Goal: Transaction & Acquisition: Purchase product/service

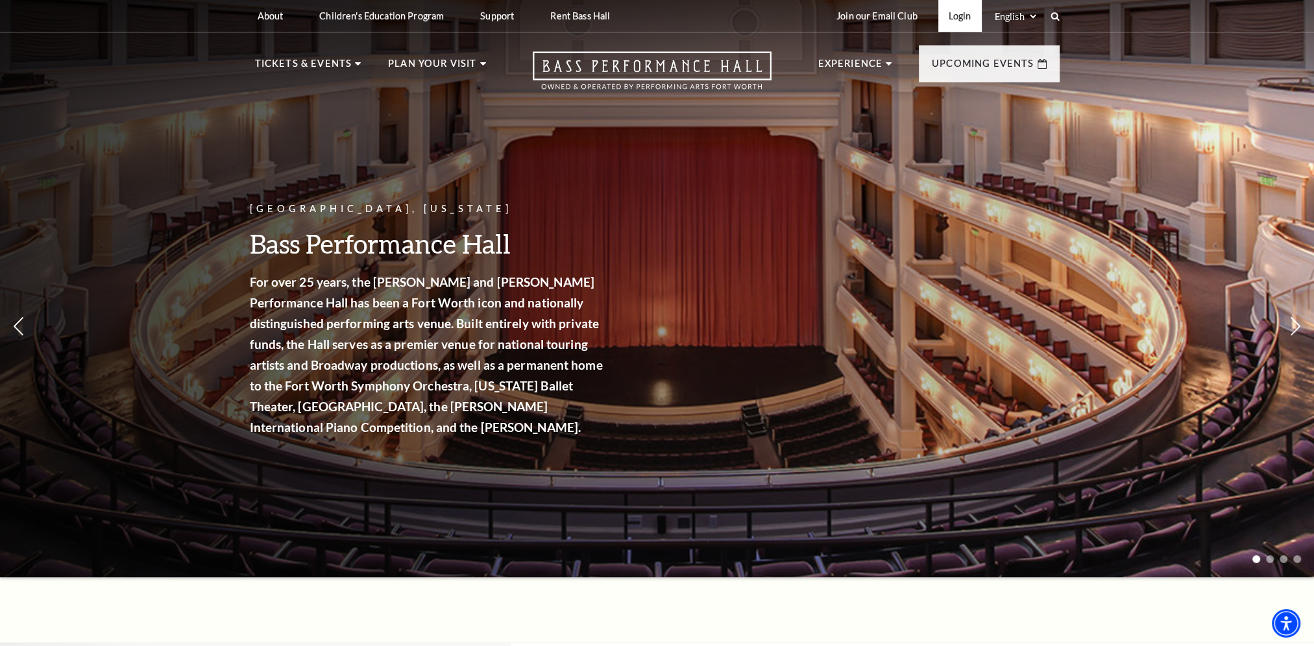
click at [958, 15] on link "Login" at bounding box center [959, 16] width 43 height 32
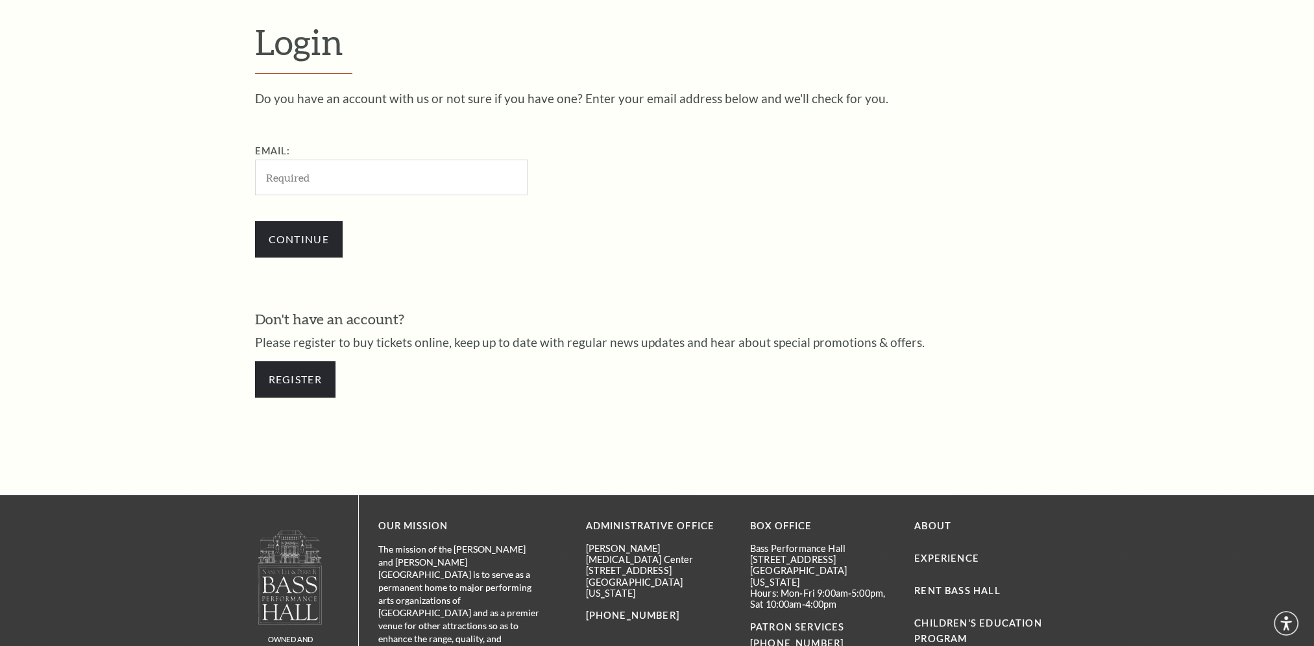
scroll to position [449, 0]
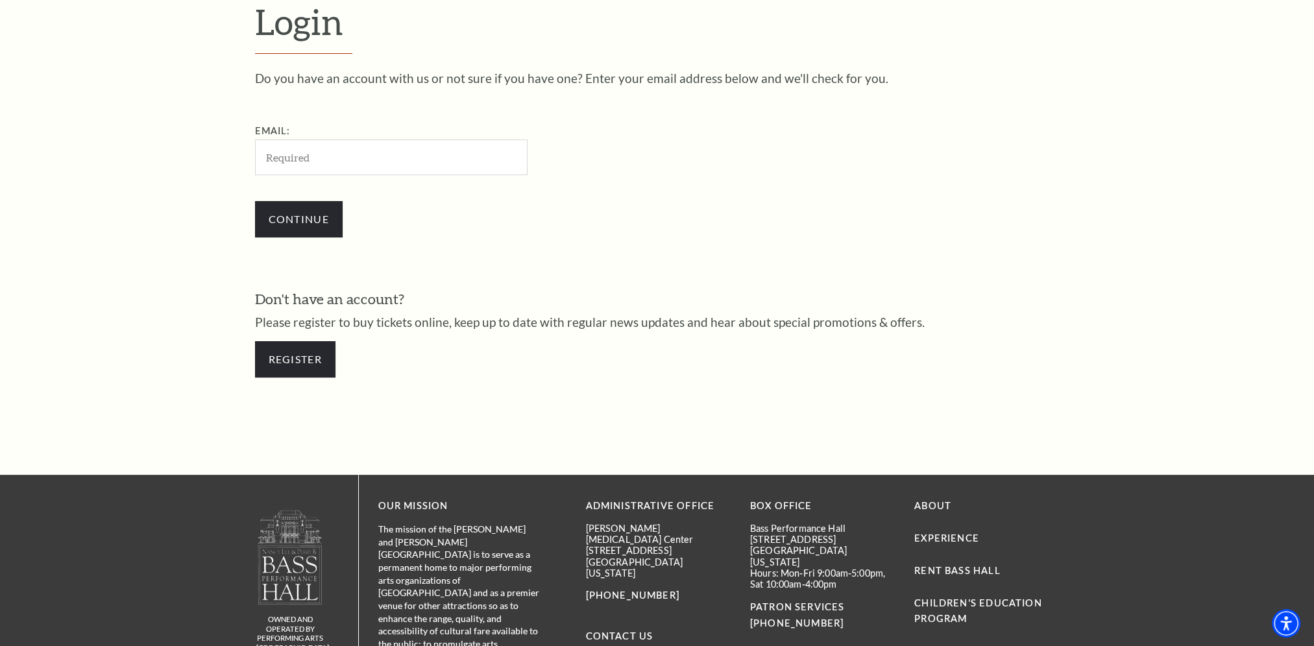
click at [476, 153] on input "Email:" at bounding box center [391, 158] width 273 height 36
type input "lbhunt4@gmail.com"
click at [273, 219] on input "Continue" at bounding box center [299, 219] width 88 height 36
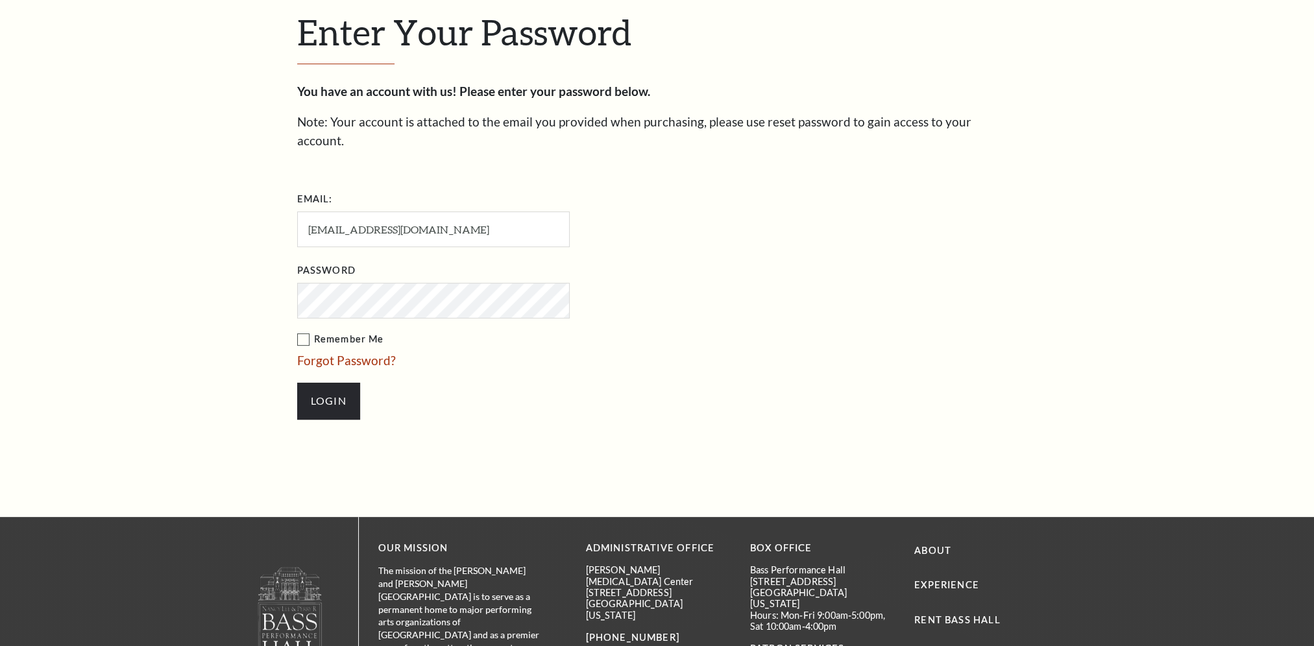
scroll to position [461, 0]
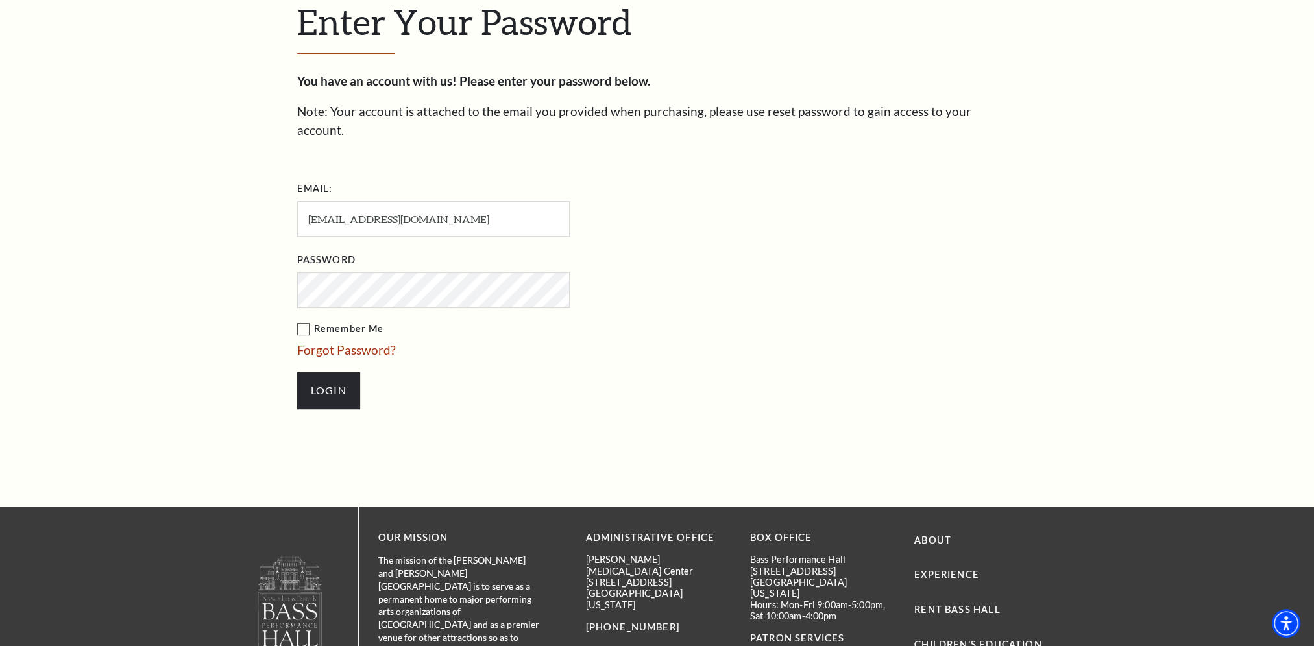
click at [297, 372] on input "Login" at bounding box center [328, 390] width 63 height 36
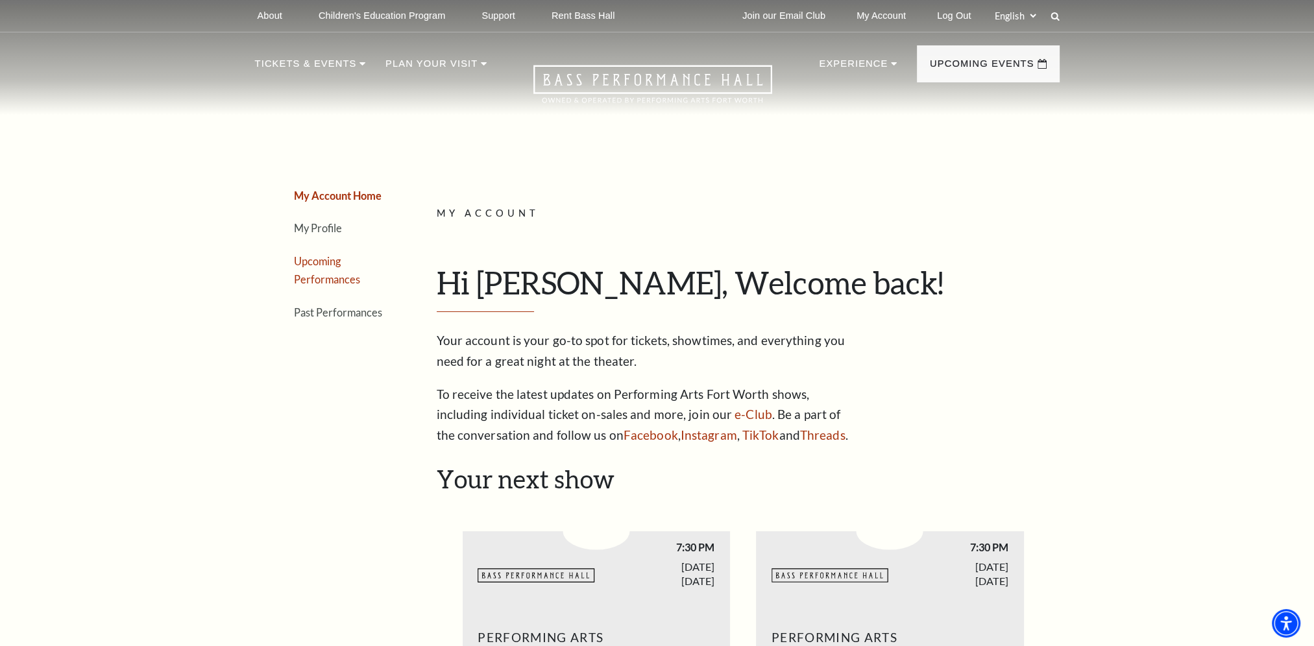
click at [319, 273] on link "Upcoming Performances" at bounding box center [327, 270] width 66 height 31
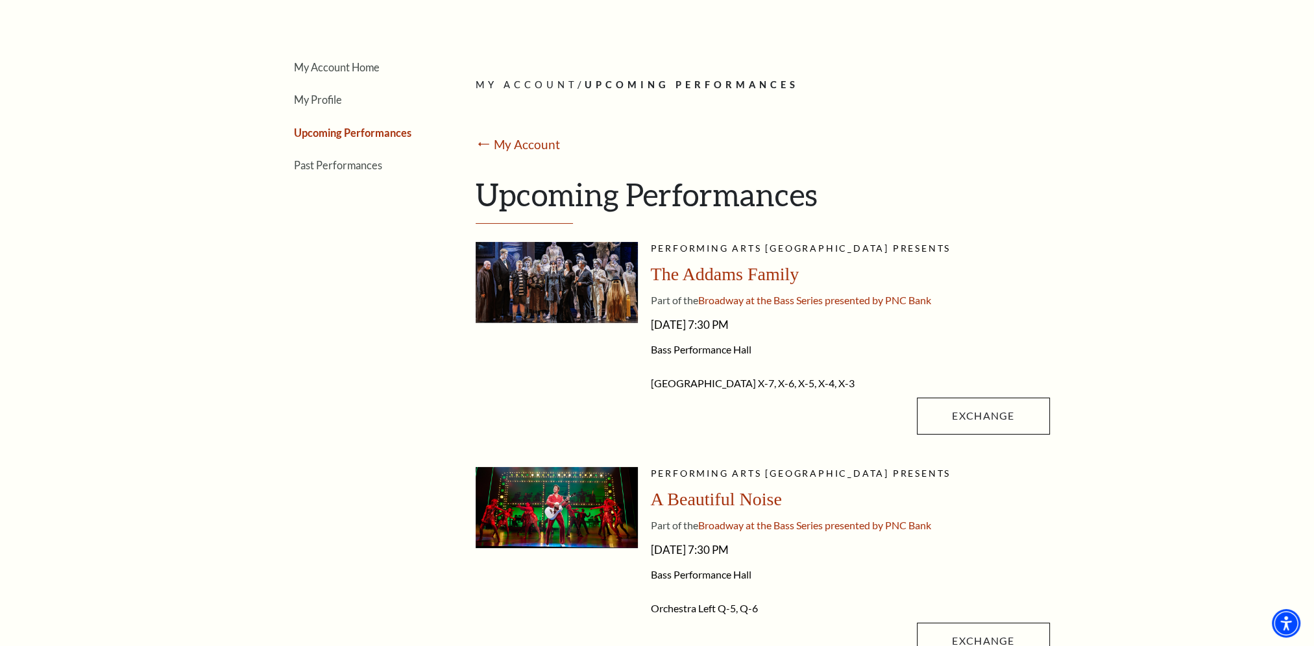
scroll to position [195, 0]
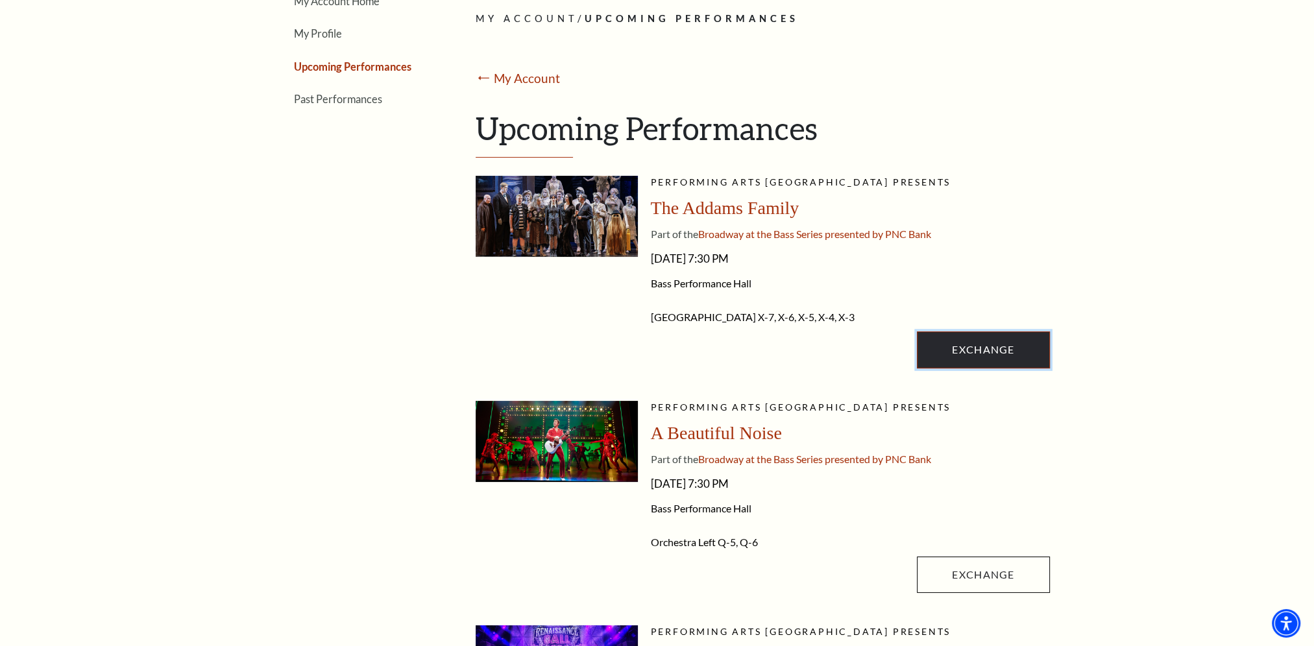
click at [957, 349] on link "Exchange" at bounding box center [983, 350] width 132 height 36
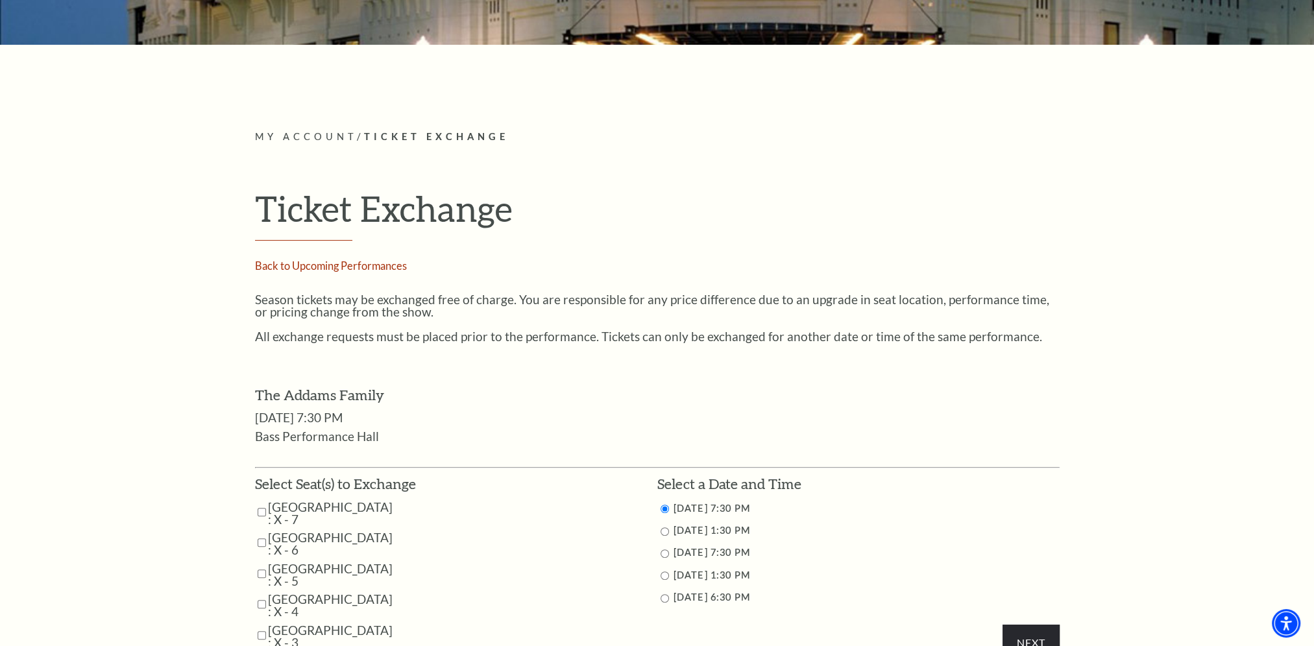
scroll to position [454, 0]
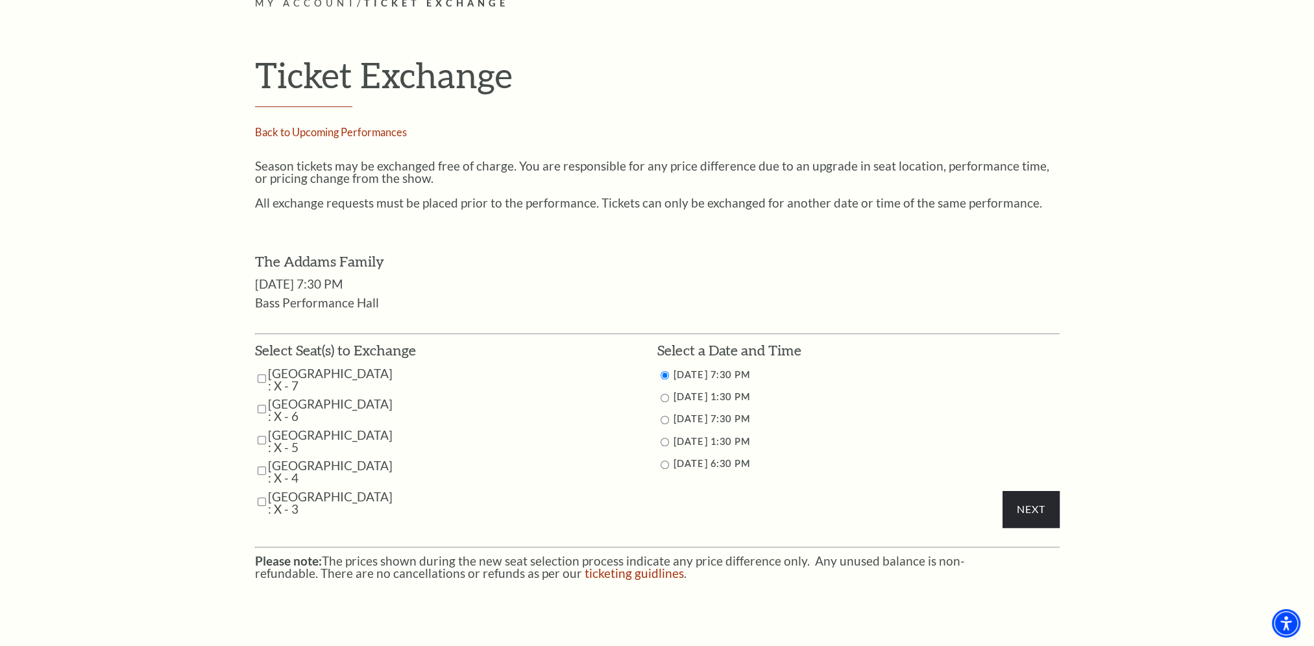
click at [663, 441] on input "10/26/2025 1:30 PM" at bounding box center [665, 442] width 8 height 8
radio input "true"
click at [264, 378] on input "Parterre Circle Center : X - 7" at bounding box center [262, 378] width 8 height 23
checkbox input "true"
click at [258, 407] on input "Parterre Circle Center : X - 6" at bounding box center [262, 409] width 8 height 23
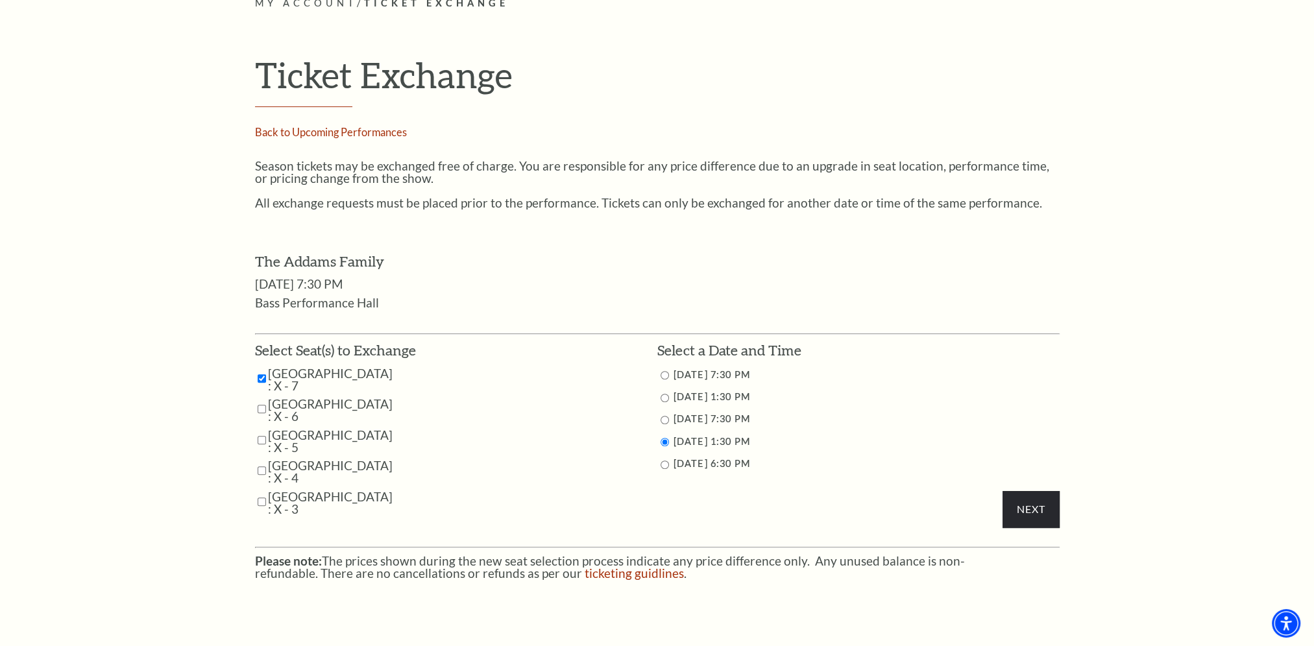
checkbox input "true"
click at [261, 443] on input "Parterre Circle Center : X - 5" at bounding box center [262, 440] width 8 height 23
checkbox input "true"
click at [261, 469] on input "Parterre Circle Center : X - 4" at bounding box center [262, 470] width 8 height 23
checkbox input "true"
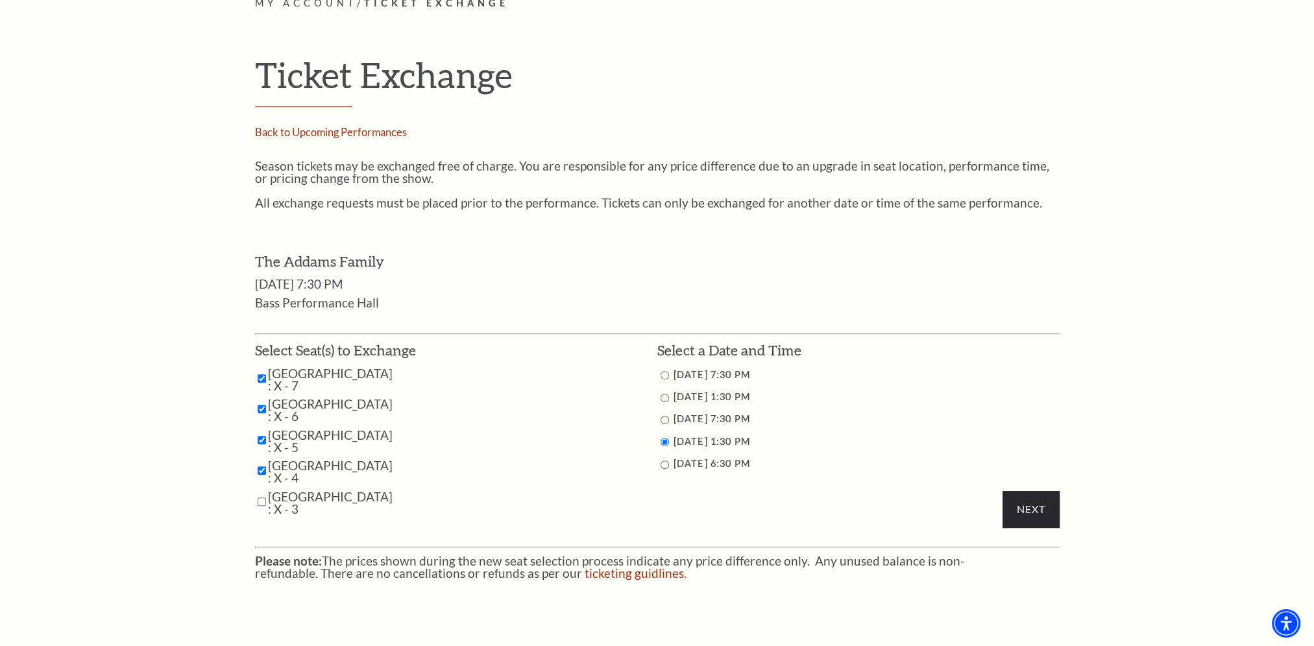
click at [263, 503] on input "Parterre Circle Center : X - 3" at bounding box center [262, 502] width 8 height 23
checkbox input "true"
click at [1043, 509] on input "Next" at bounding box center [1030, 509] width 56 height 36
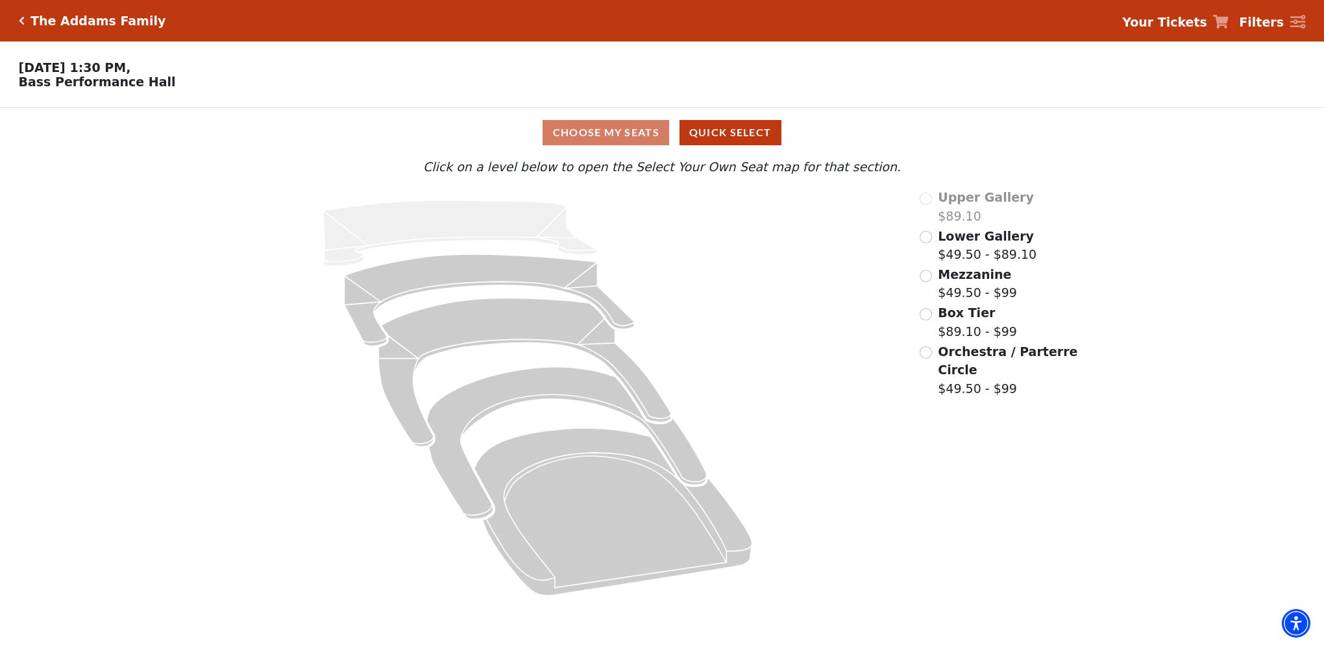
click at [916, 244] on div "Upper Gallery $89.10 Lower Gallery $49.50 - $89.10 Mezzanine $49.50 - $99 Box T…" at bounding box center [999, 398] width 178 height 420
click at [924, 243] on input "Lower Gallery$49.50 - $89.10\a" at bounding box center [925, 237] width 12 height 12
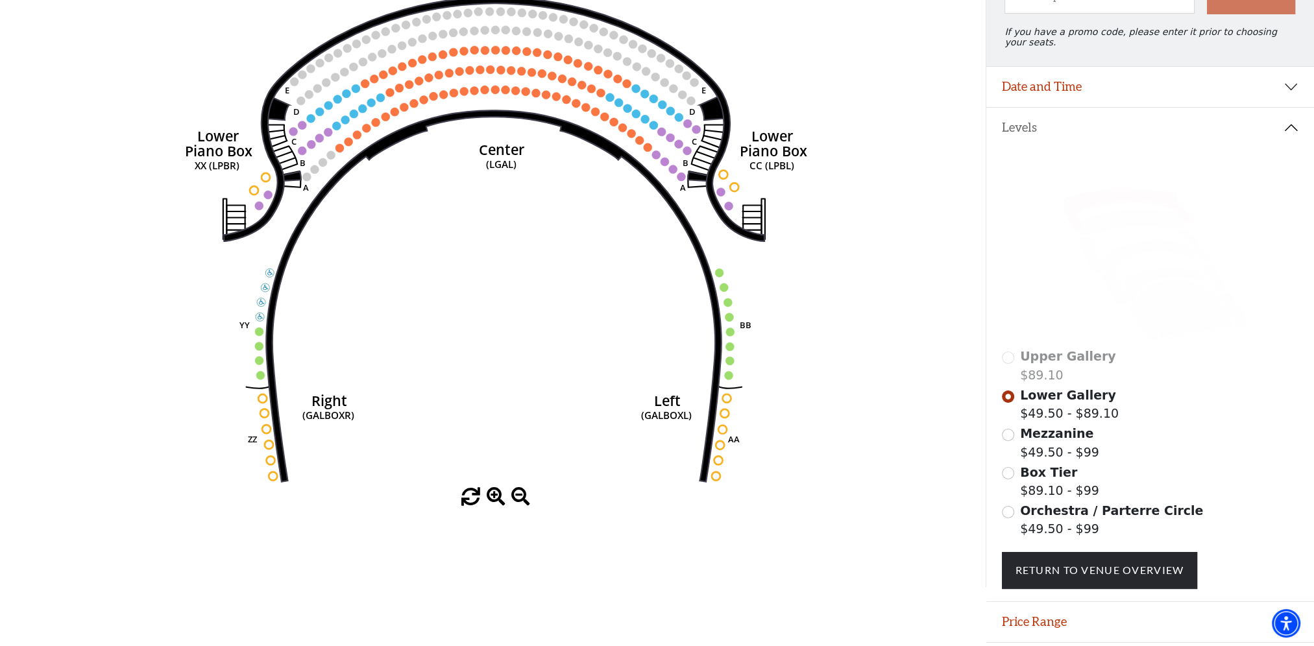
scroll to position [197, 0]
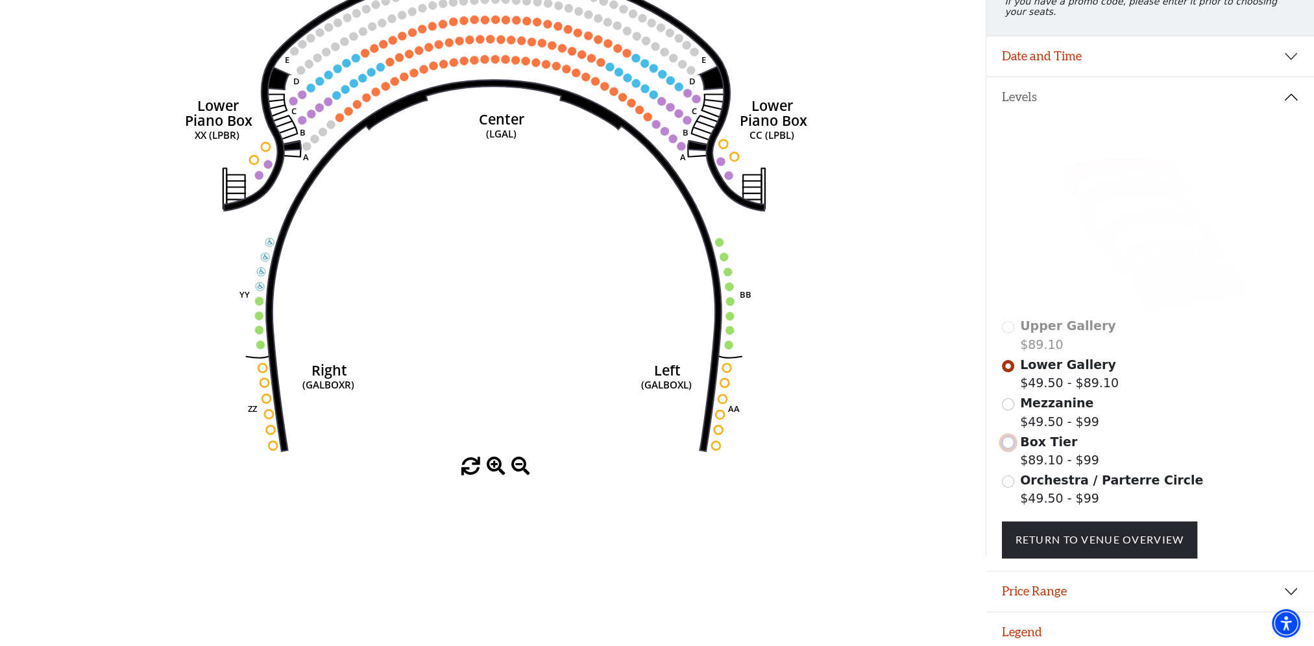
click at [1012, 437] on input "Box Tier$89.10 - $99\a" at bounding box center [1008, 443] width 12 height 12
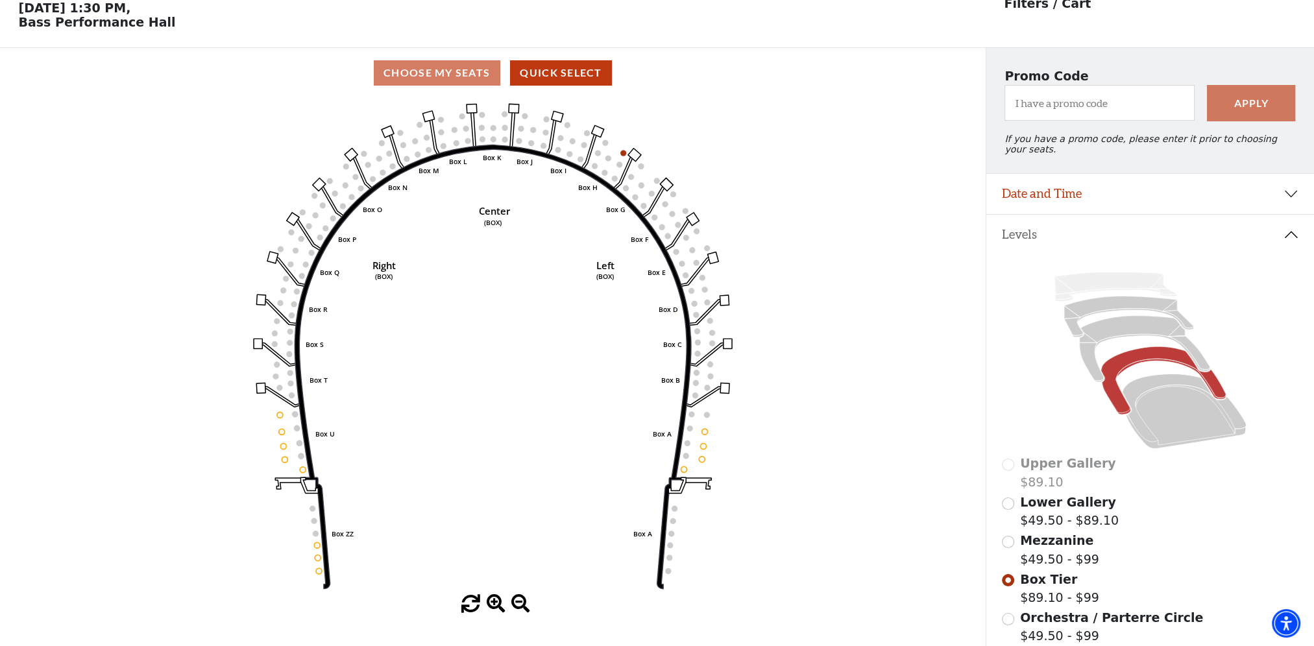
scroll to position [125, 0]
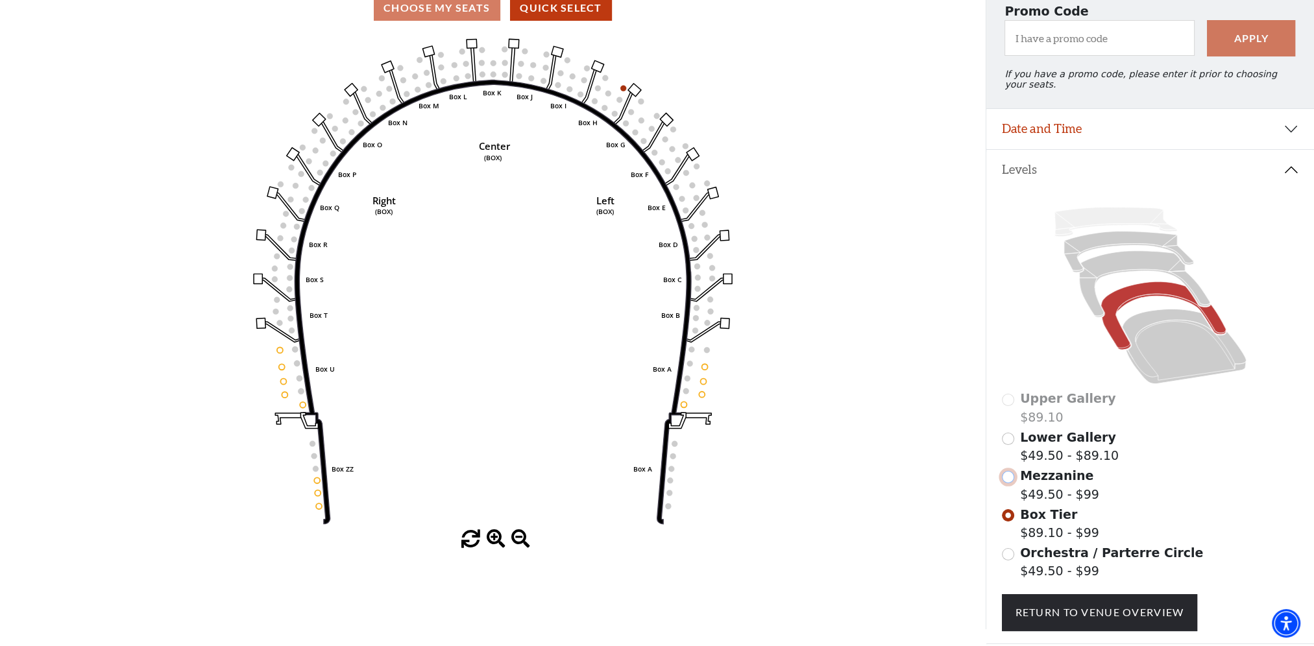
click at [1008, 472] on input "Mezzanine$49.50 - $99\a" at bounding box center [1008, 477] width 12 height 12
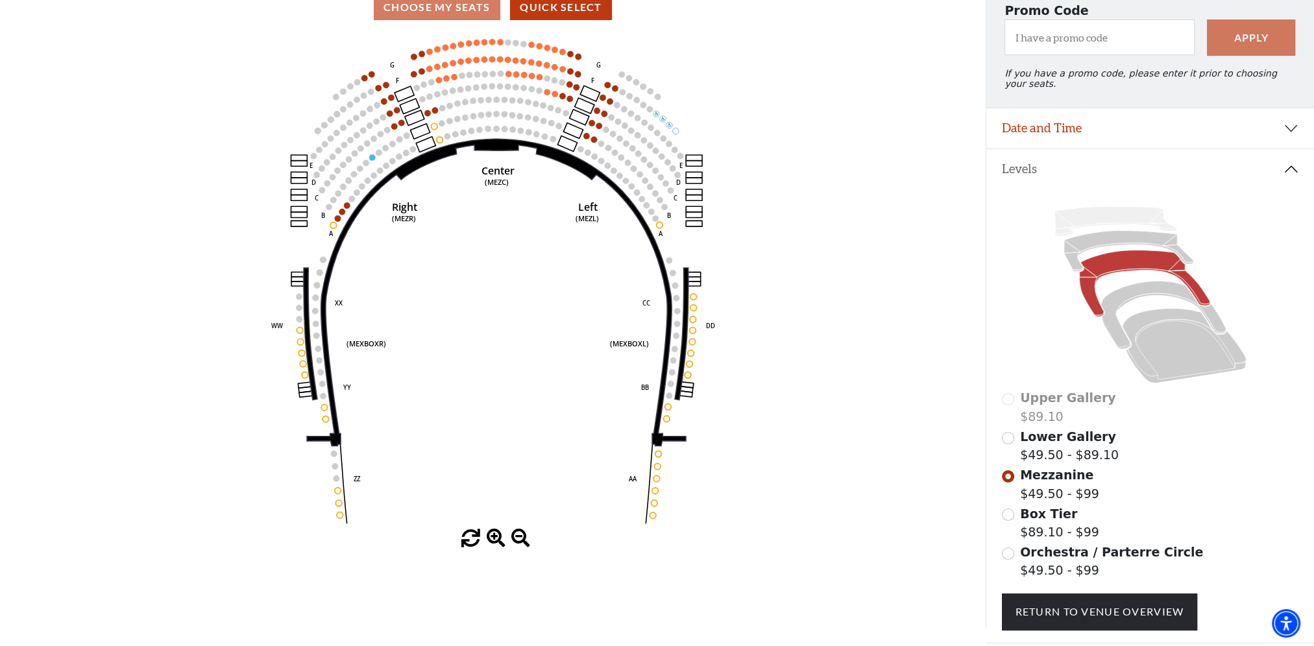
scroll to position [189, 0]
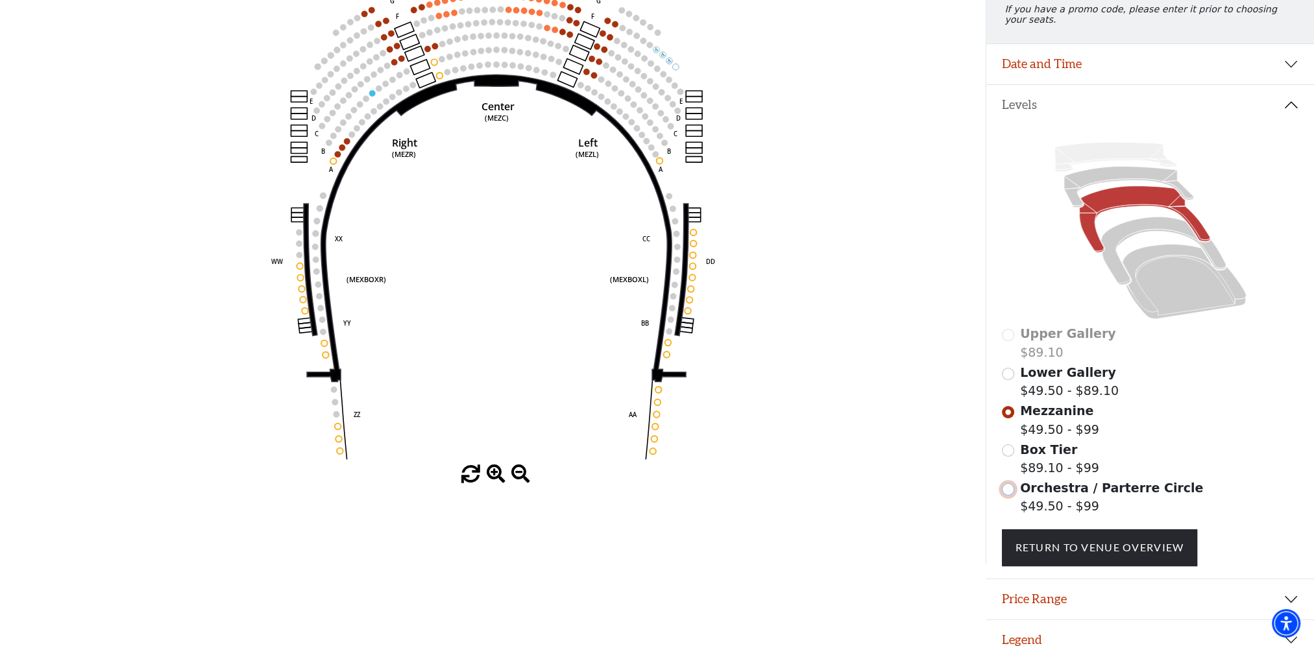
click at [1004, 488] on input "Orchestra / Parterre Circle$49.50 - $99\a" at bounding box center [1008, 489] width 12 height 12
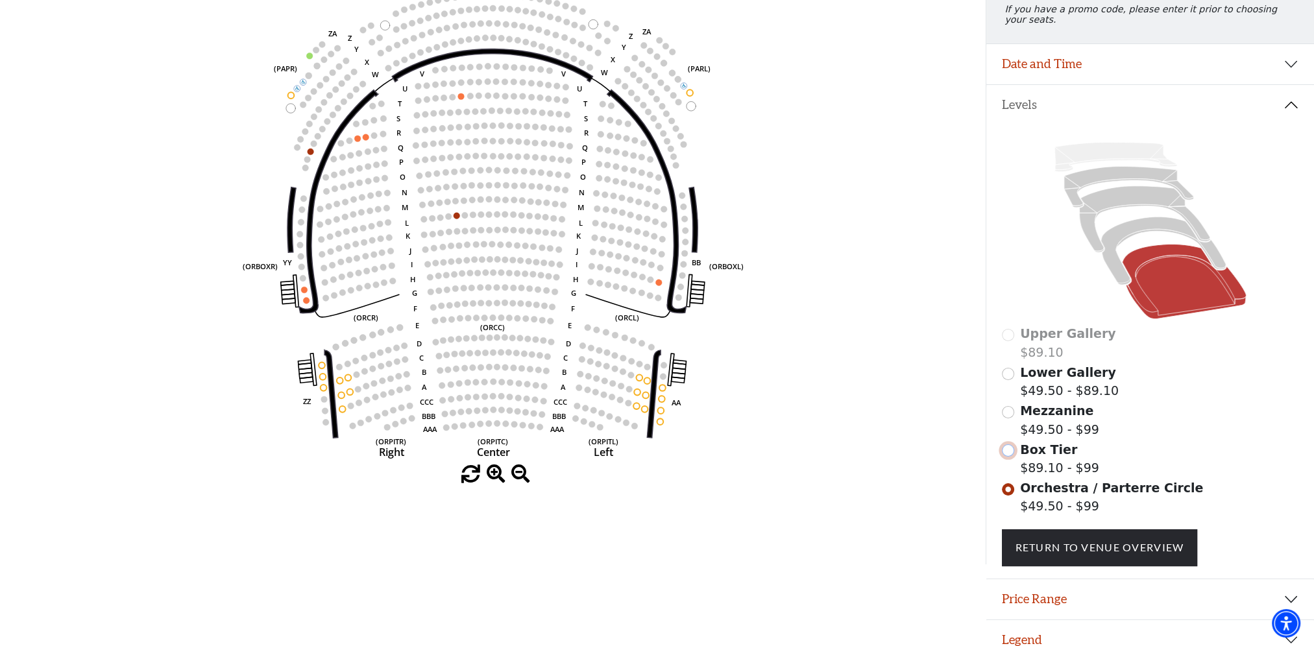
click at [1005, 446] on input "Box Tier$89.10 - $99\a" at bounding box center [1008, 450] width 12 height 12
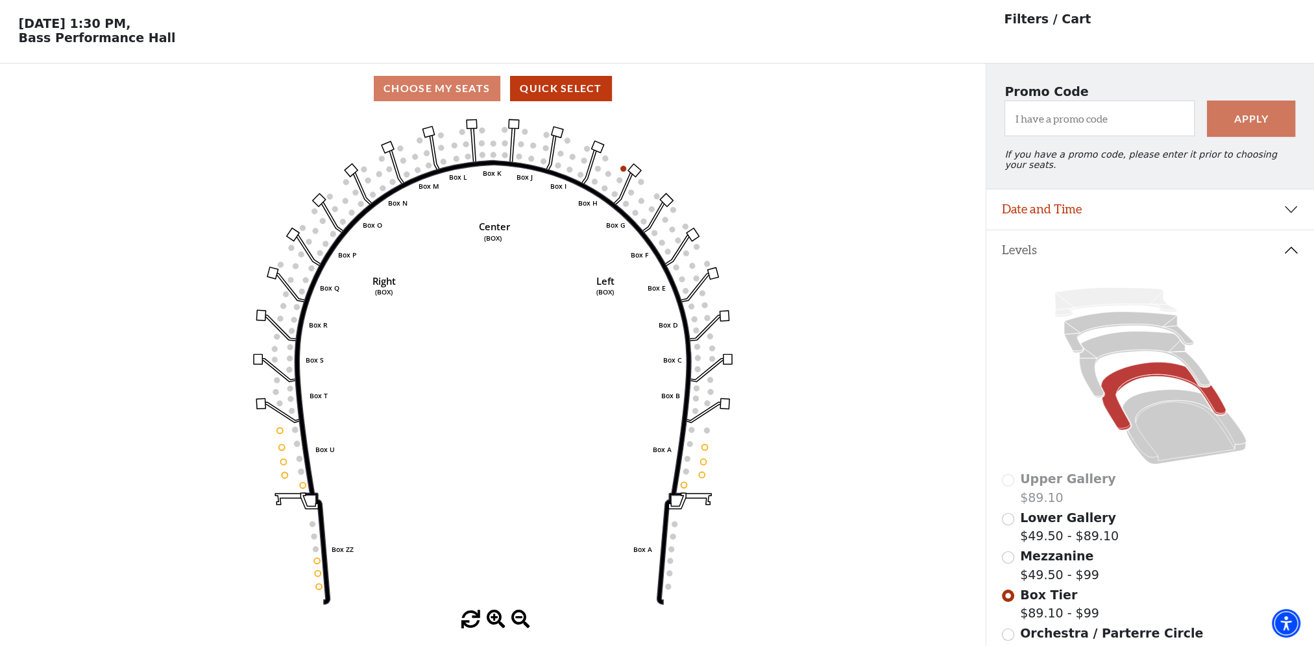
scroll to position [60, 0]
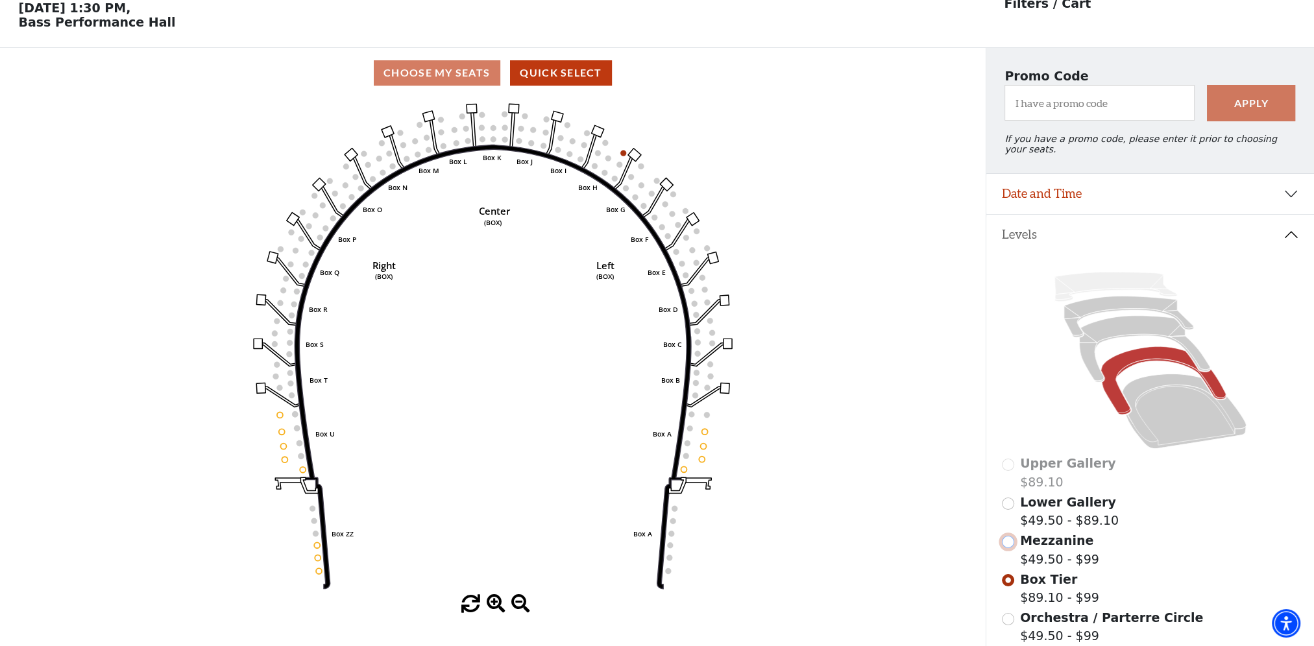
click at [1003, 536] on input "Mezzanine$49.50 - $99\a" at bounding box center [1008, 542] width 12 height 12
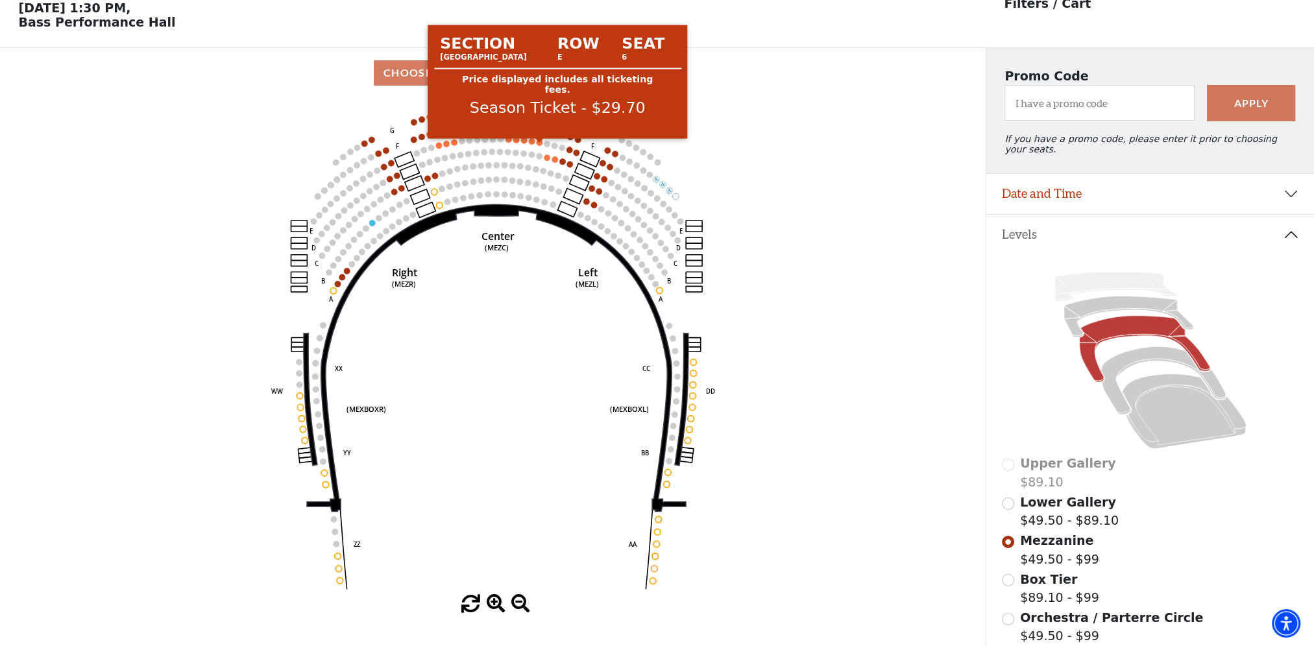
click at [538, 146] on circle at bounding box center [540, 143] width 6 height 6
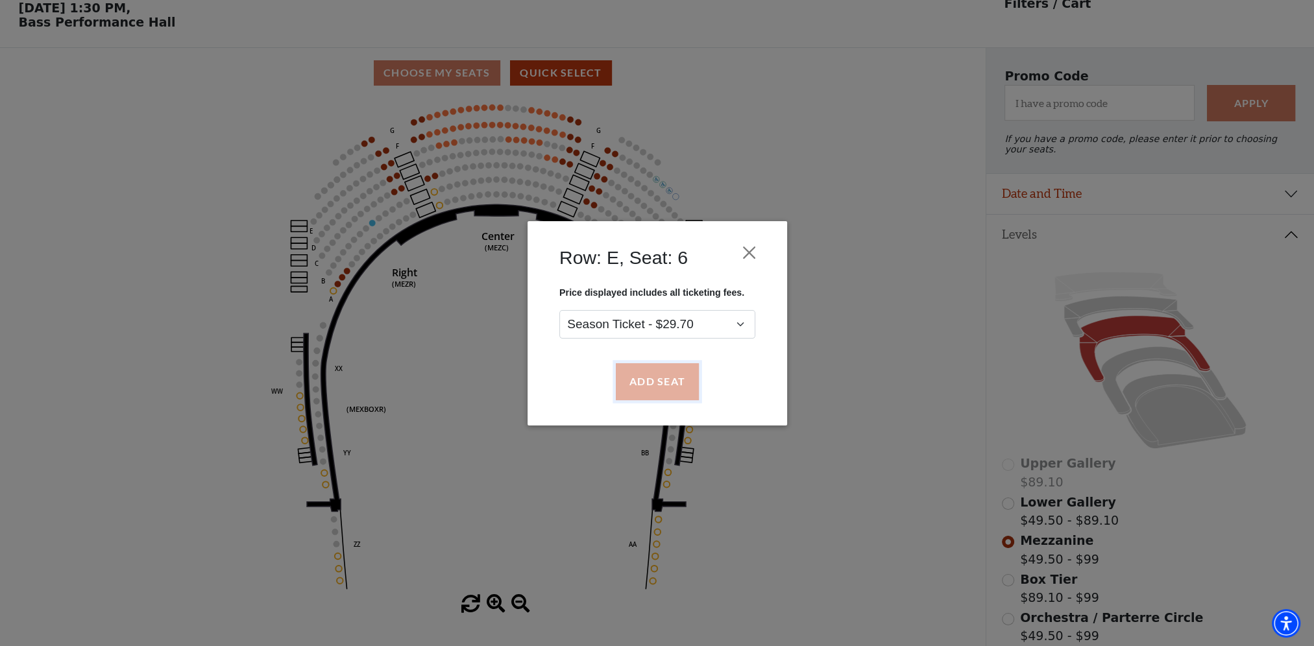
click at [659, 384] on button "Add Seat" at bounding box center [656, 381] width 83 height 36
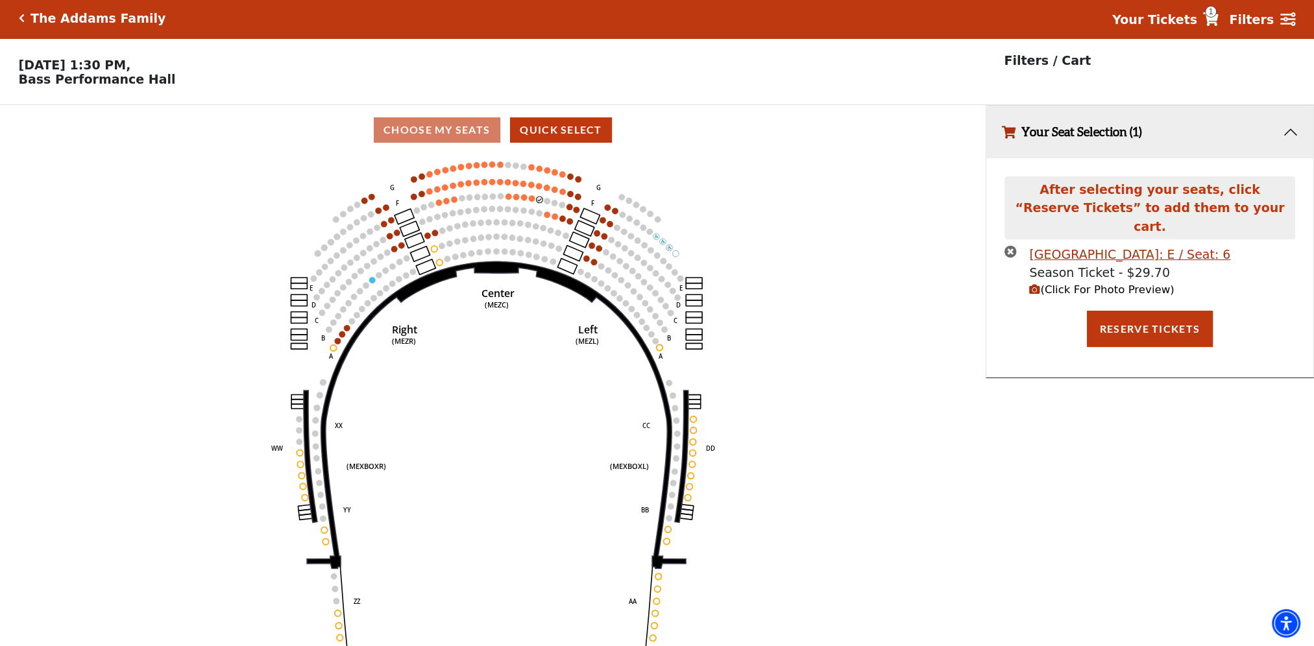
scroll to position [0, 0]
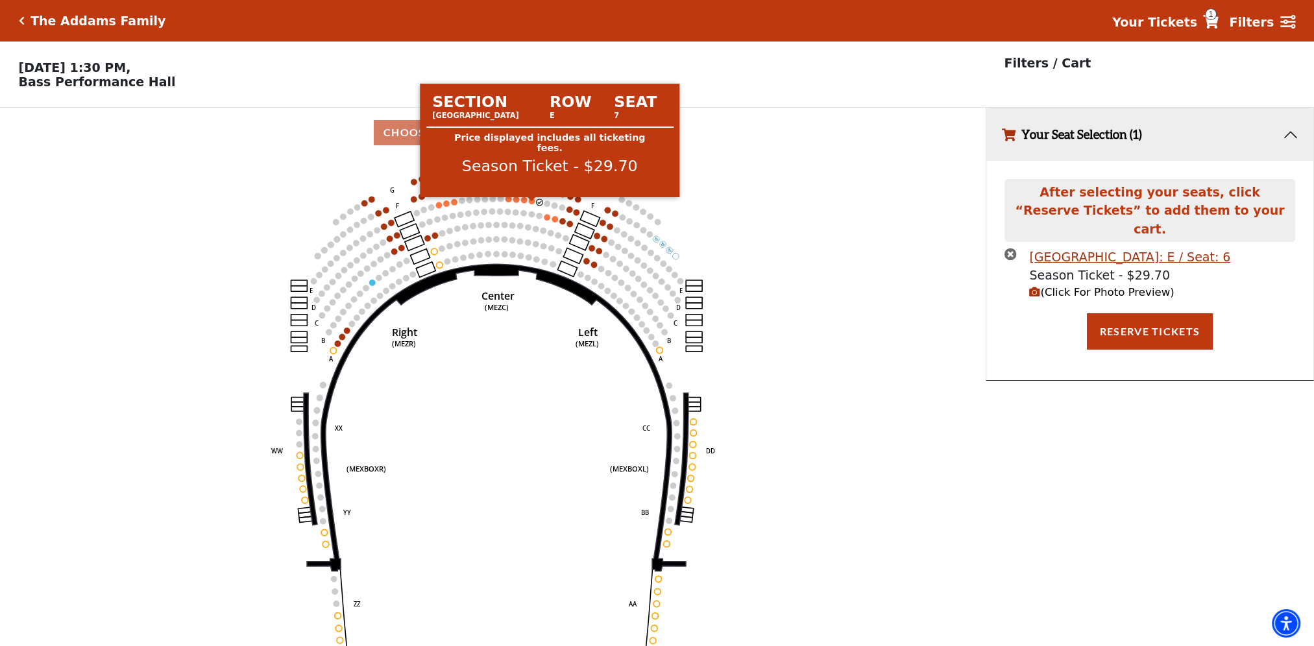
click at [531, 204] on circle at bounding box center [532, 201] width 6 height 6
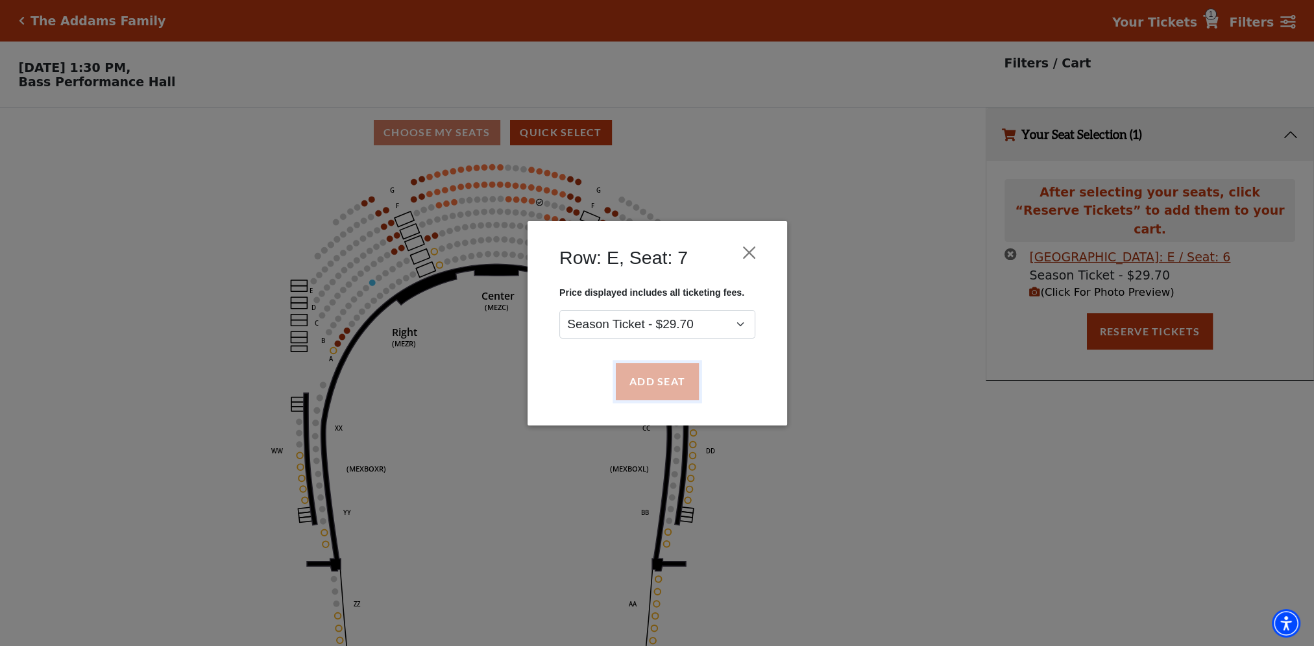
click at [634, 376] on button "Add Seat" at bounding box center [656, 381] width 83 height 36
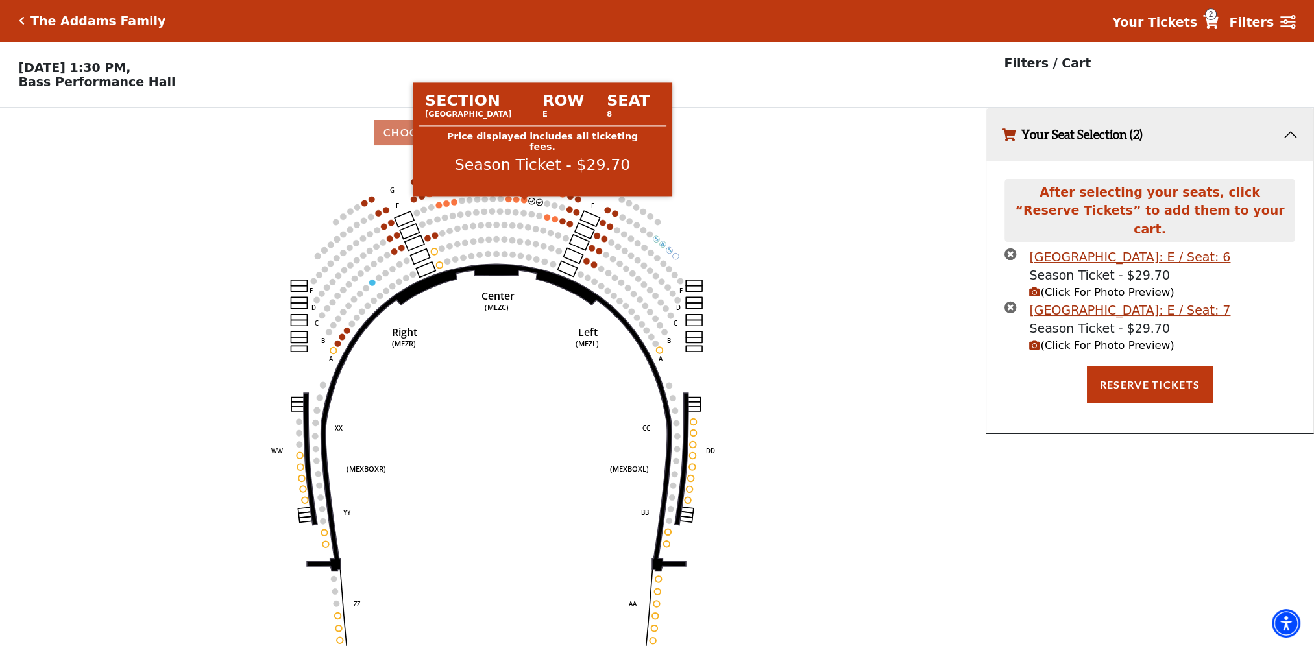
click at [524, 203] on circle at bounding box center [524, 200] width 6 height 6
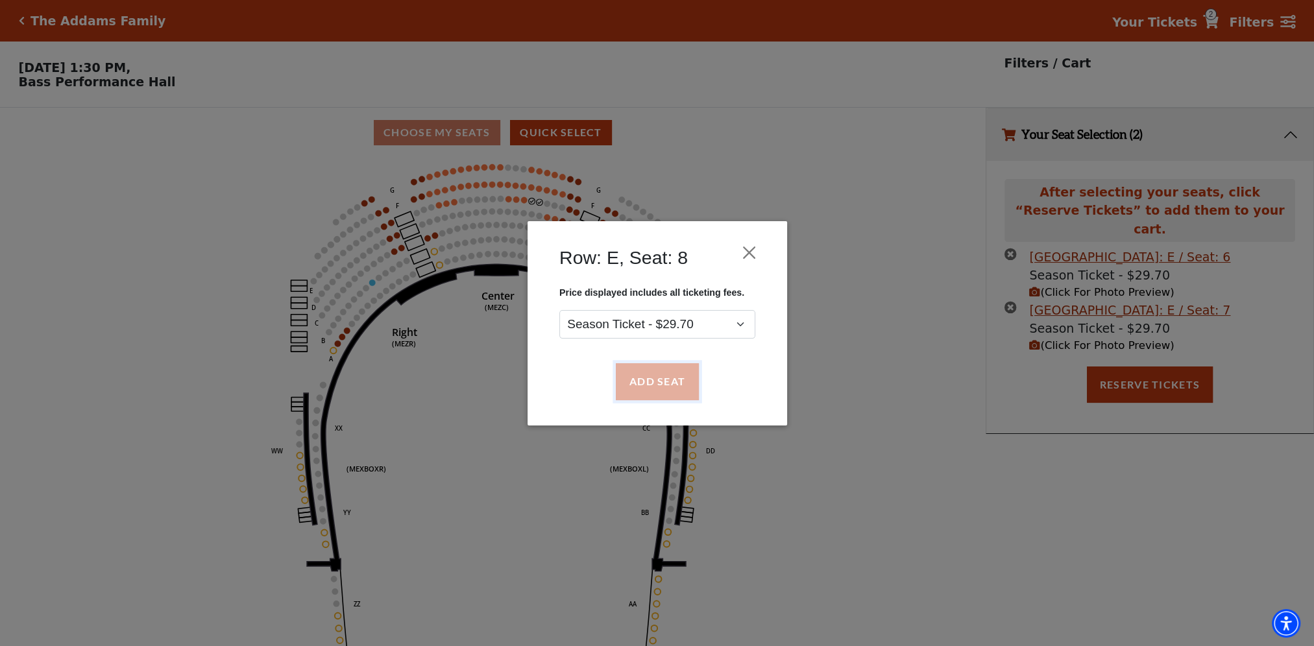
click at [637, 386] on button "Add Seat" at bounding box center [656, 381] width 83 height 36
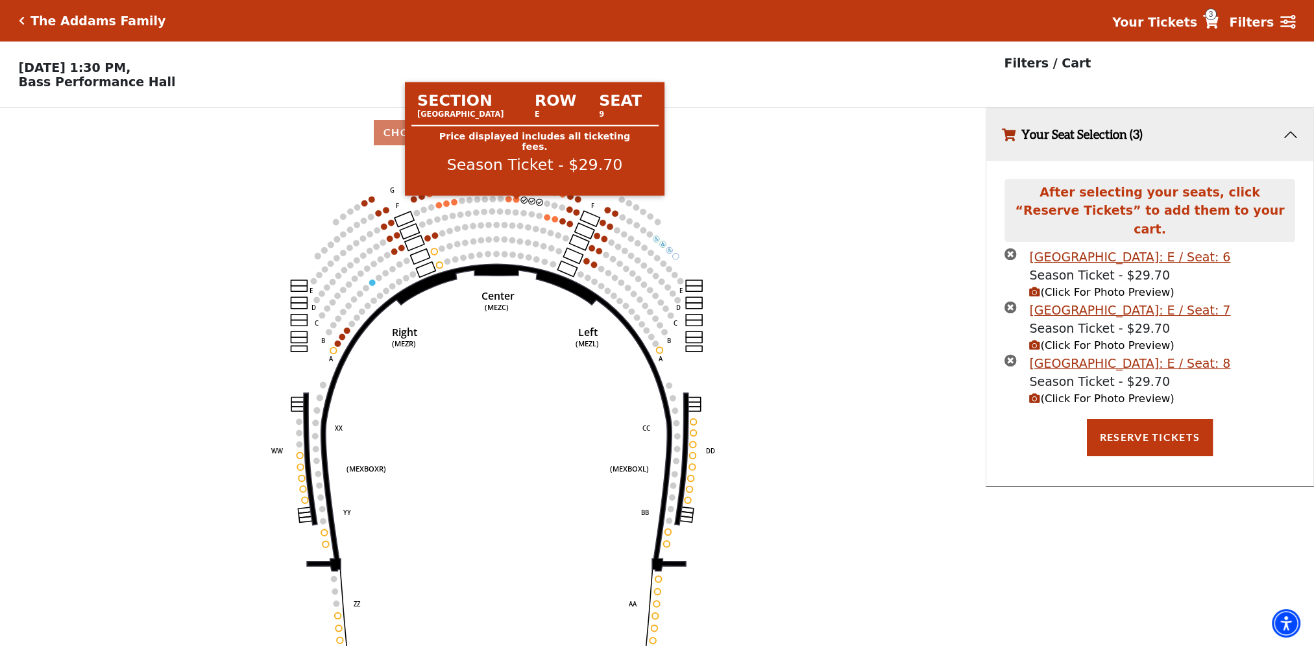
click at [517, 202] on circle at bounding box center [516, 200] width 6 height 6
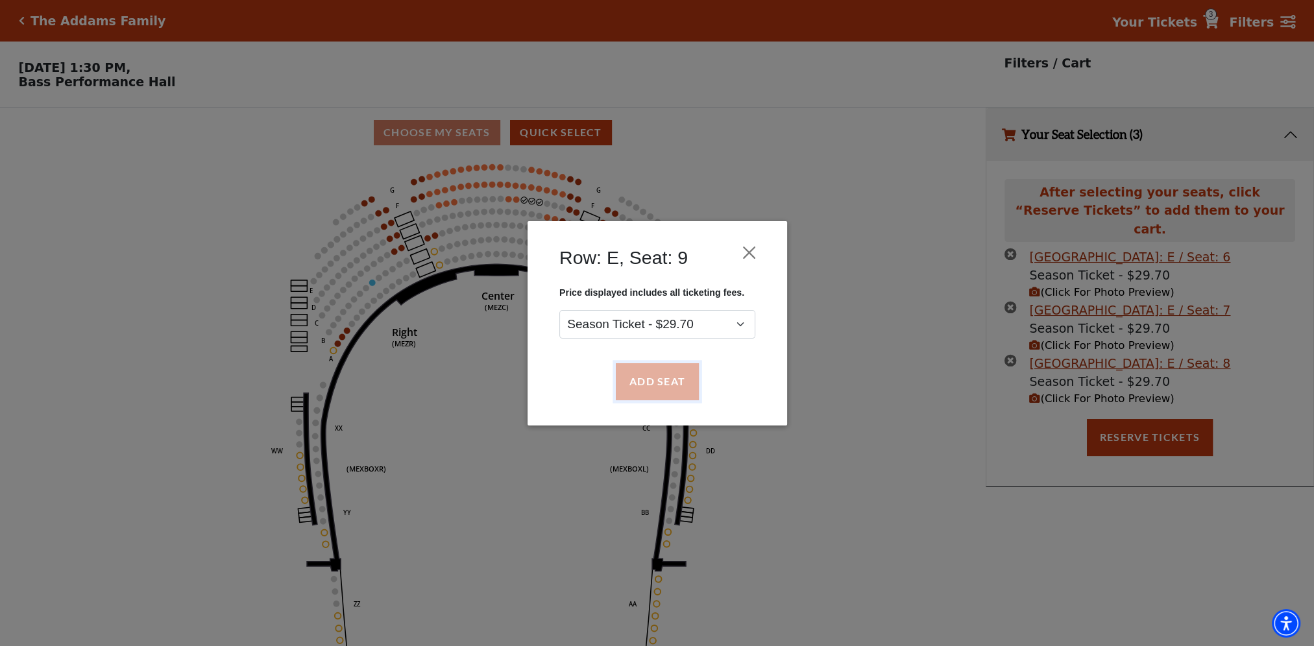
click at [646, 378] on button "Add Seat" at bounding box center [656, 381] width 83 height 36
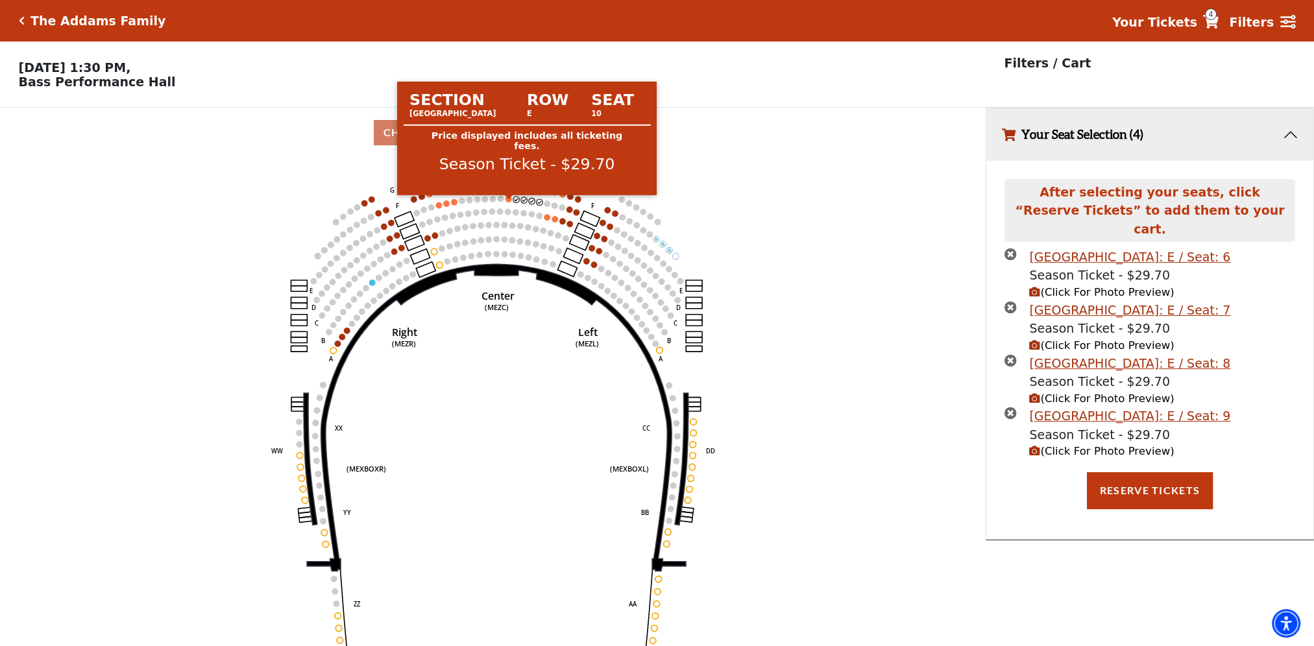
click at [509, 202] on circle at bounding box center [508, 199] width 6 height 6
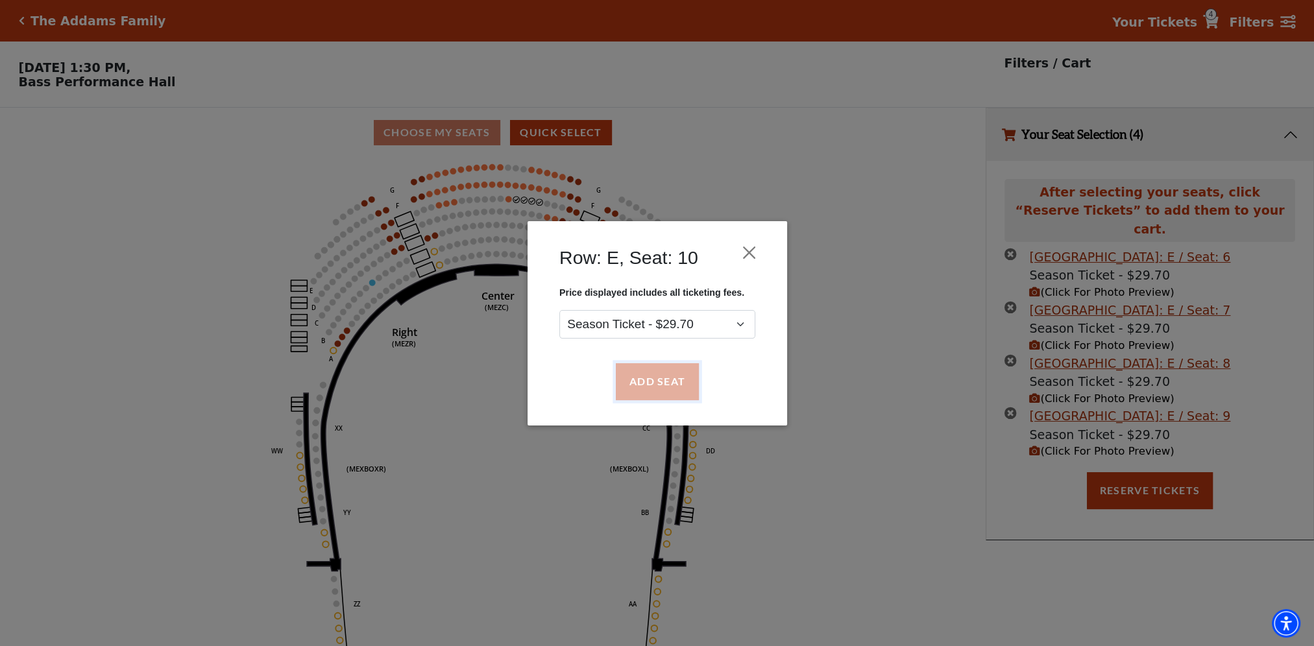
click at [641, 378] on button "Add Seat" at bounding box center [656, 381] width 83 height 36
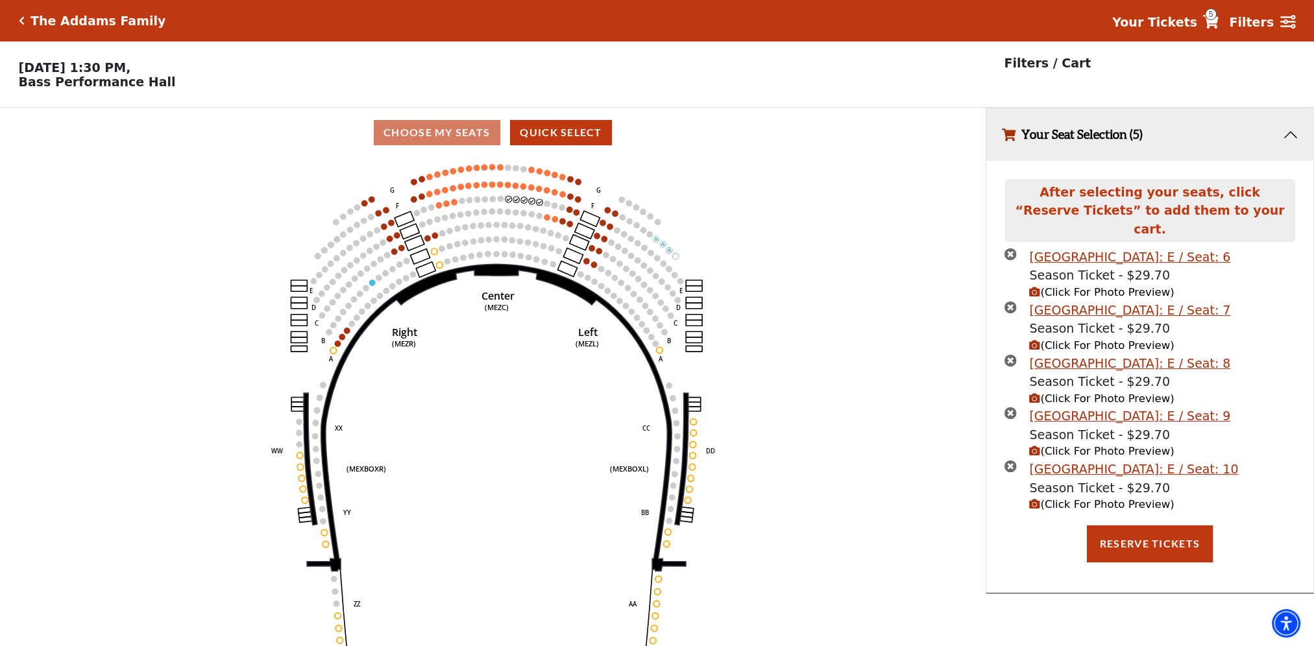
click at [1067, 498] on span "(Click For Photo Preview)" at bounding box center [1101, 504] width 145 height 12
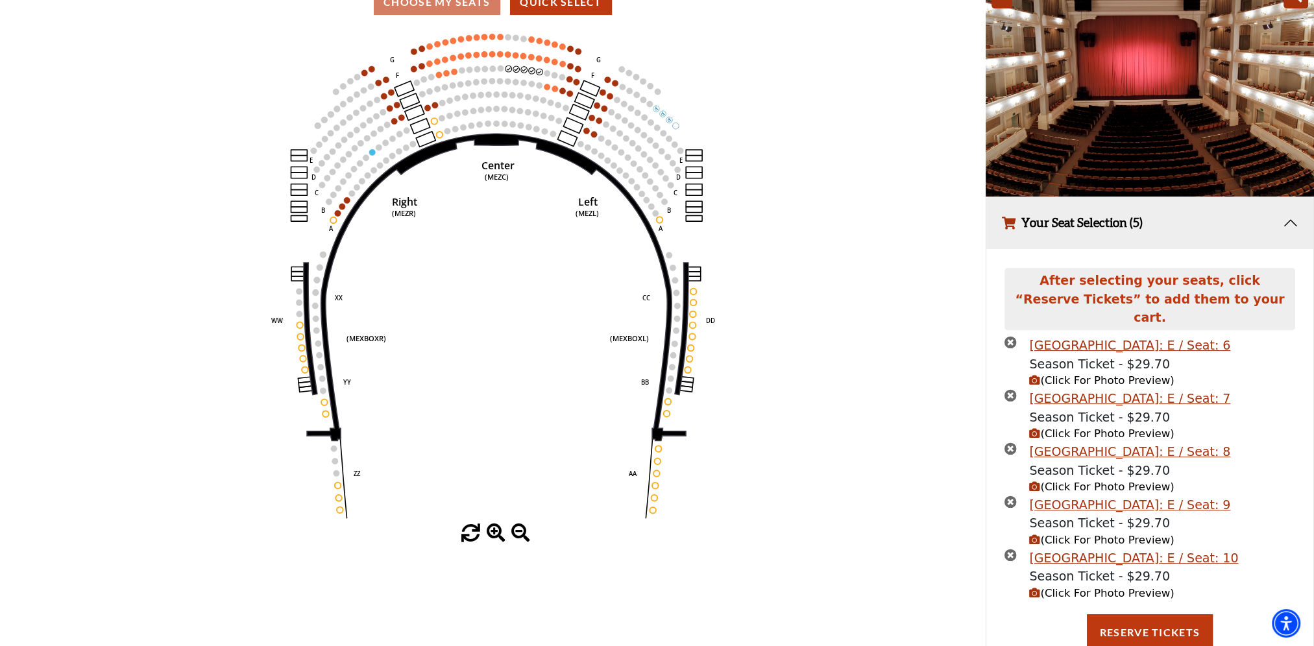
scroll to position [152, 0]
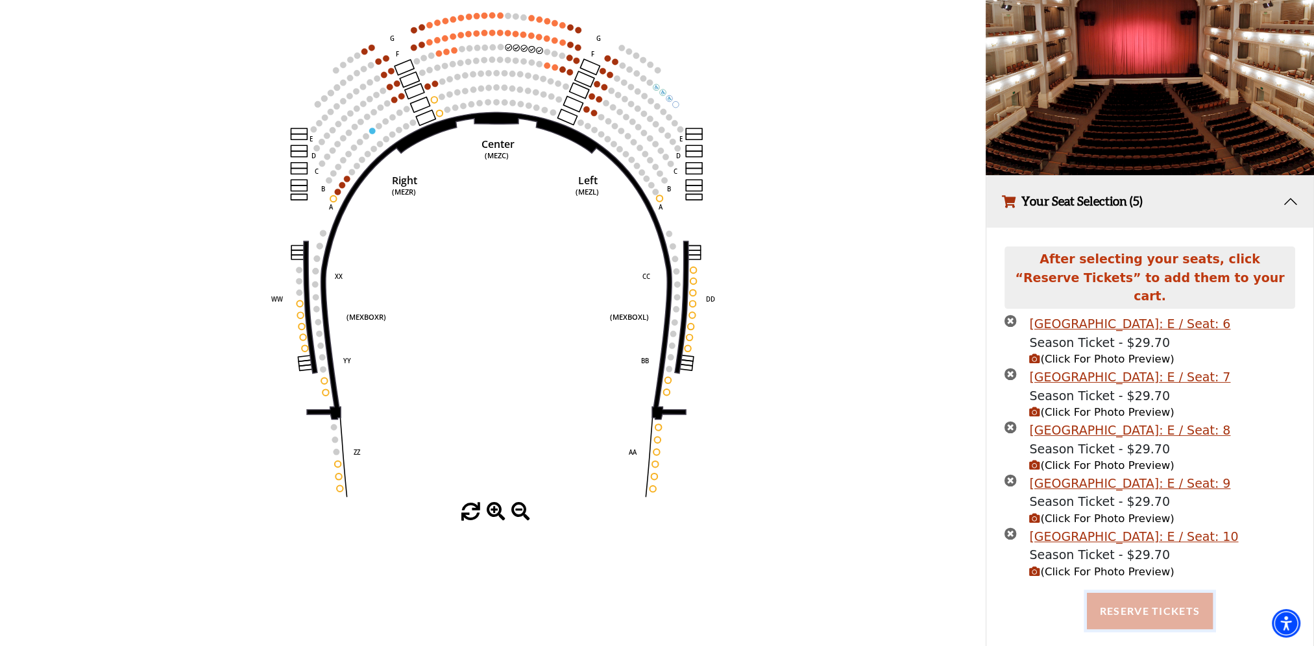
click at [1152, 600] on button "Reserve Tickets" at bounding box center [1150, 611] width 126 height 36
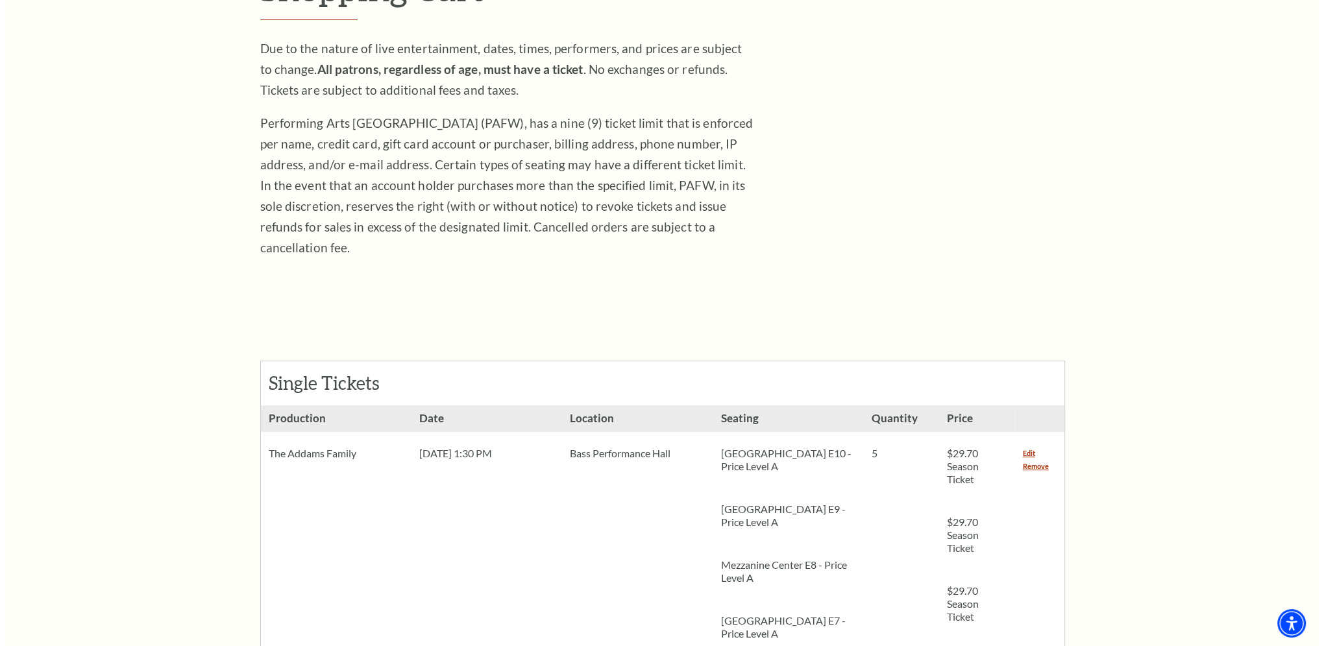
scroll to position [213, 0]
click at [1023, 449] on link "Edit" at bounding box center [1023, 455] width 12 height 13
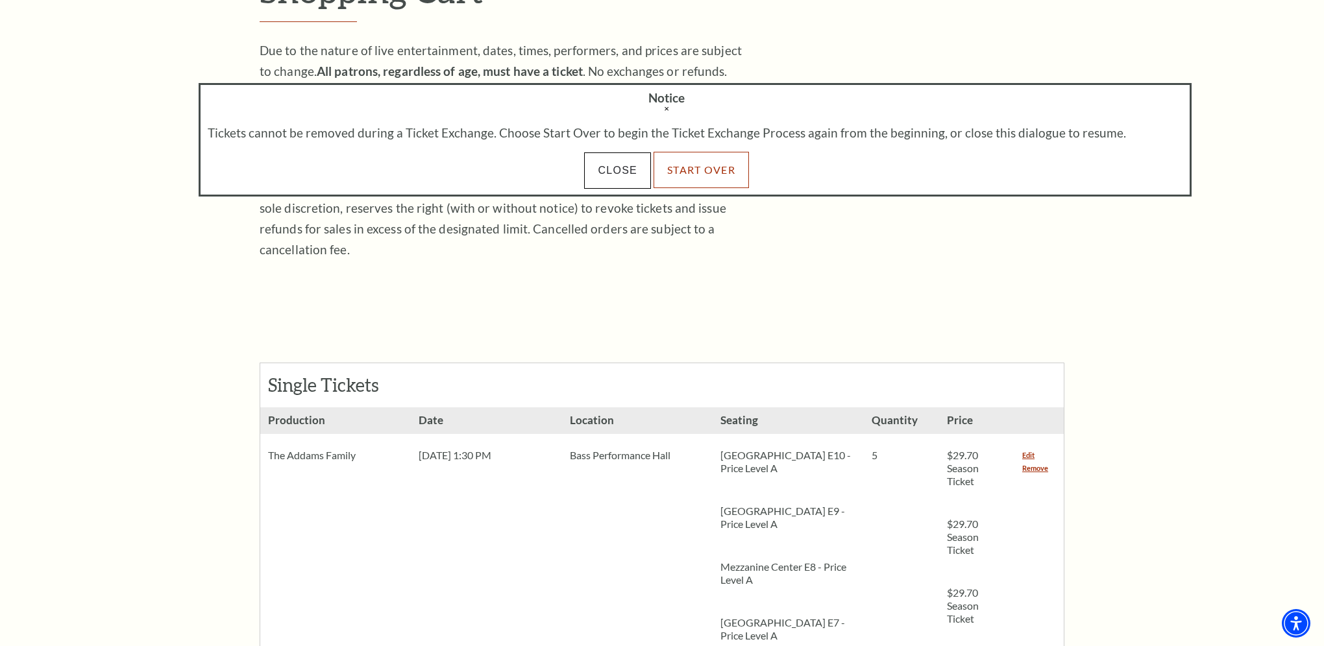
click at [699, 173] on link "Start Over" at bounding box center [700, 170] width 95 height 36
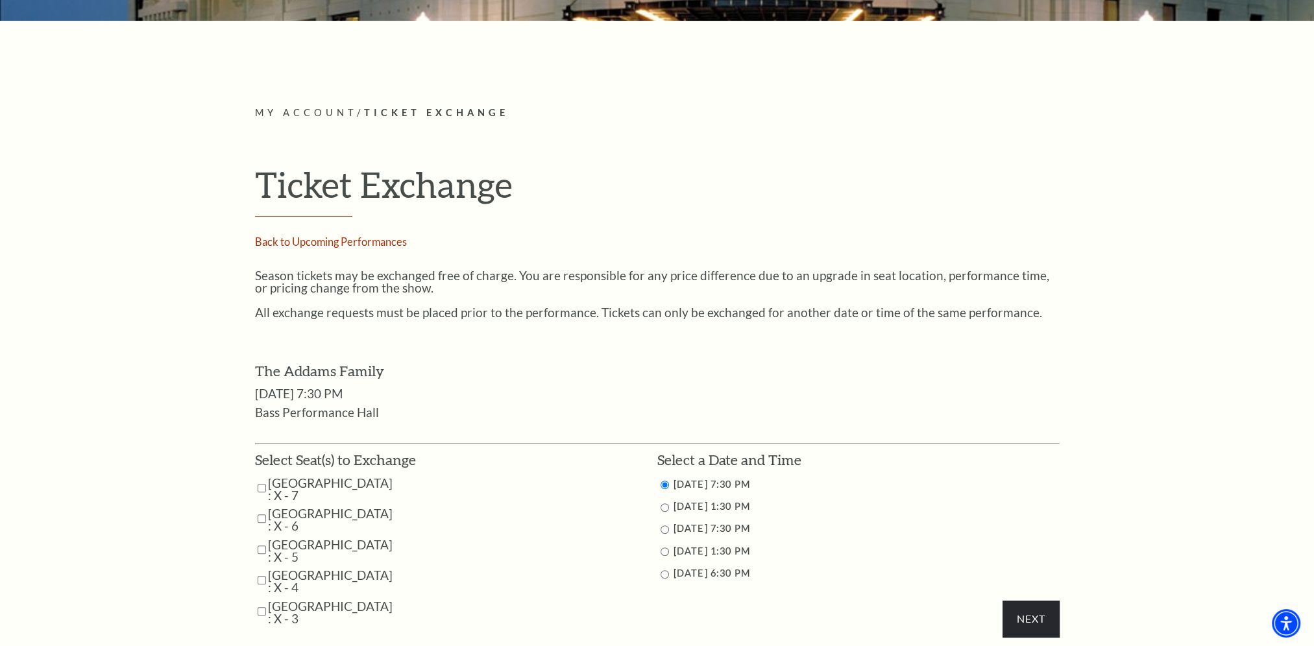
scroll to position [389, 0]
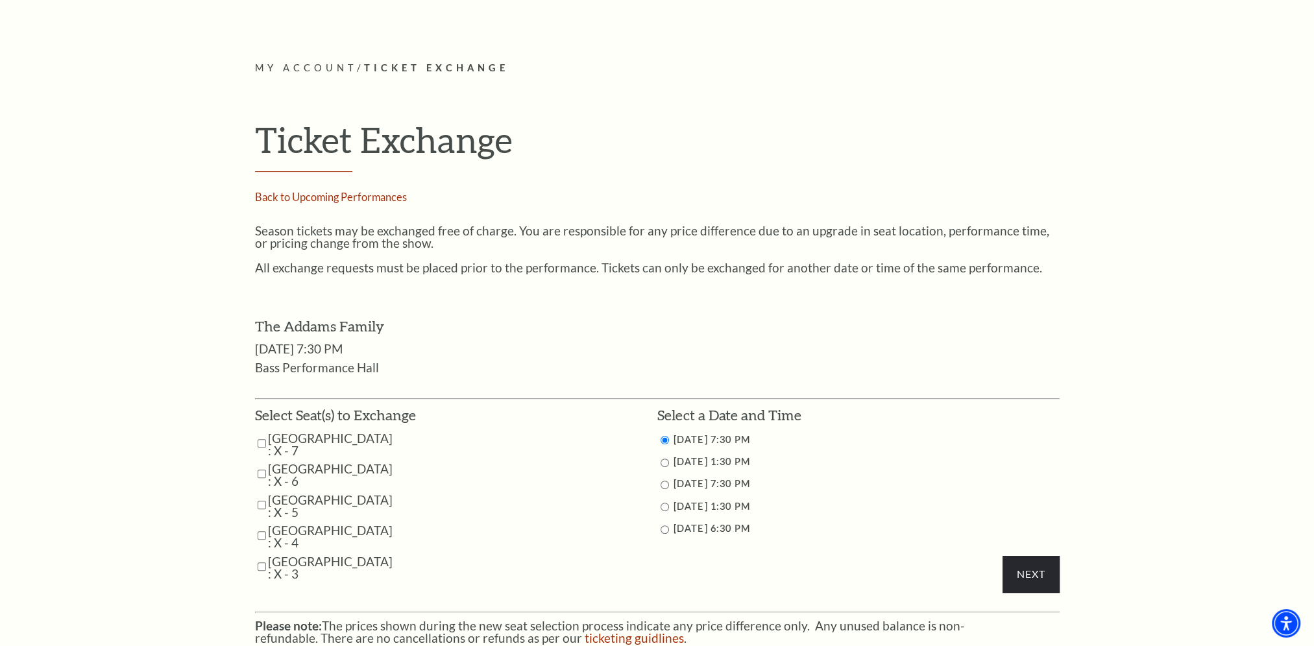
click at [662, 507] on input "10/26/2025 1:30 PM" at bounding box center [665, 507] width 8 height 8
radio input "true"
click at [261, 441] on input "Parterre Circle Center : X - 7" at bounding box center [262, 443] width 8 height 23
checkbox input "true"
click at [261, 471] on input "Parterre Circle Center : X - 6" at bounding box center [262, 474] width 8 height 23
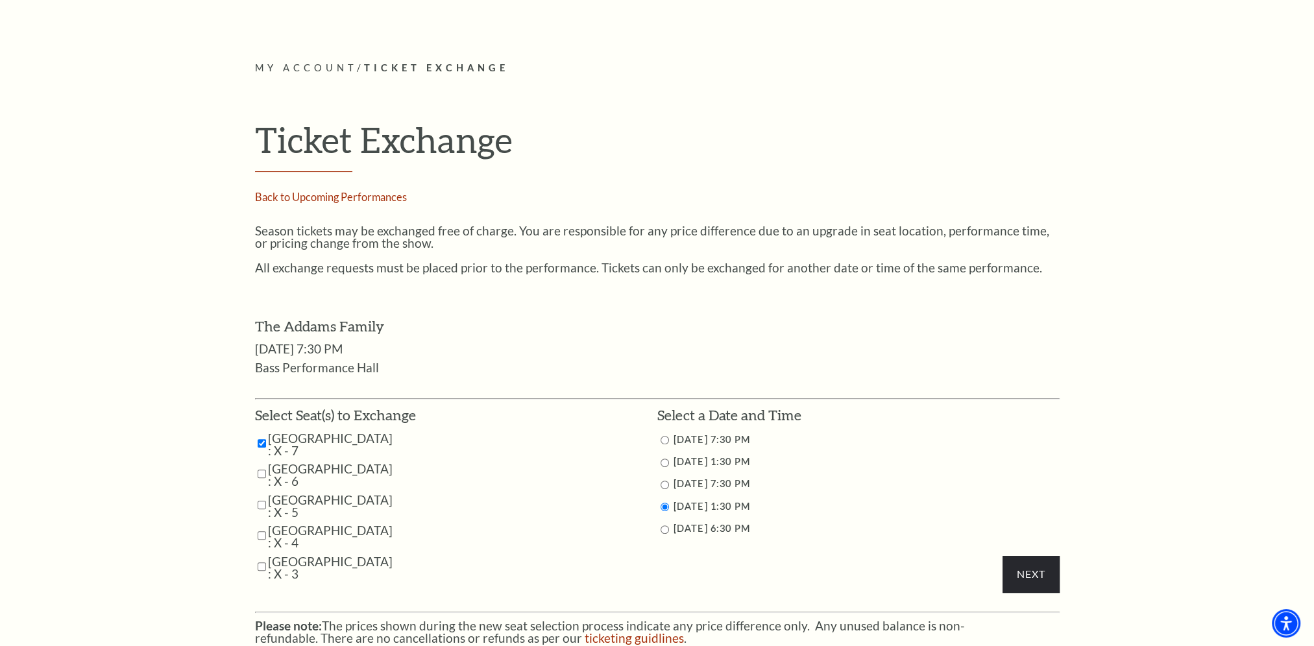
checkbox input "true"
click at [261, 504] on input "Parterre Circle Center : X - 5" at bounding box center [262, 505] width 8 height 23
checkbox input "true"
click at [262, 534] on input "Parterre Circle Center : X - 4" at bounding box center [262, 535] width 8 height 23
checkbox input "true"
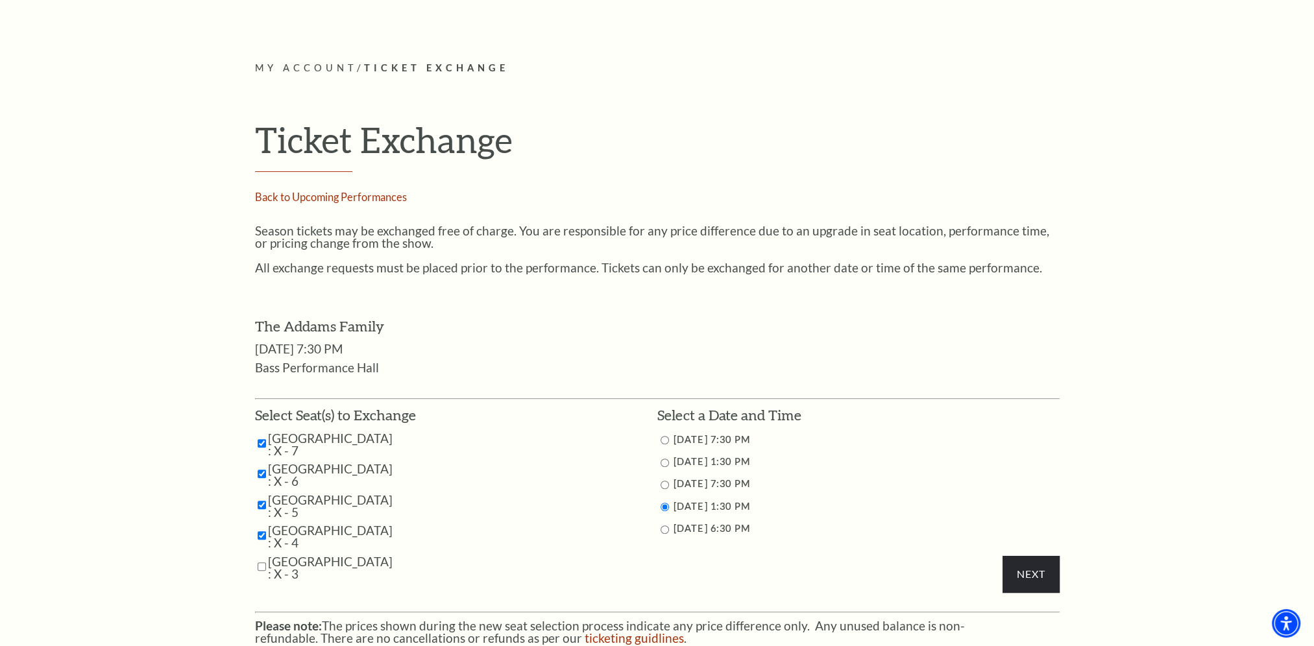
click at [262, 563] on input "Parterre Circle Center : X - 3" at bounding box center [262, 566] width 8 height 23
checkbox input "true"
click at [1025, 576] on input "Next" at bounding box center [1030, 574] width 56 height 36
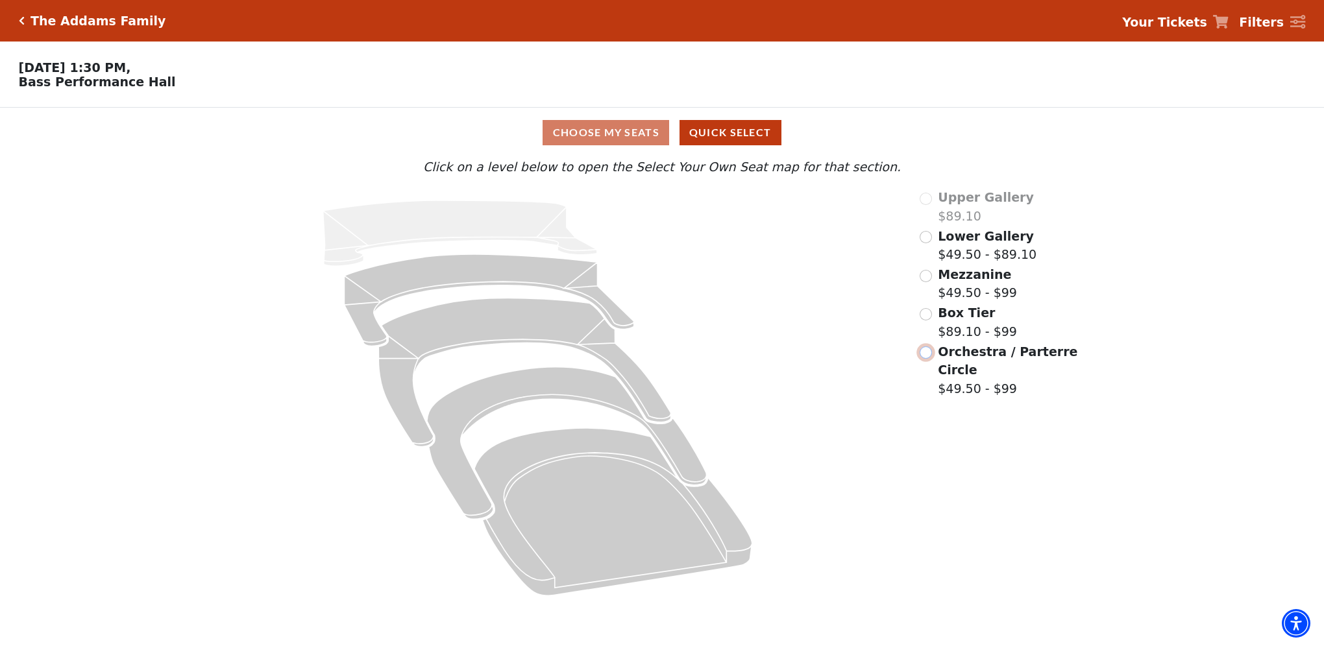
click at [925, 356] on input "Orchestra / Parterre Circle$49.50 - $99\a" at bounding box center [925, 352] width 12 height 12
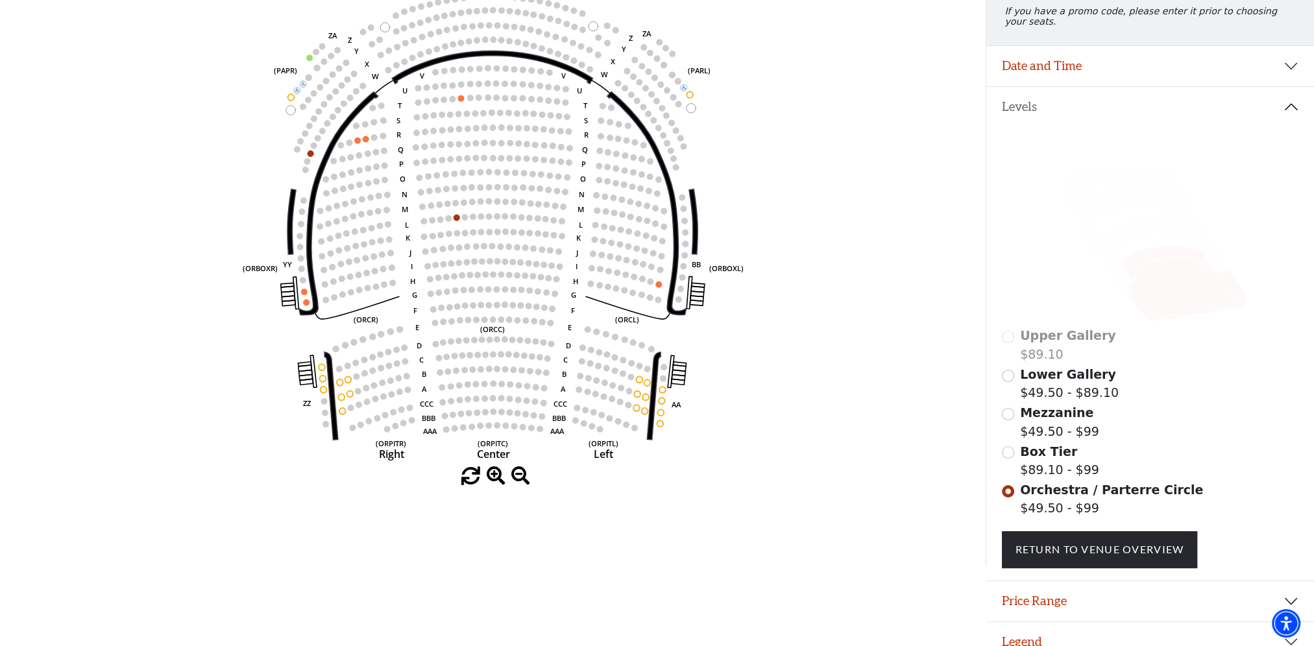
scroll to position [197, 0]
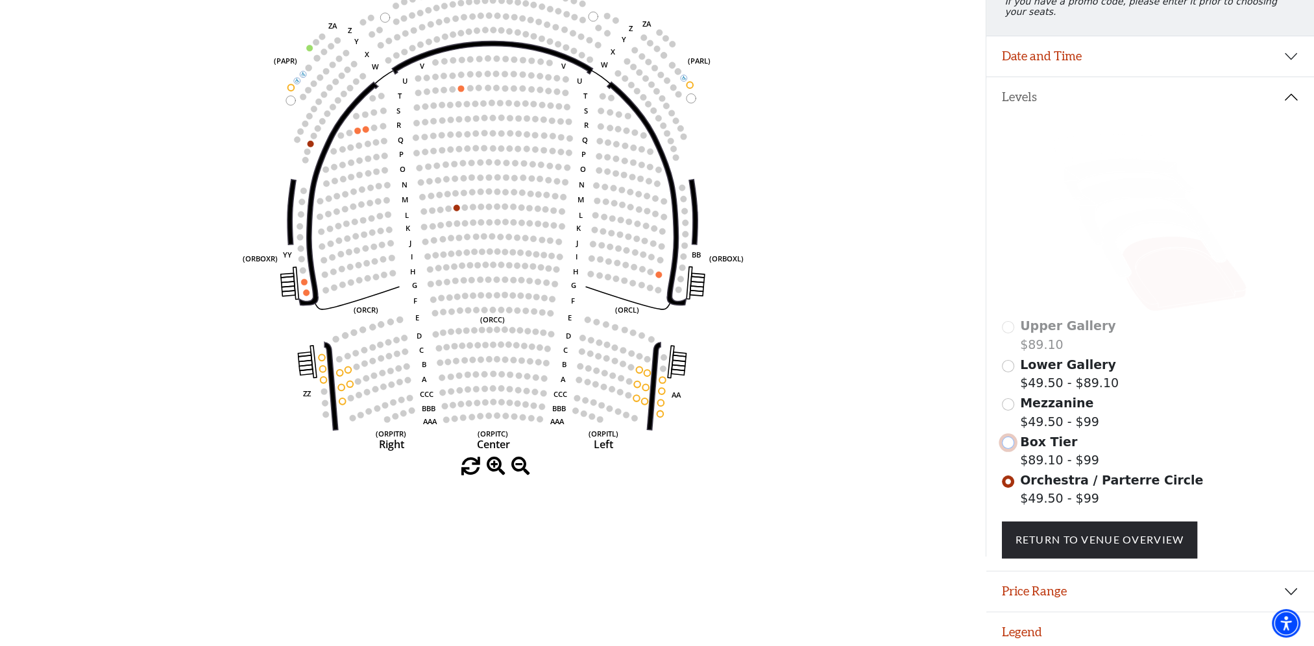
click at [1011, 438] on input "Box Tier$89.10 - $99\a" at bounding box center [1008, 443] width 12 height 12
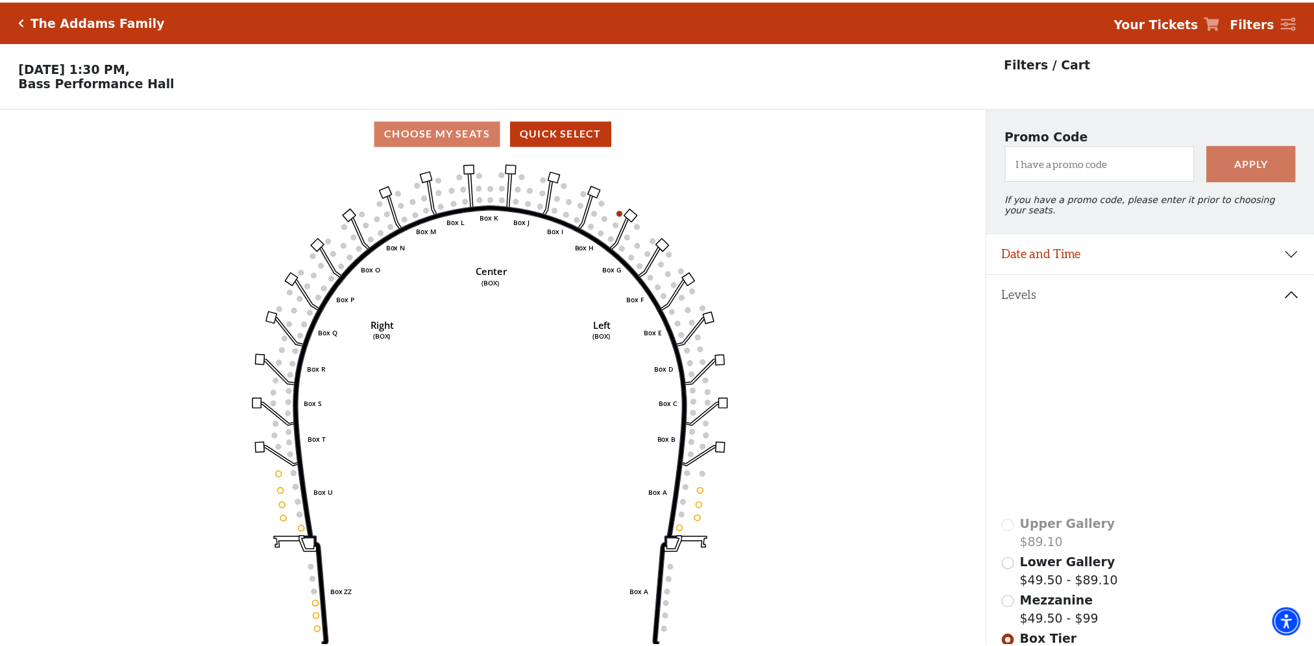
scroll to position [60, 0]
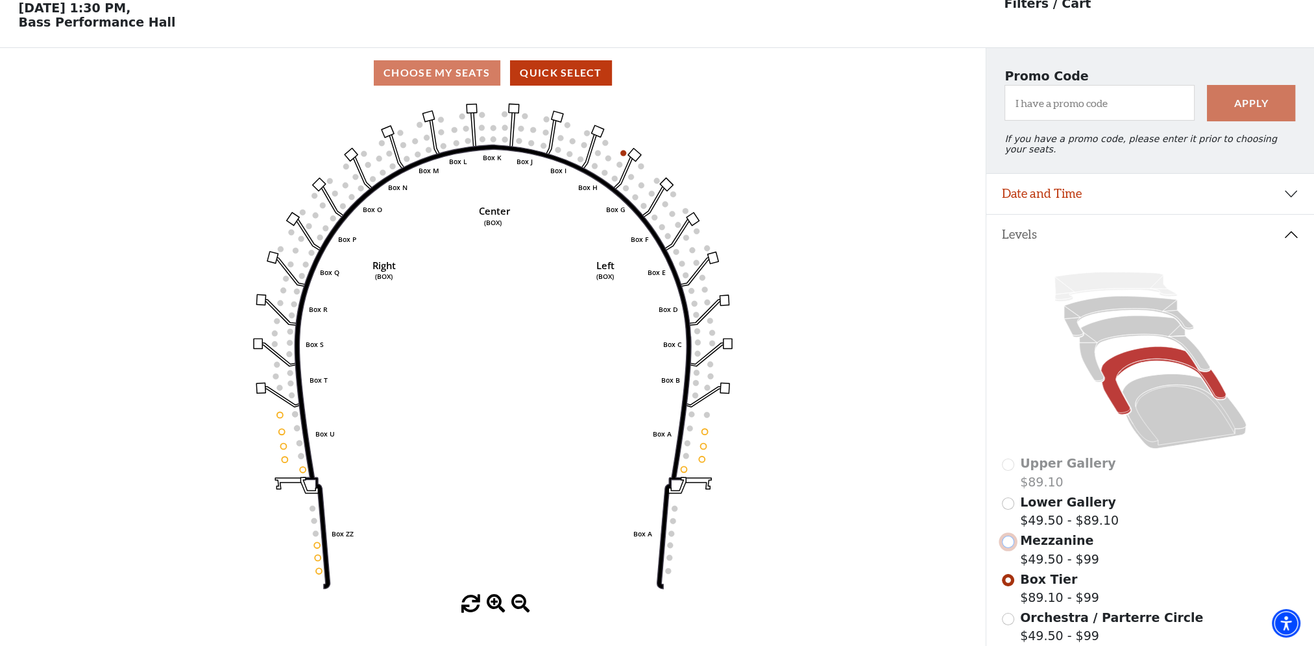
click at [1010, 536] on input "Mezzanine$49.50 - $99\a" at bounding box center [1008, 542] width 12 height 12
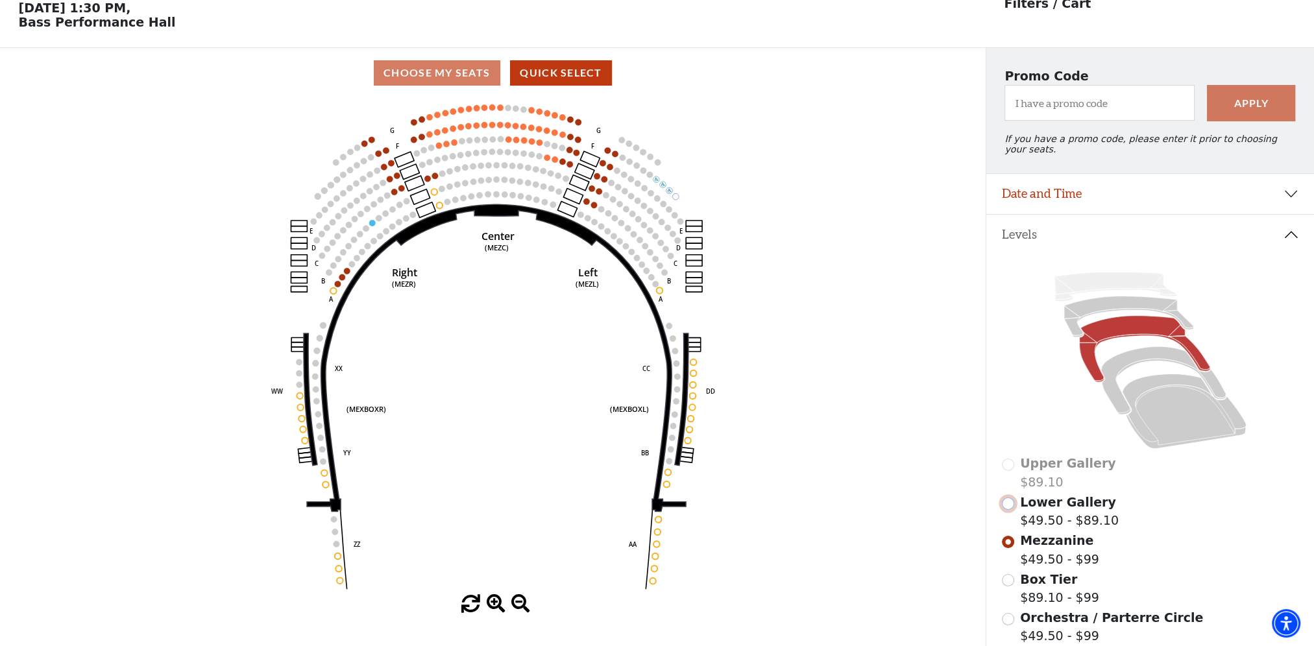
click at [1008, 498] on input "Lower Gallery$49.50 - $89.10\a" at bounding box center [1008, 504] width 12 height 12
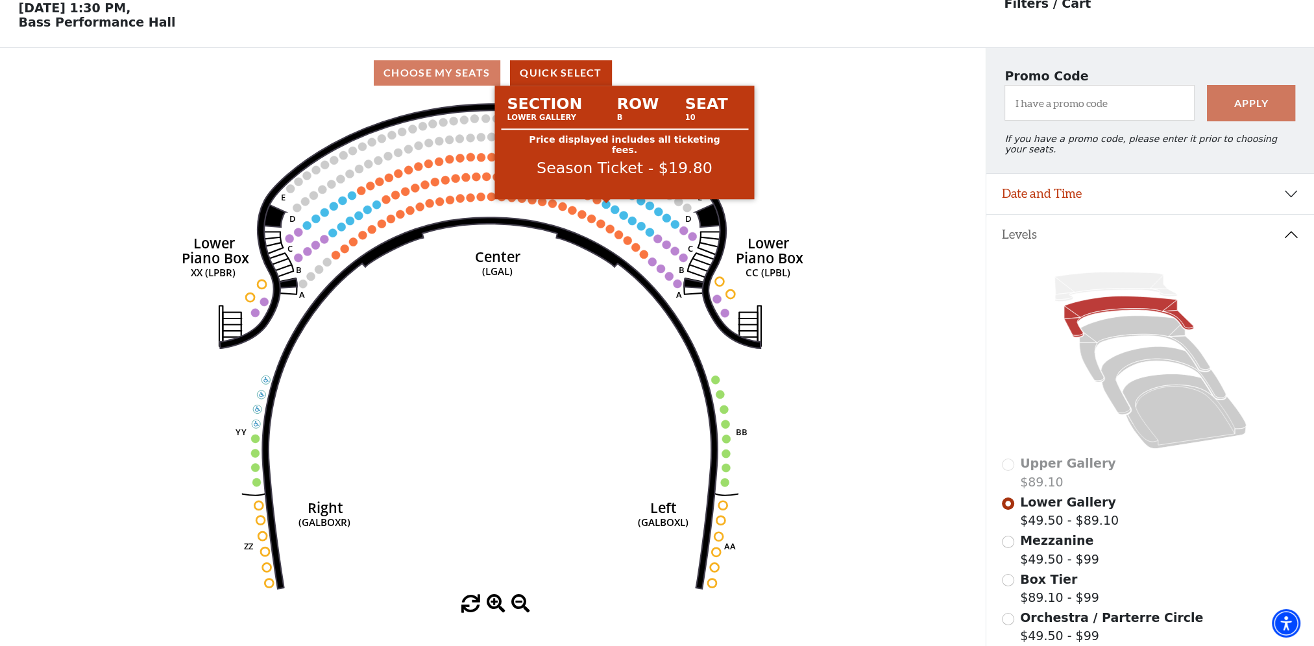
click at [605, 208] on circle at bounding box center [605, 204] width 8 height 8
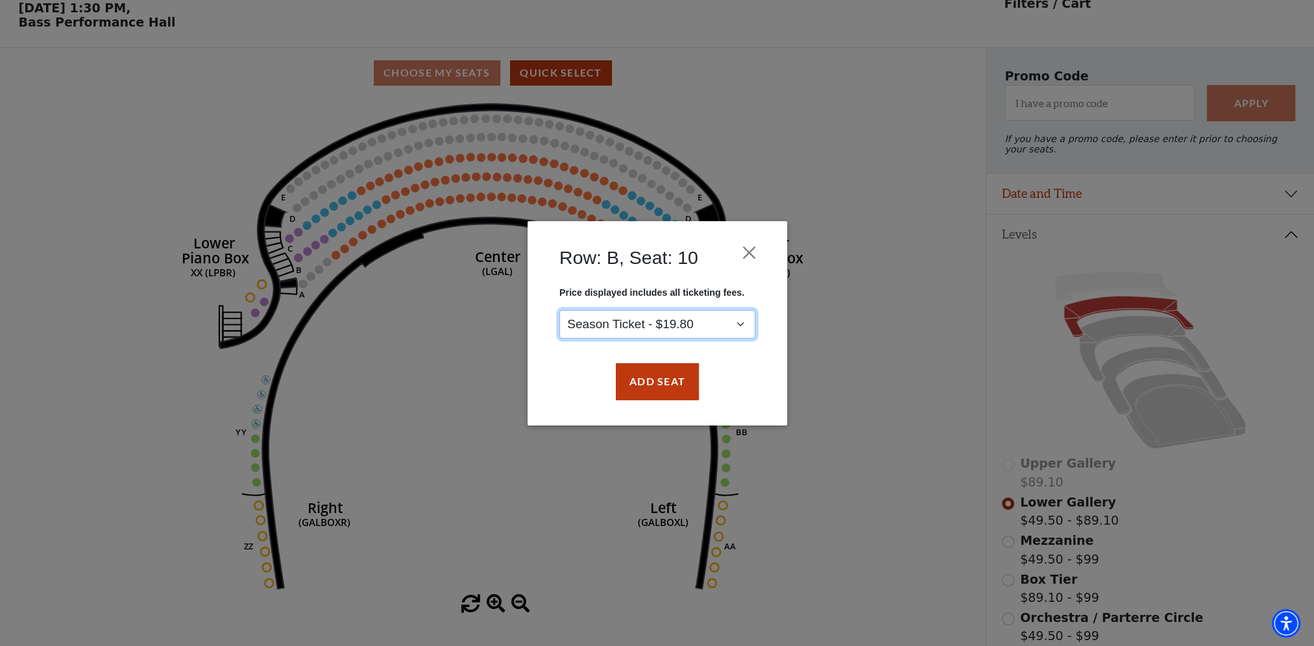
click at [651, 321] on select "Season Ticket - $19.80" at bounding box center [657, 324] width 196 height 29
click at [651, 374] on button "Add Seat" at bounding box center [656, 381] width 83 height 36
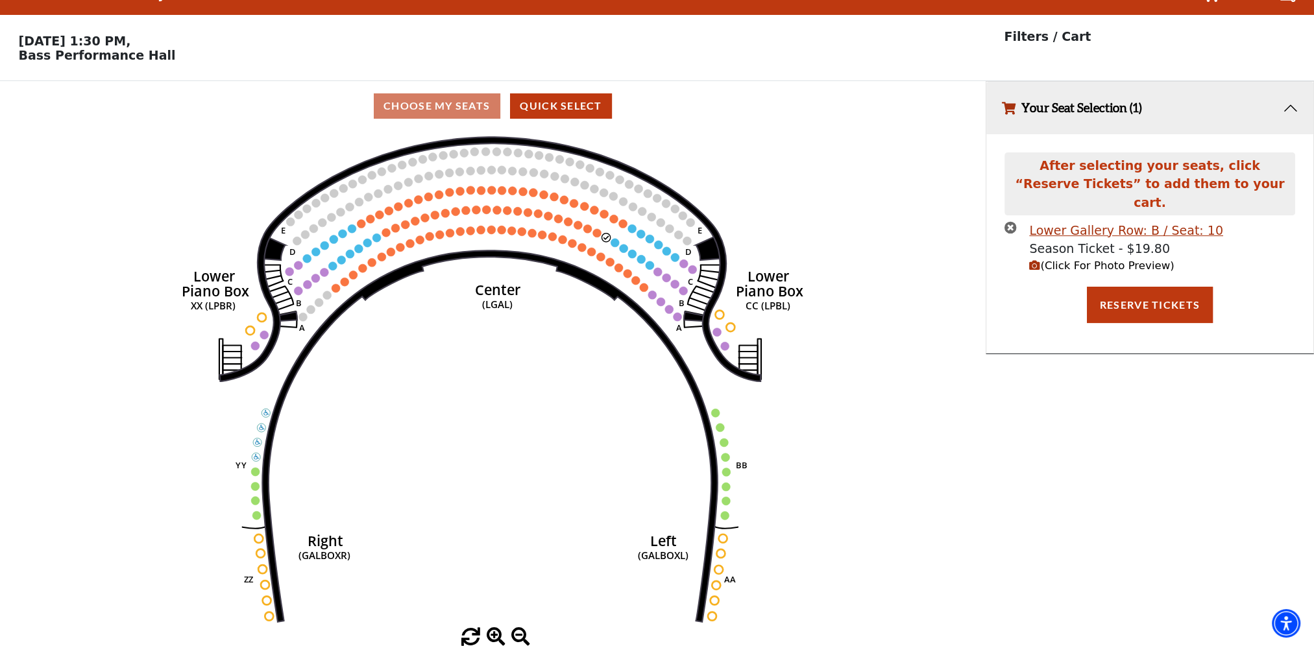
scroll to position [0, 0]
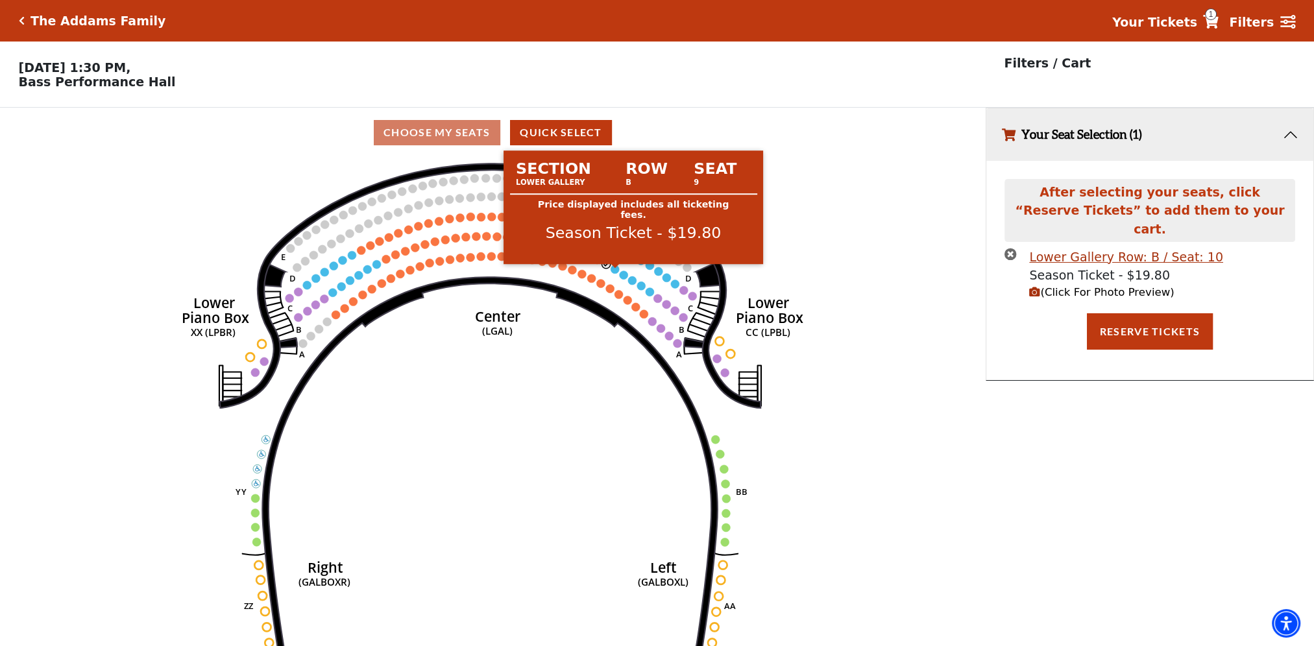
click at [613, 271] on circle at bounding box center [615, 269] width 8 height 8
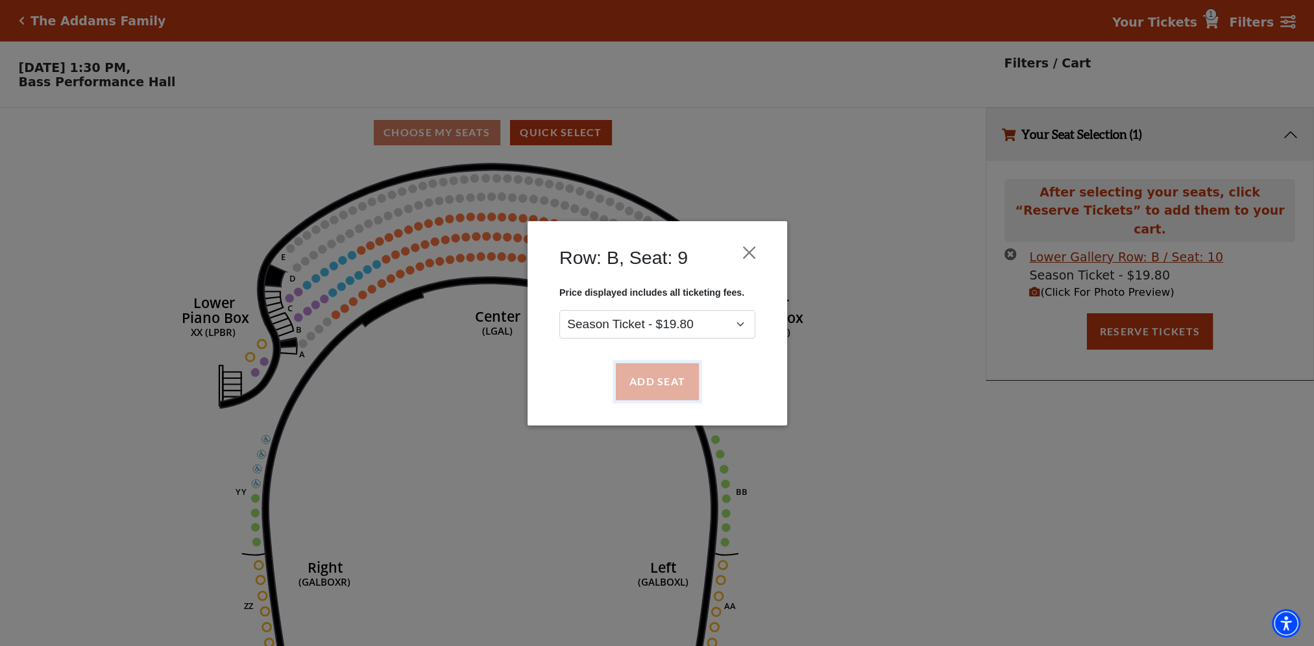
click at [642, 376] on button "Add Seat" at bounding box center [656, 381] width 83 height 36
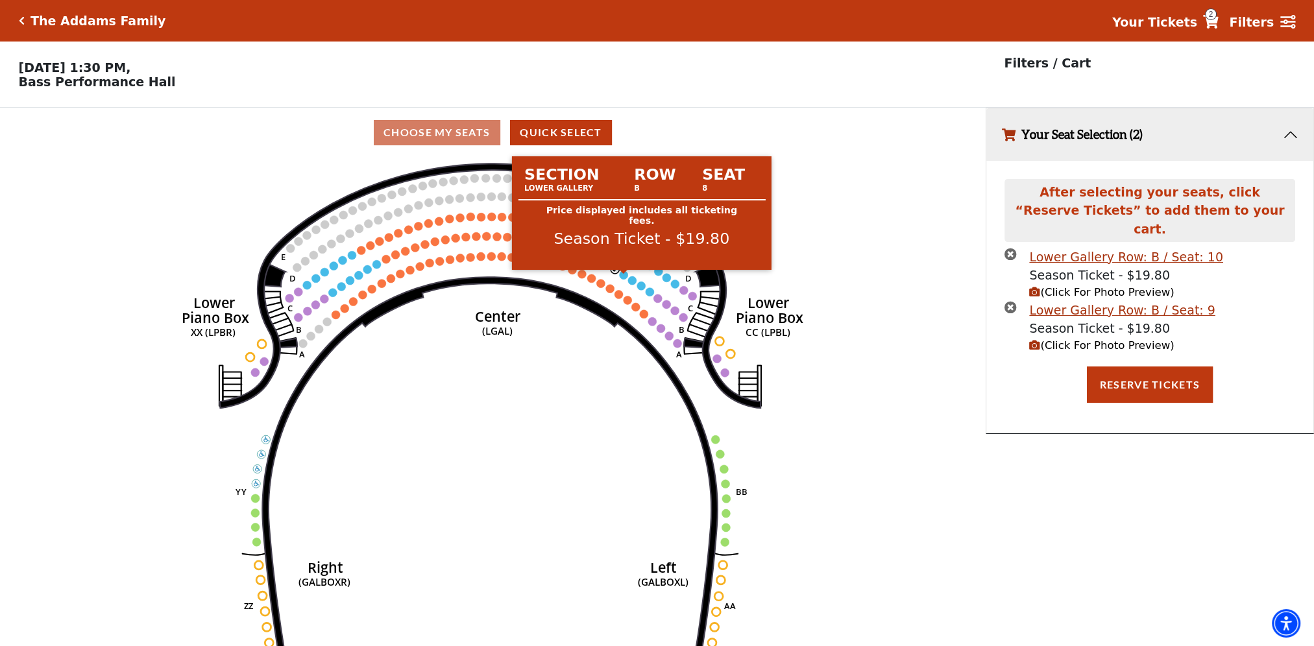
click at [622, 279] on circle at bounding box center [624, 275] width 8 height 8
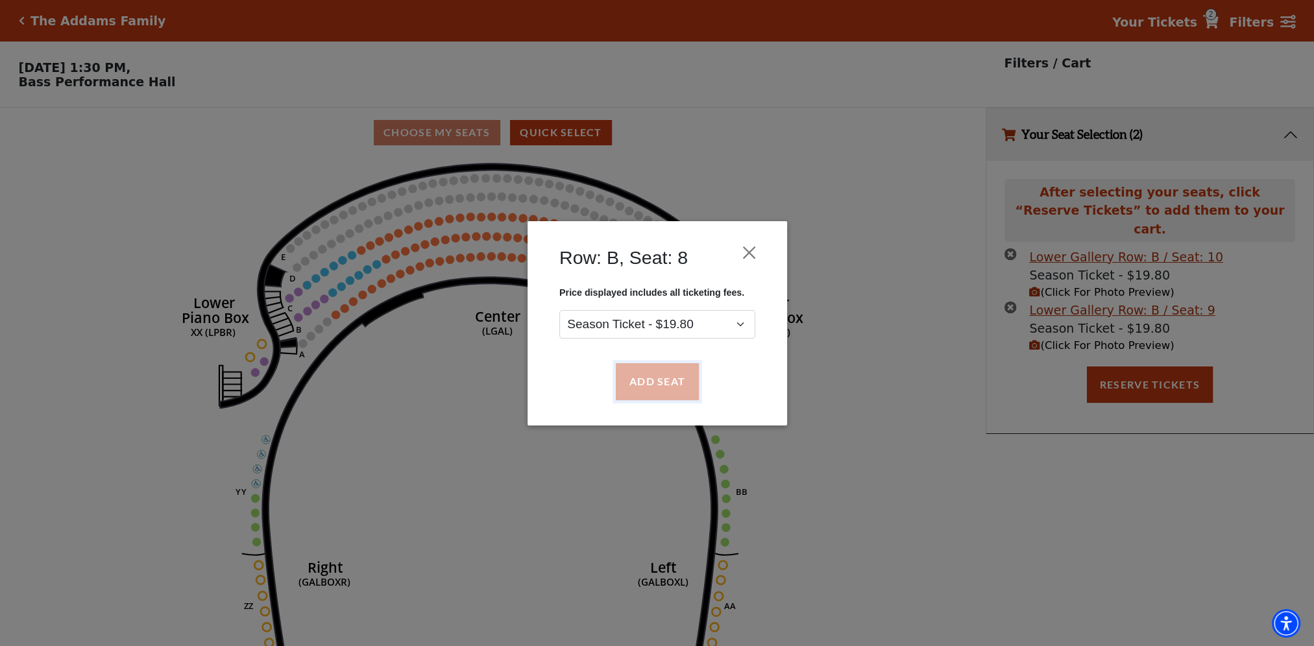
click at [638, 380] on button "Add Seat" at bounding box center [656, 381] width 83 height 36
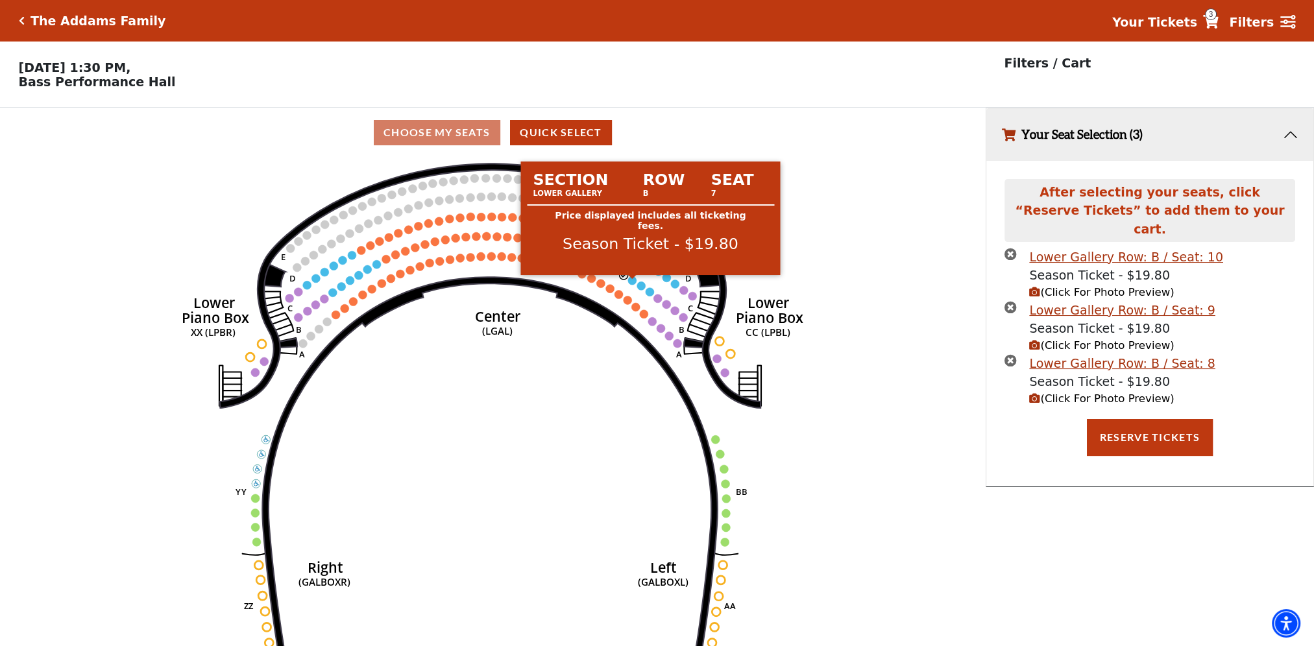
click at [631, 281] on circle at bounding box center [632, 280] width 8 height 8
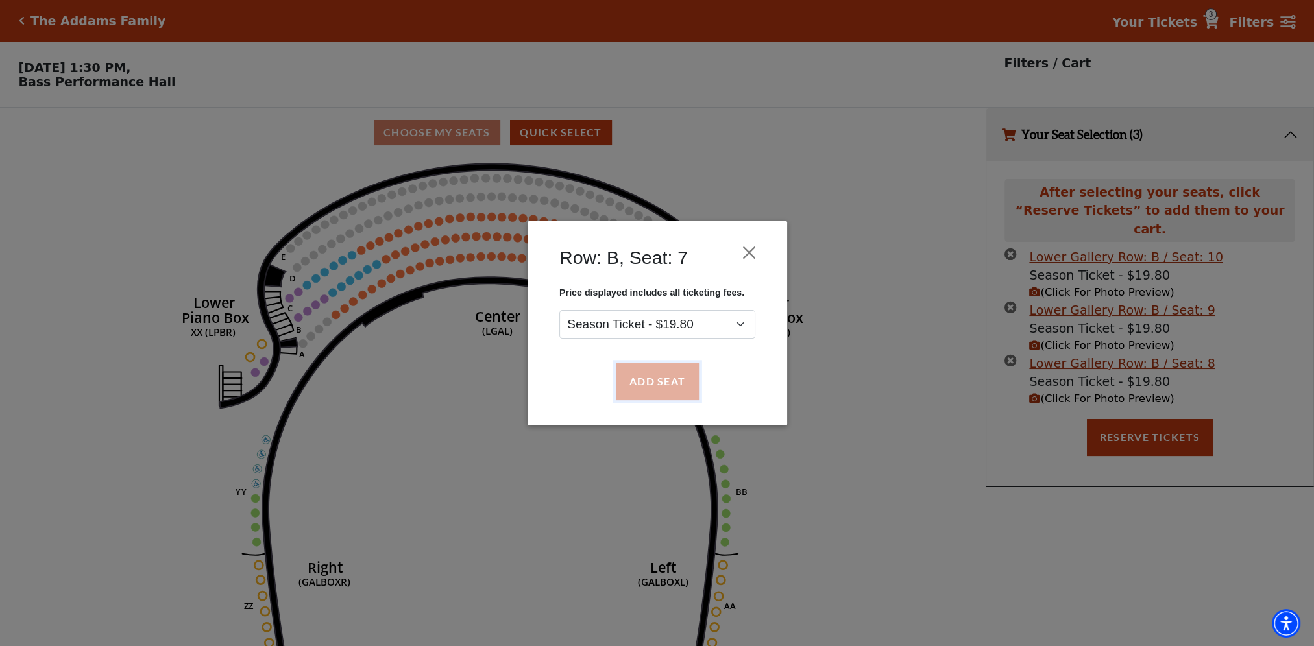
click at [641, 374] on button "Add Seat" at bounding box center [656, 381] width 83 height 36
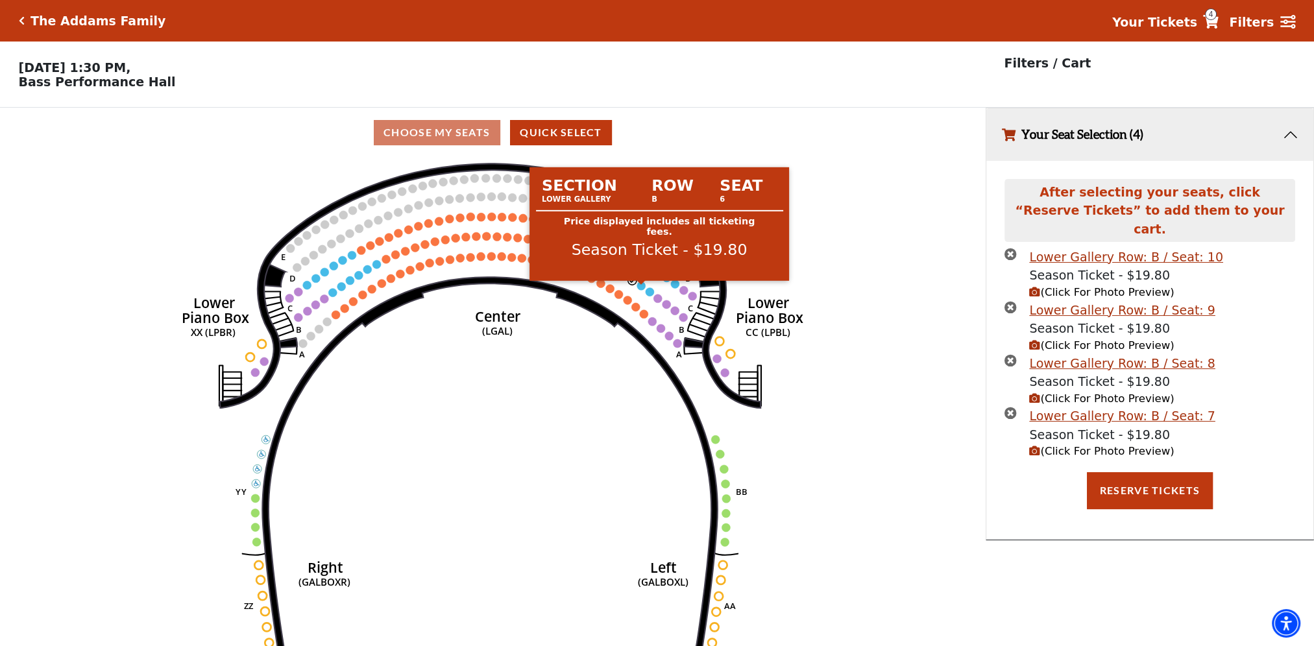
click at [641, 289] on circle at bounding box center [641, 286] width 8 height 8
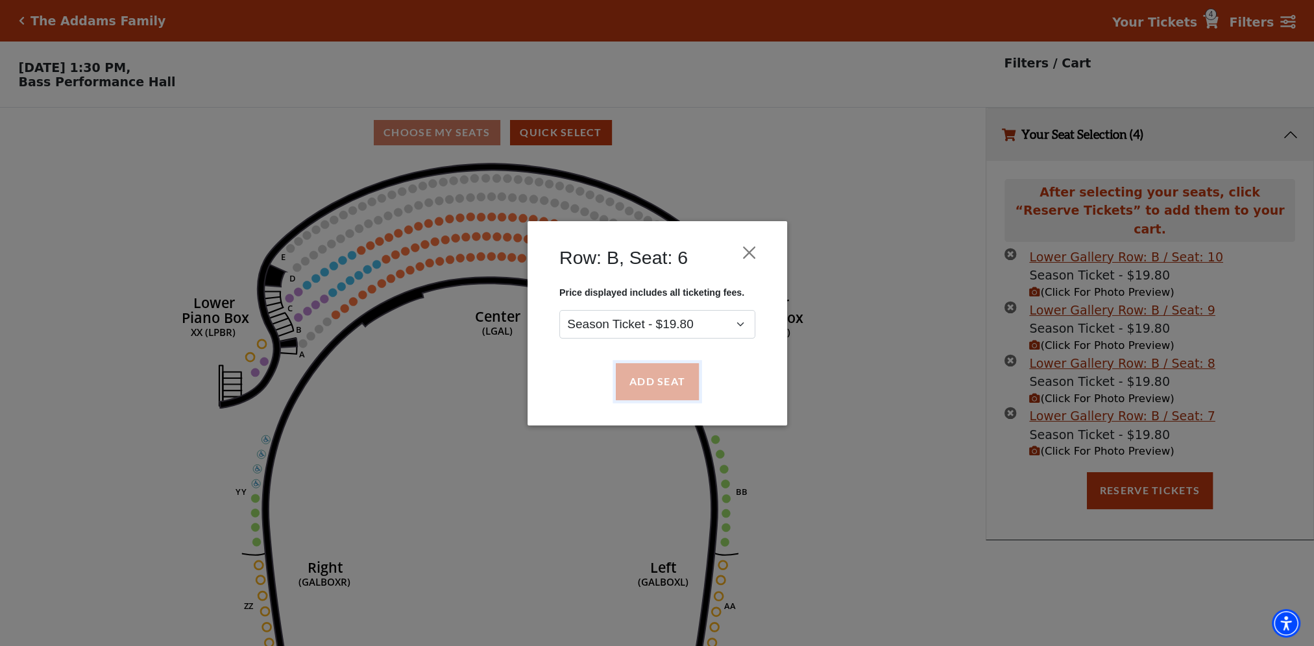
click at [642, 371] on button "Add Seat" at bounding box center [656, 381] width 83 height 36
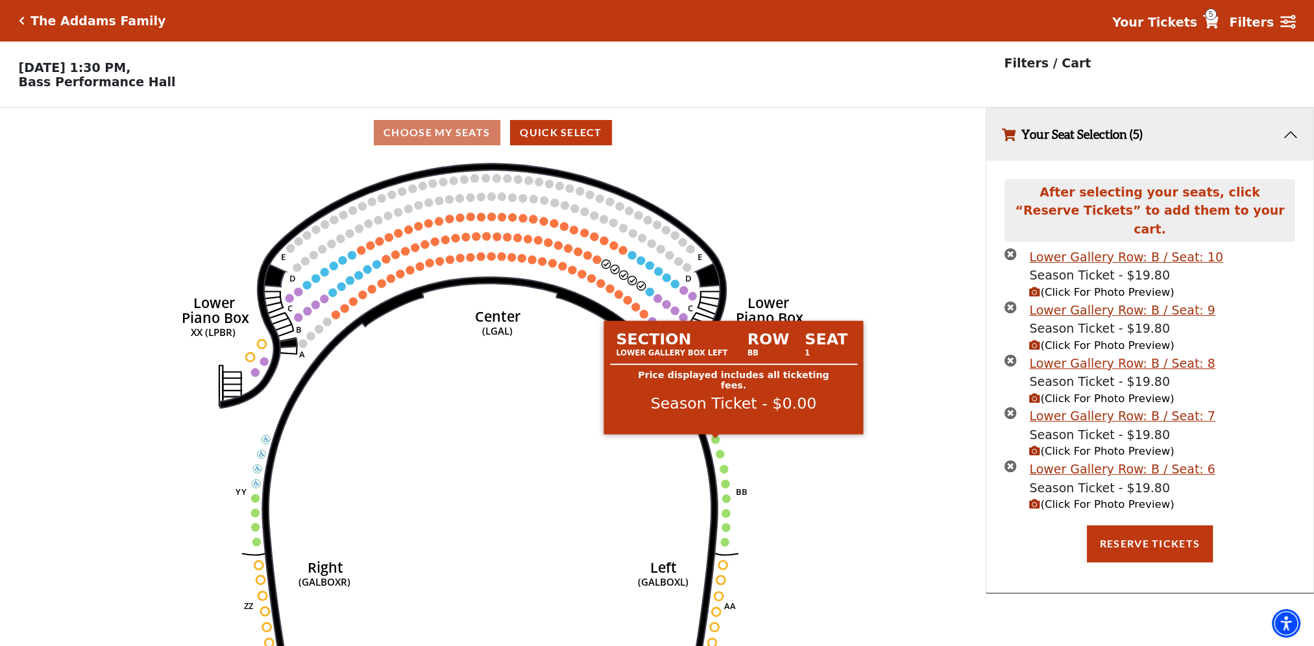
click at [716, 444] on circle at bounding box center [715, 439] width 8 height 8
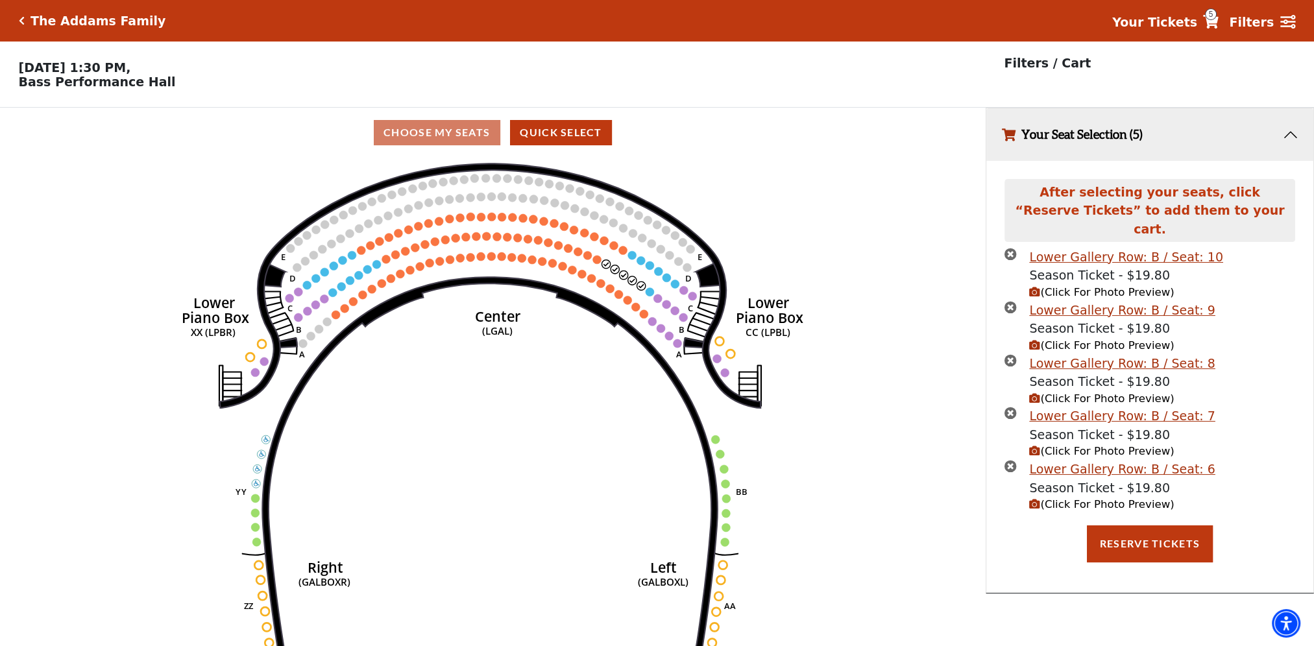
click at [1010, 248] on icon "times-circle" at bounding box center [1010, 254] width 12 height 12
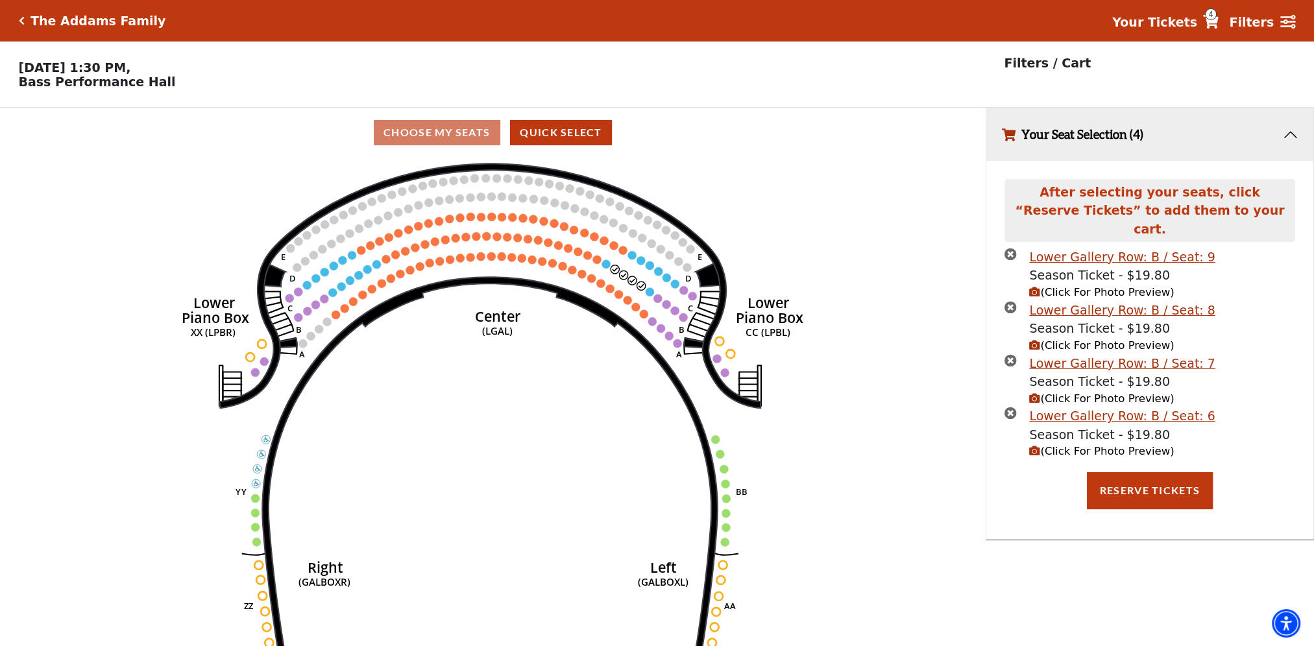
click at [1009, 248] on icon "times-circle" at bounding box center [1010, 254] width 12 height 12
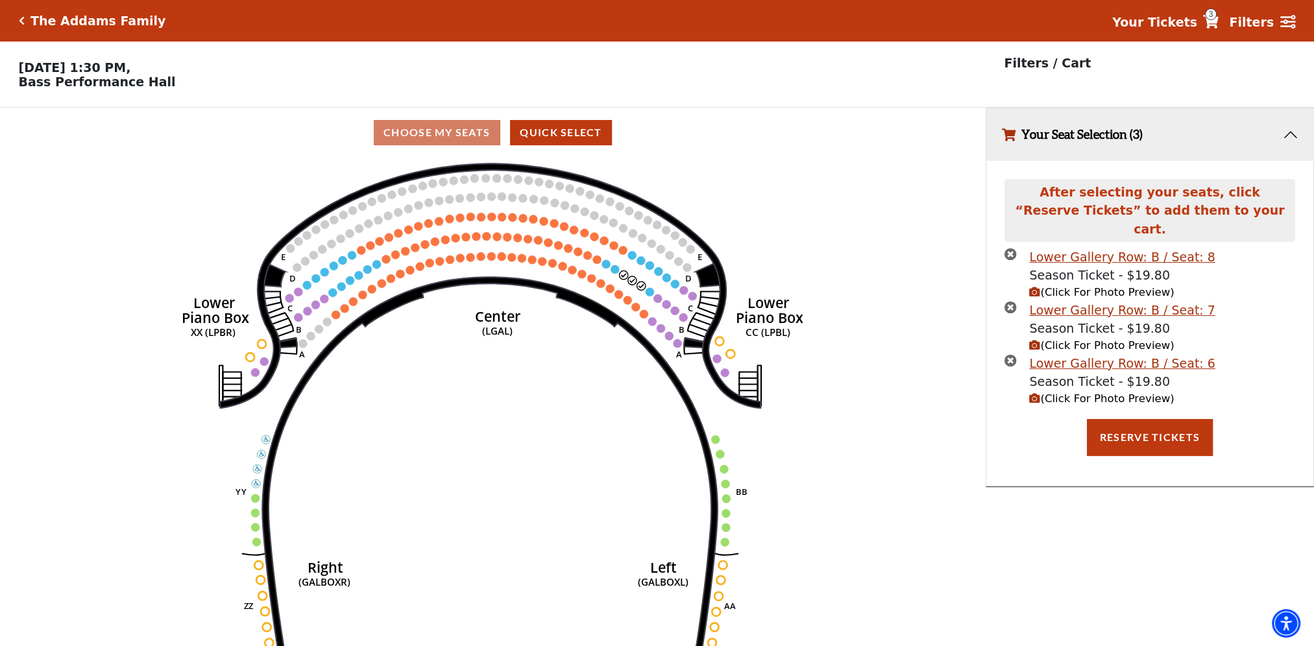
click at [1009, 248] on icon "times-circle" at bounding box center [1010, 254] width 12 height 12
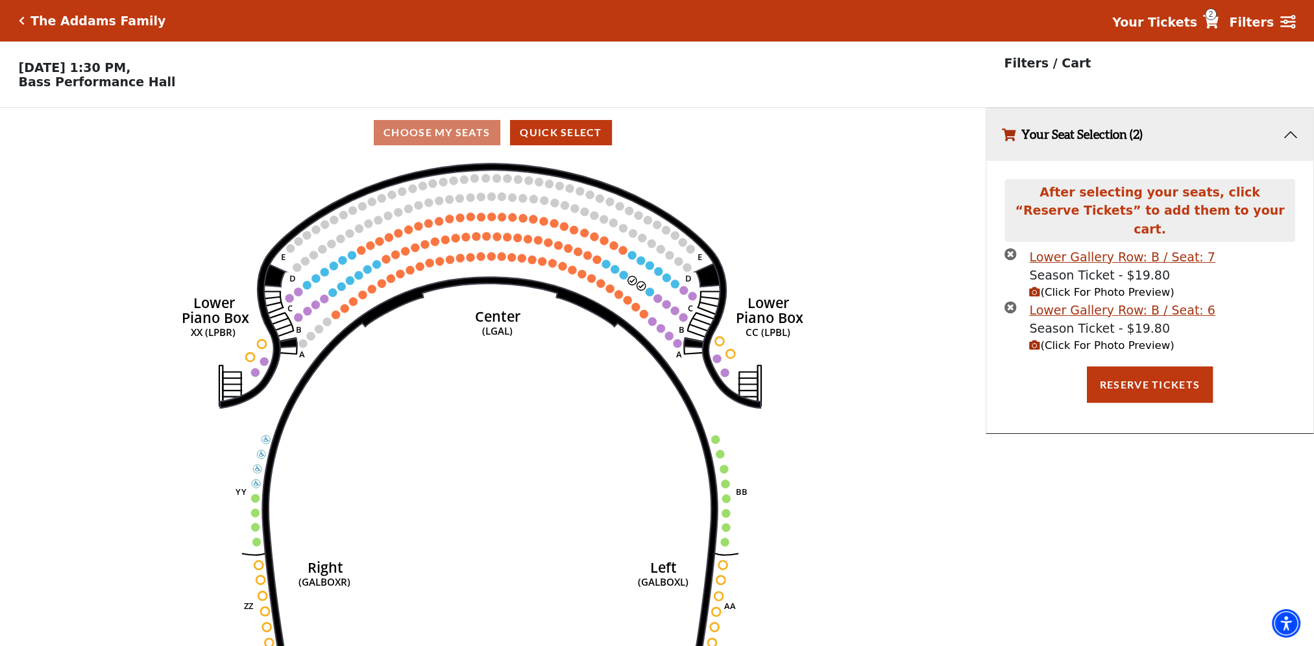
click at [1009, 248] on icon "times-circle" at bounding box center [1010, 254] width 12 height 12
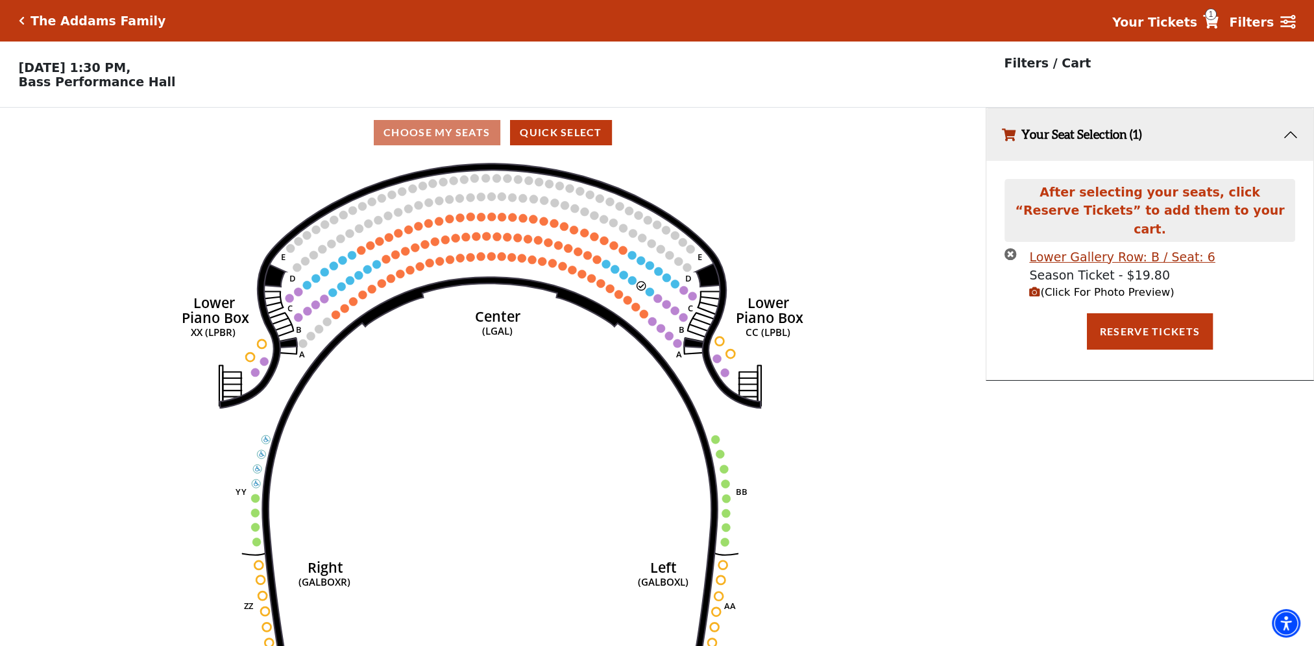
click at [1009, 248] on icon "times-circle" at bounding box center [1010, 254] width 12 height 12
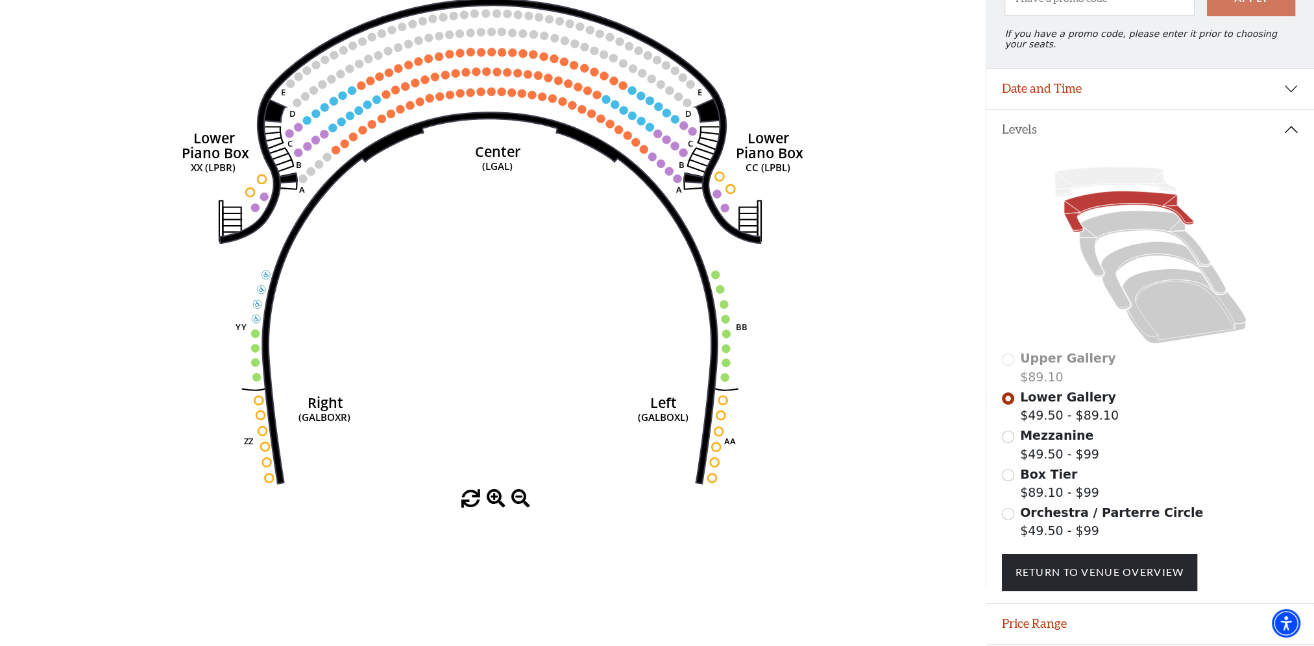
scroll to position [197, 0]
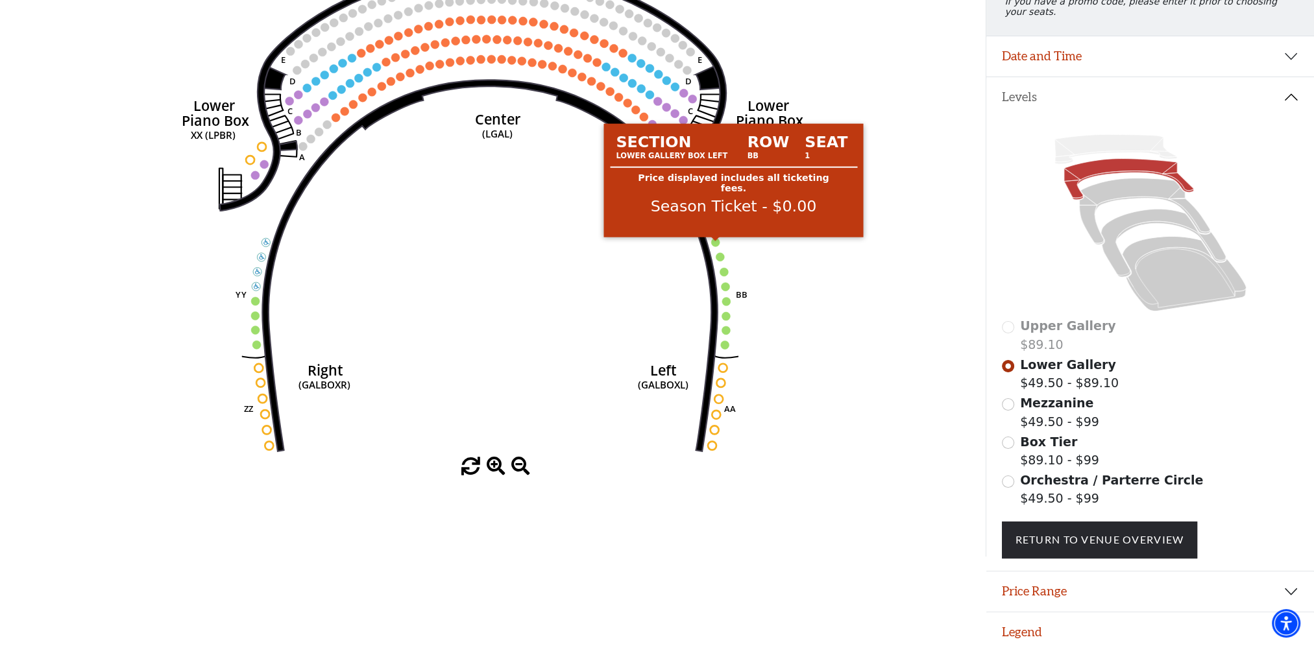
click at [716, 247] on circle at bounding box center [715, 242] width 8 height 8
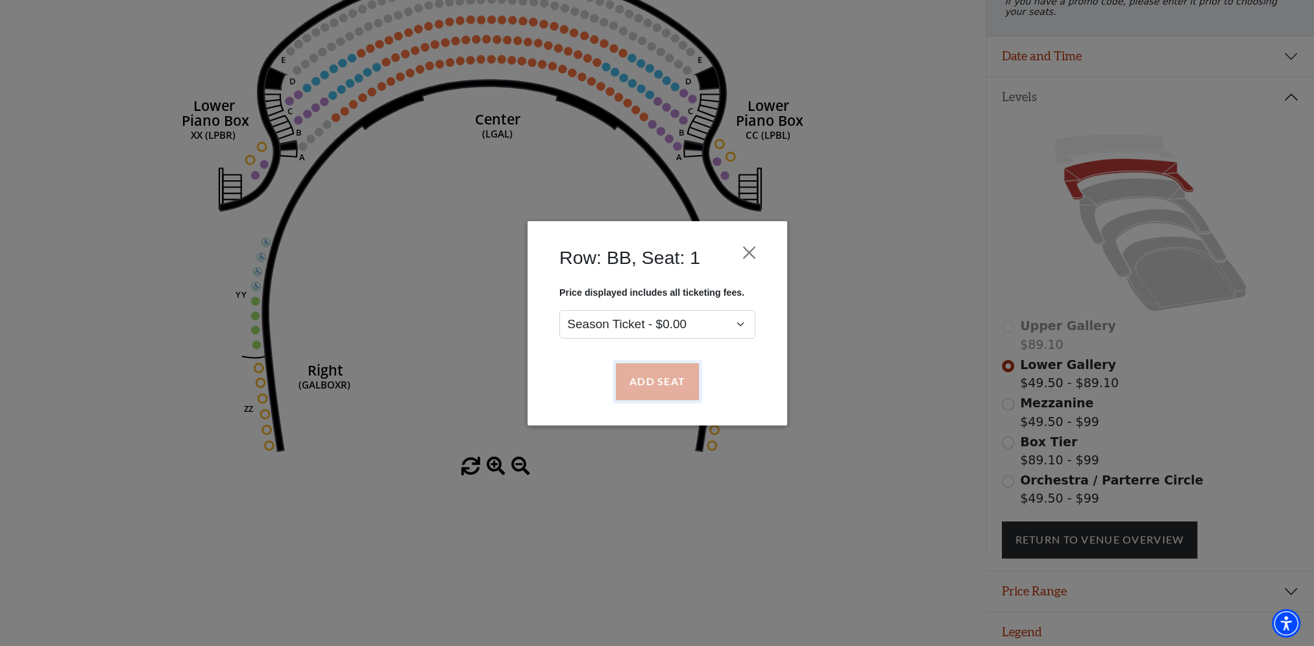
click at [681, 369] on button "Add Seat" at bounding box center [656, 381] width 83 height 36
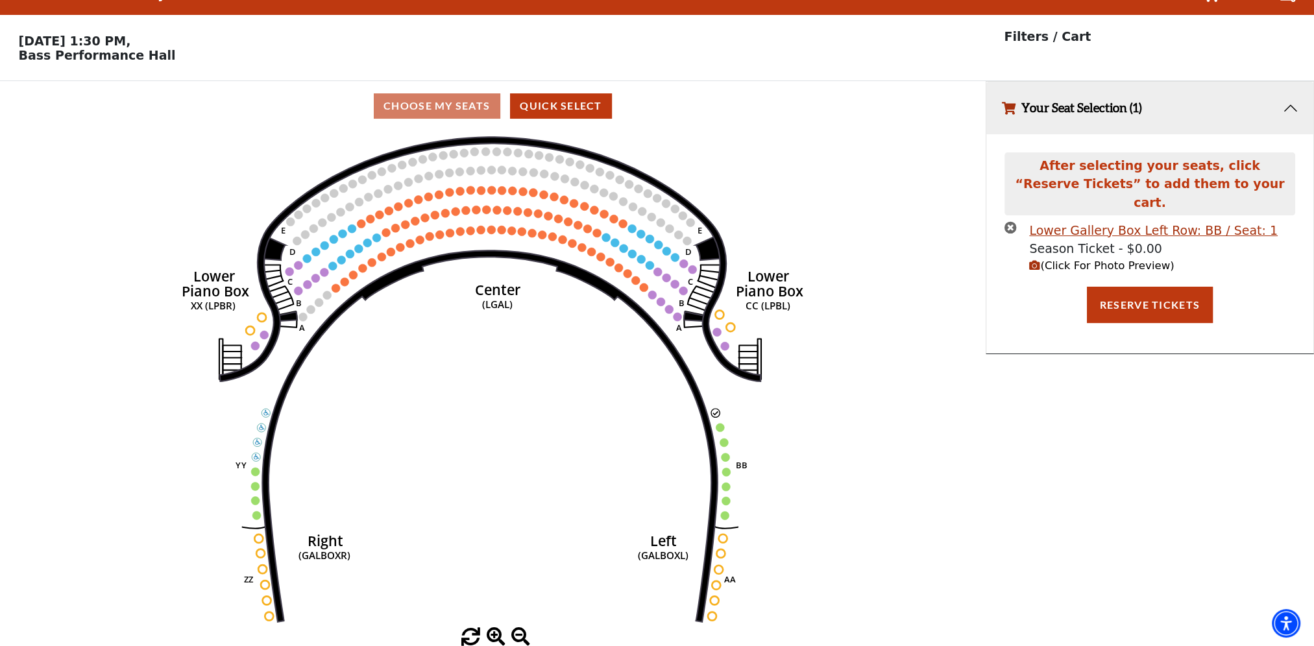
scroll to position [0, 0]
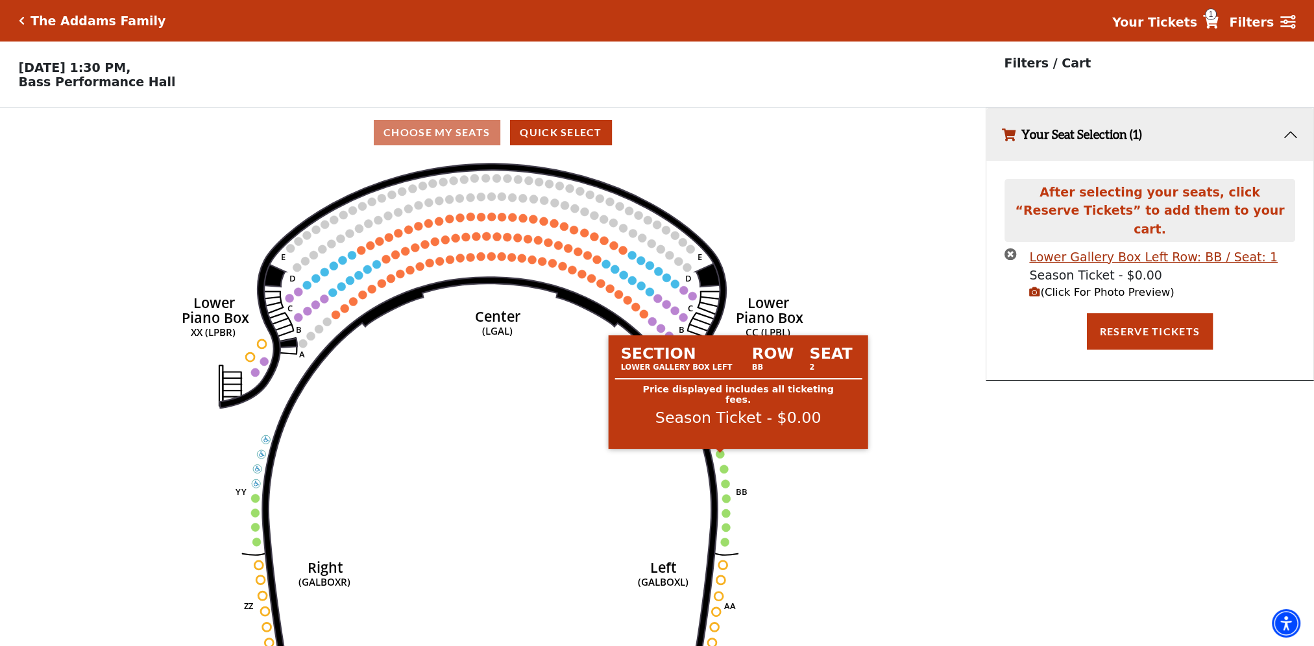
click at [720, 457] on circle at bounding box center [720, 454] width 8 height 8
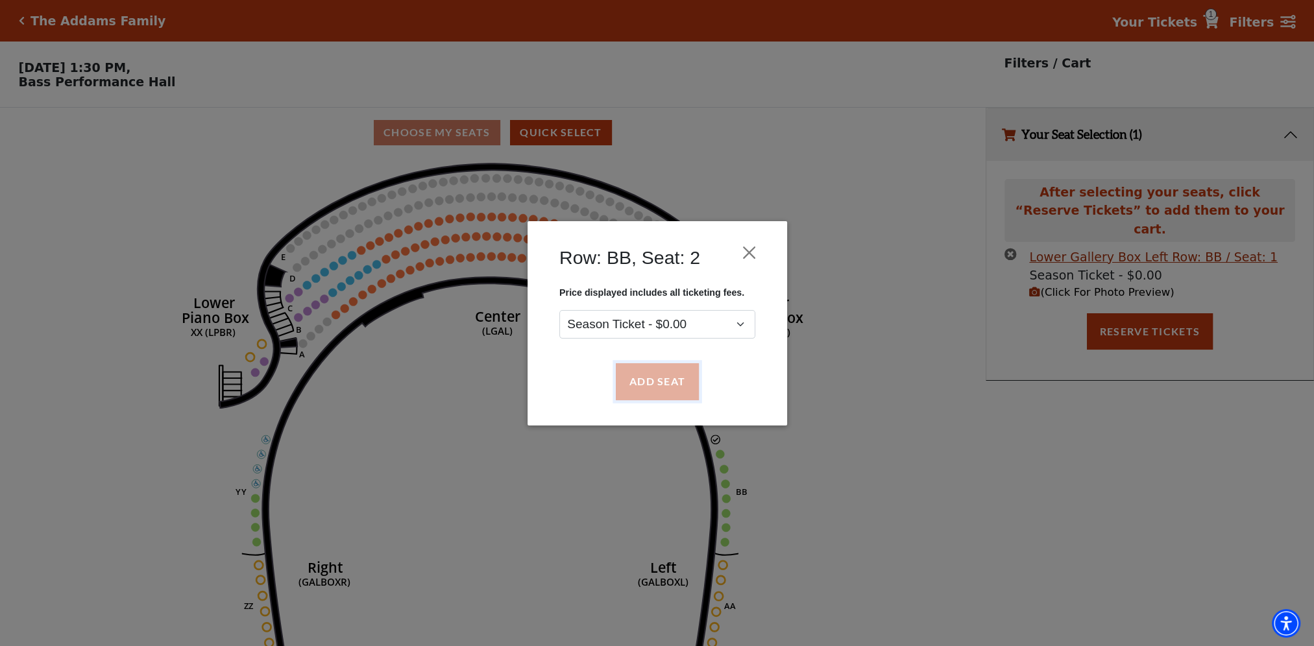
click at [673, 387] on button "Add Seat" at bounding box center [656, 381] width 83 height 36
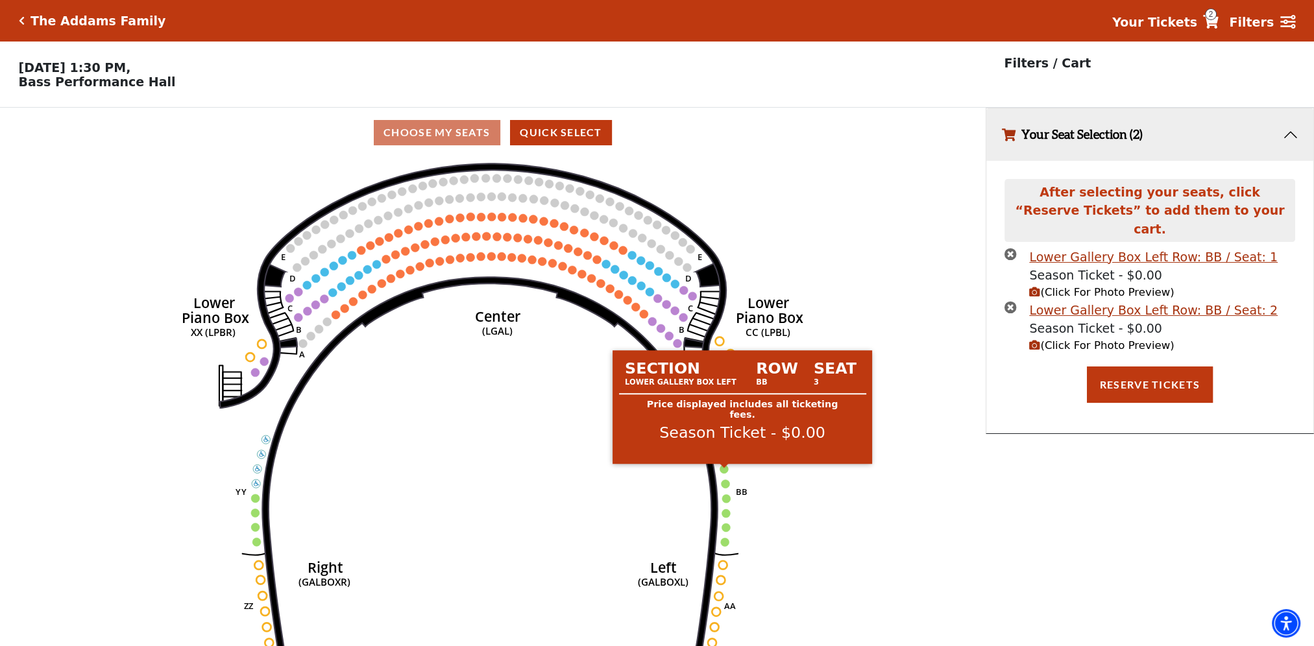
click at [724, 474] on circle at bounding box center [724, 469] width 8 height 8
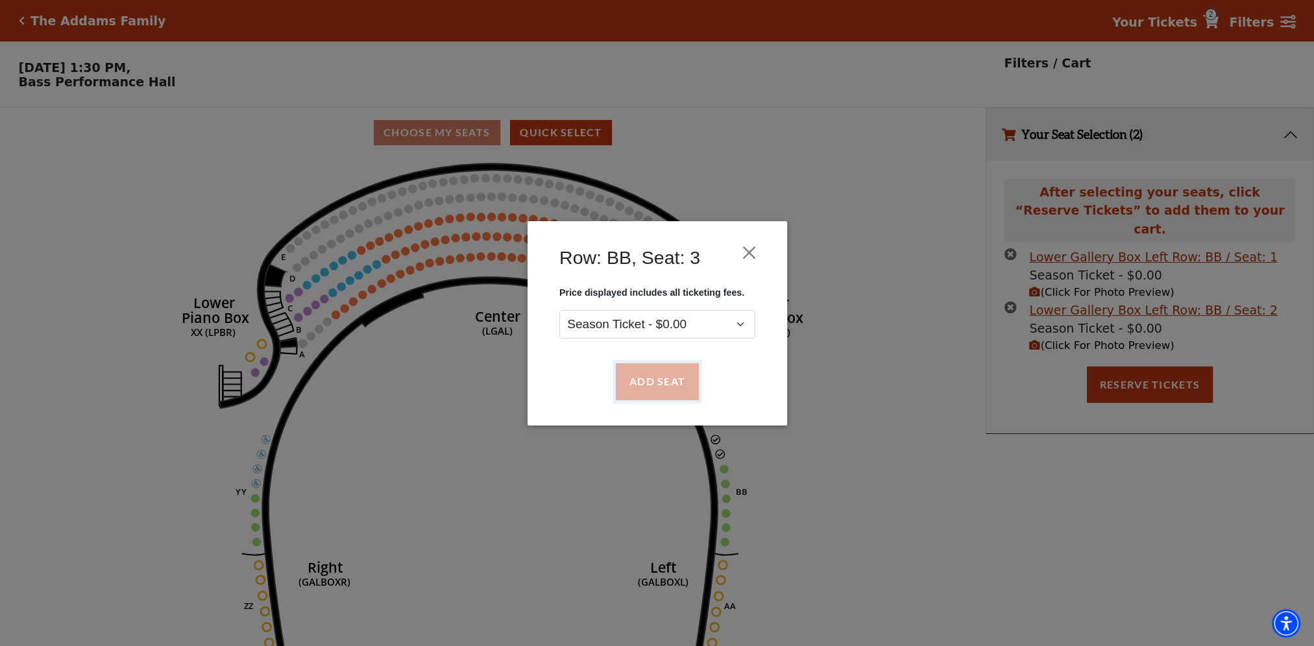
click at [657, 380] on button "Add Seat" at bounding box center [656, 381] width 83 height 36
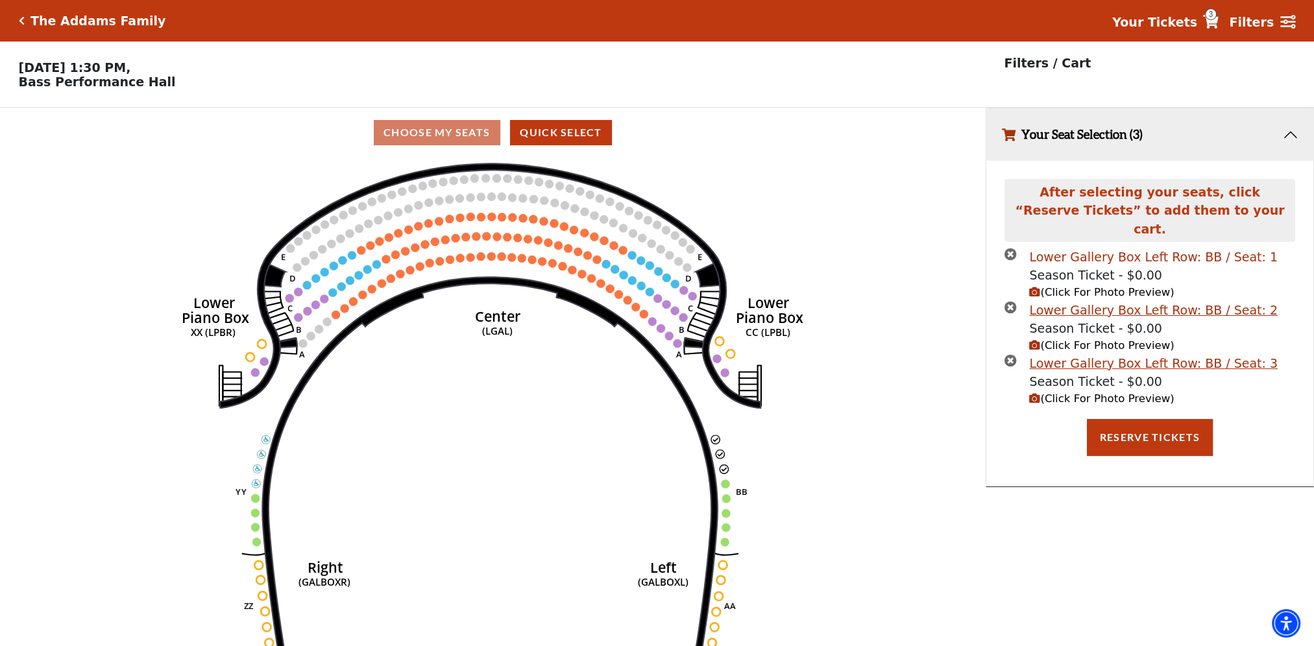
click at [1089, 248] on div "Lower Gallery Box Left Row: BB / Seat: 1" at bounding box center [1153, 257] width 249 height 19
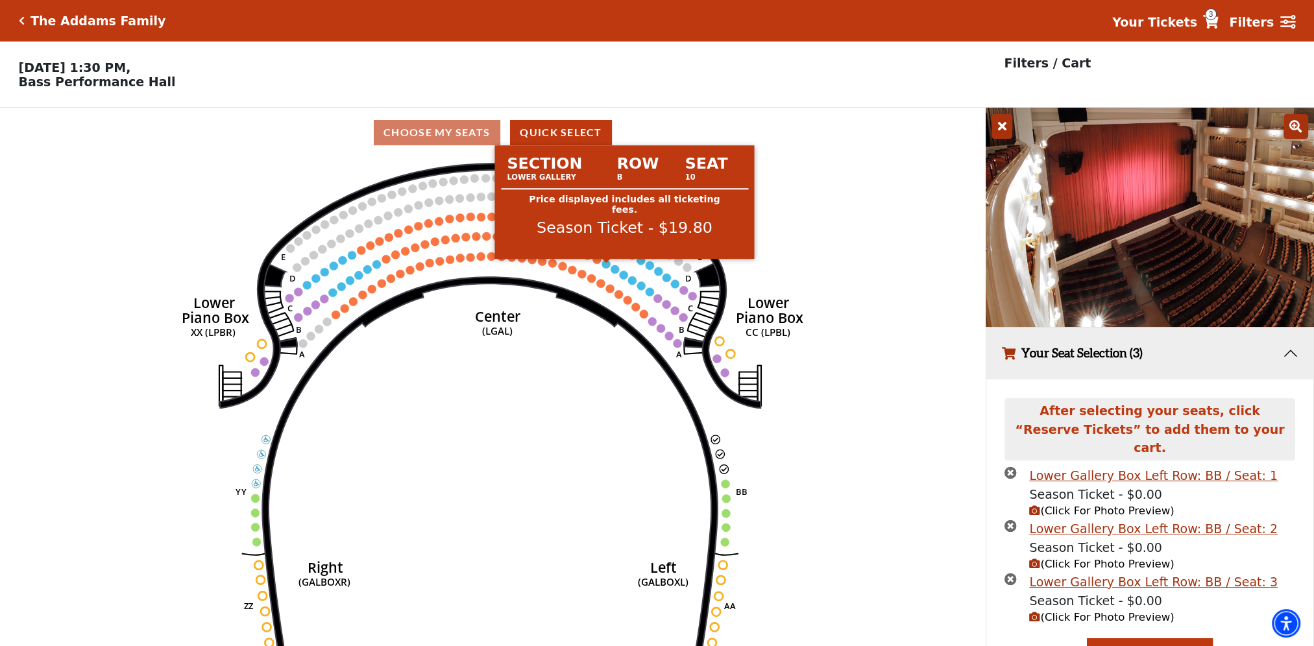
click at [603, 268] on circle at bounding box center [605, 264] width 8 height 8
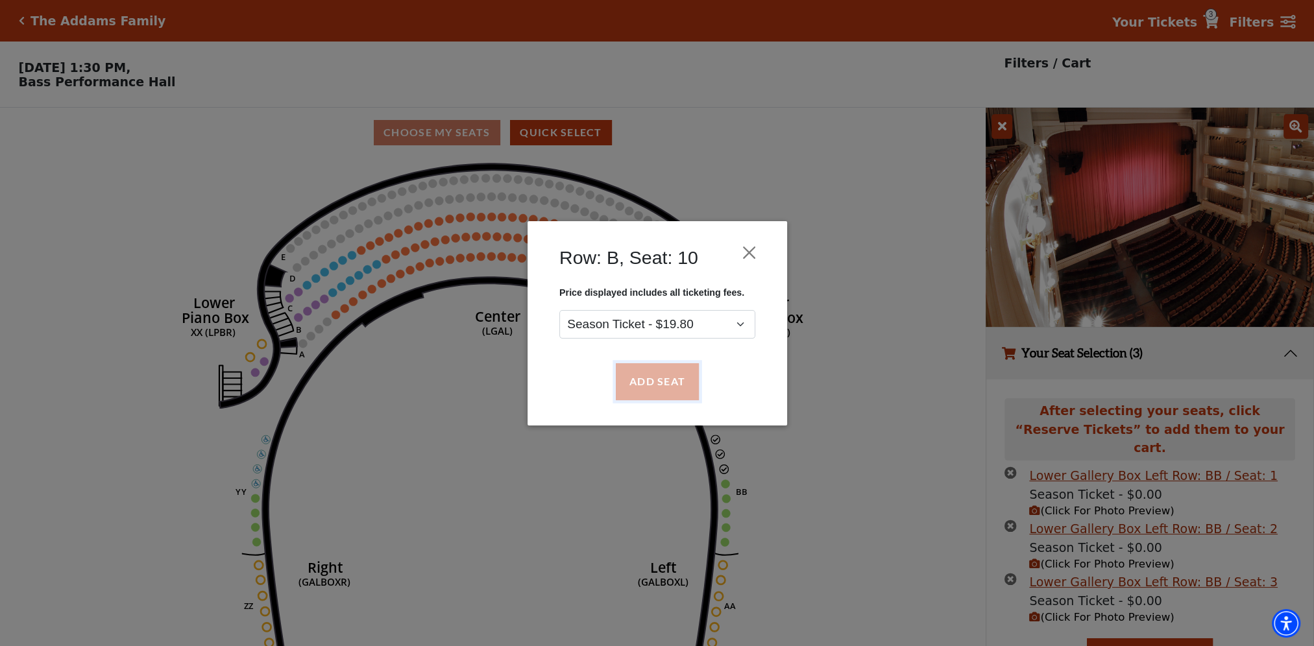
click at [638, 371] on button "Add Seat" at bounding box center [656, 381] width 83 height 36
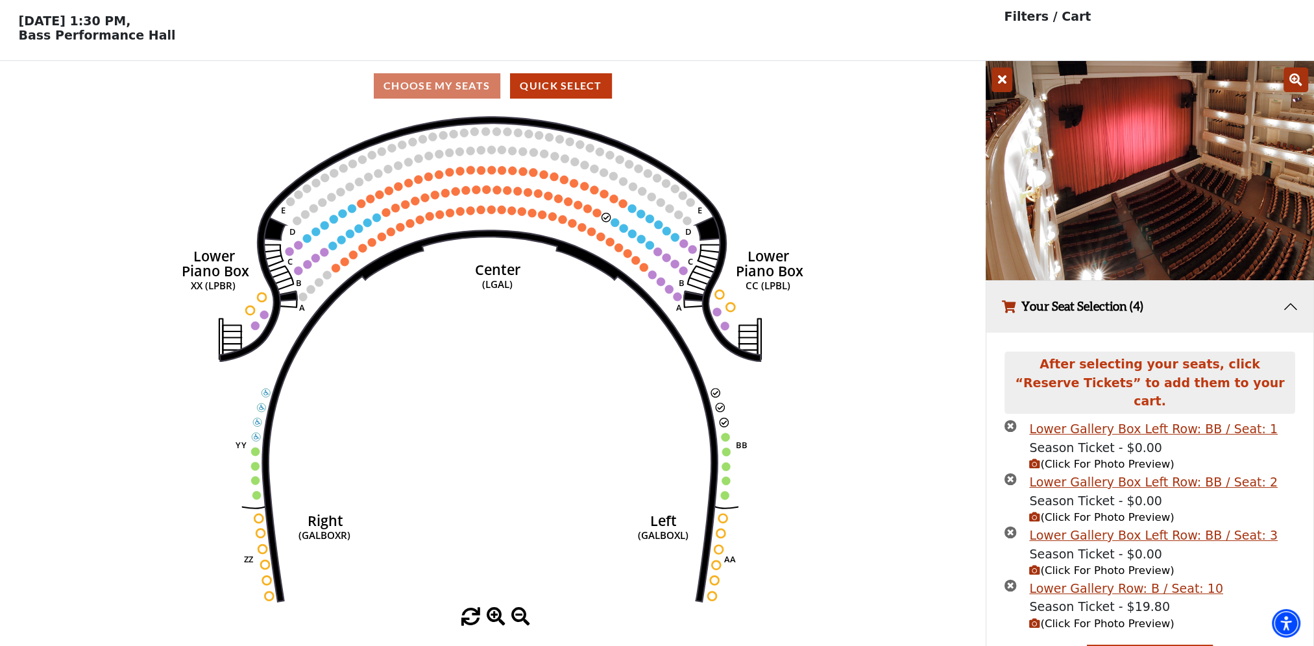
scroll to position [67, 0]
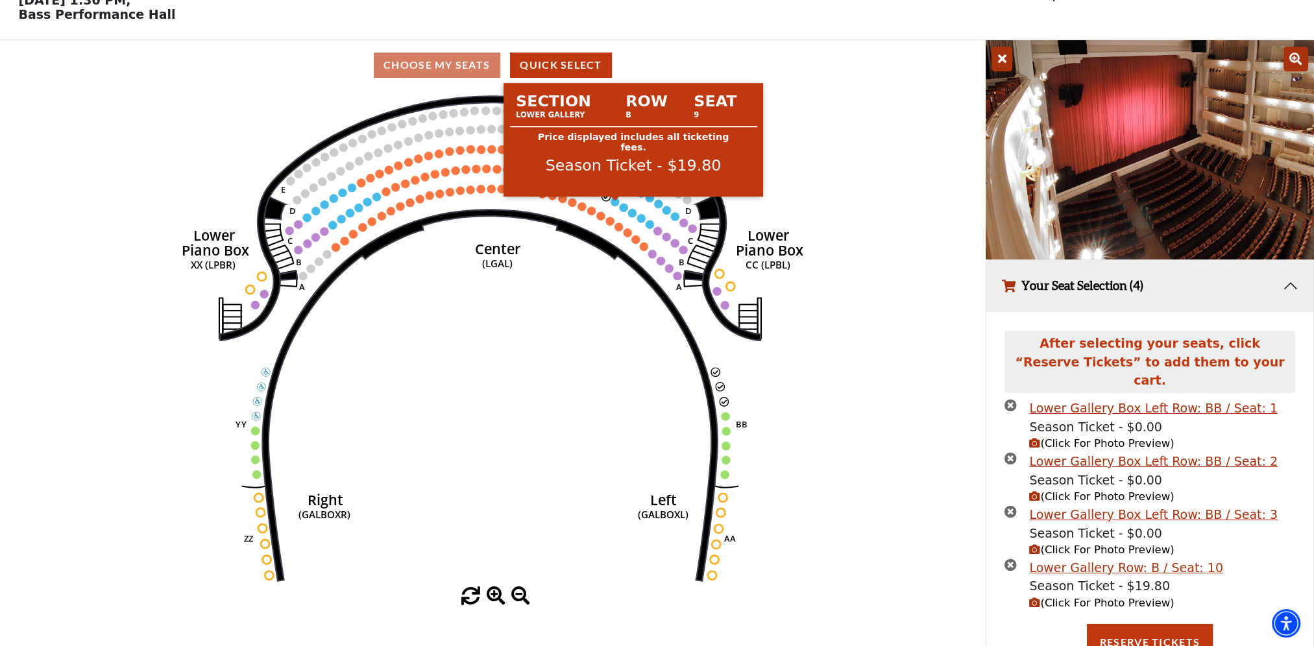
click at [618, 205] on circle at bounding box center [615, 201] width 8 height 8
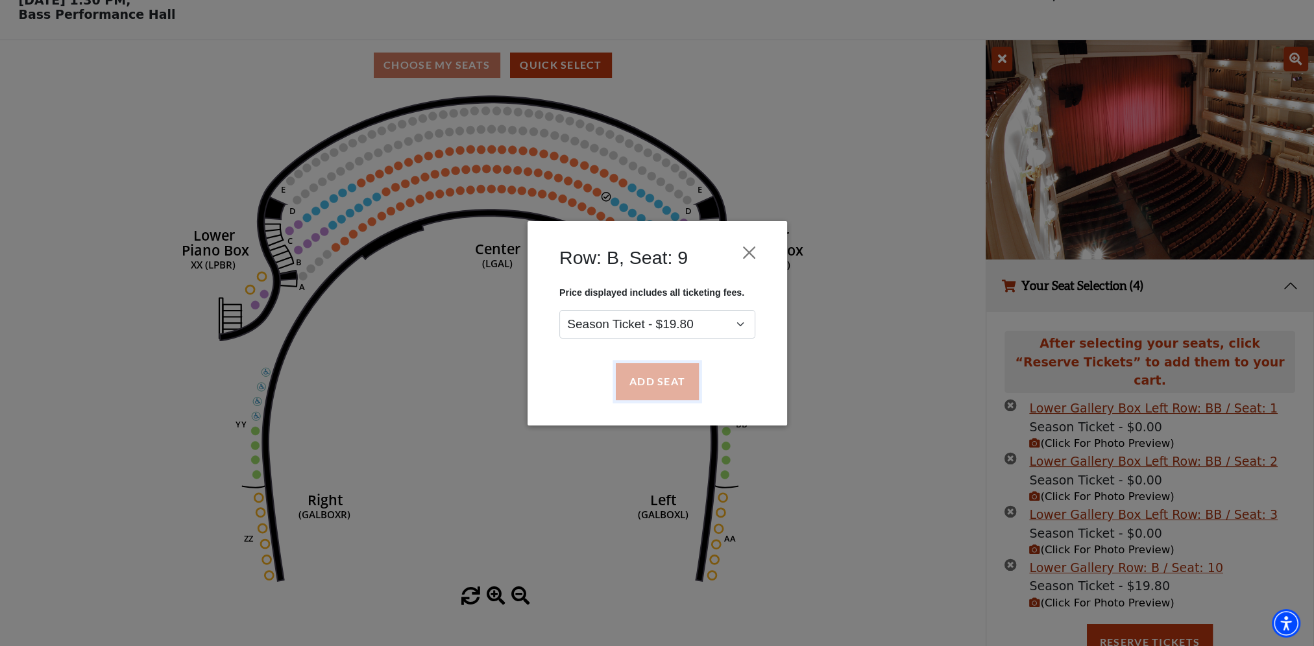
click at [631, 376] on button "Add Seat" at bounding box center [656, 381] width 83 height 36
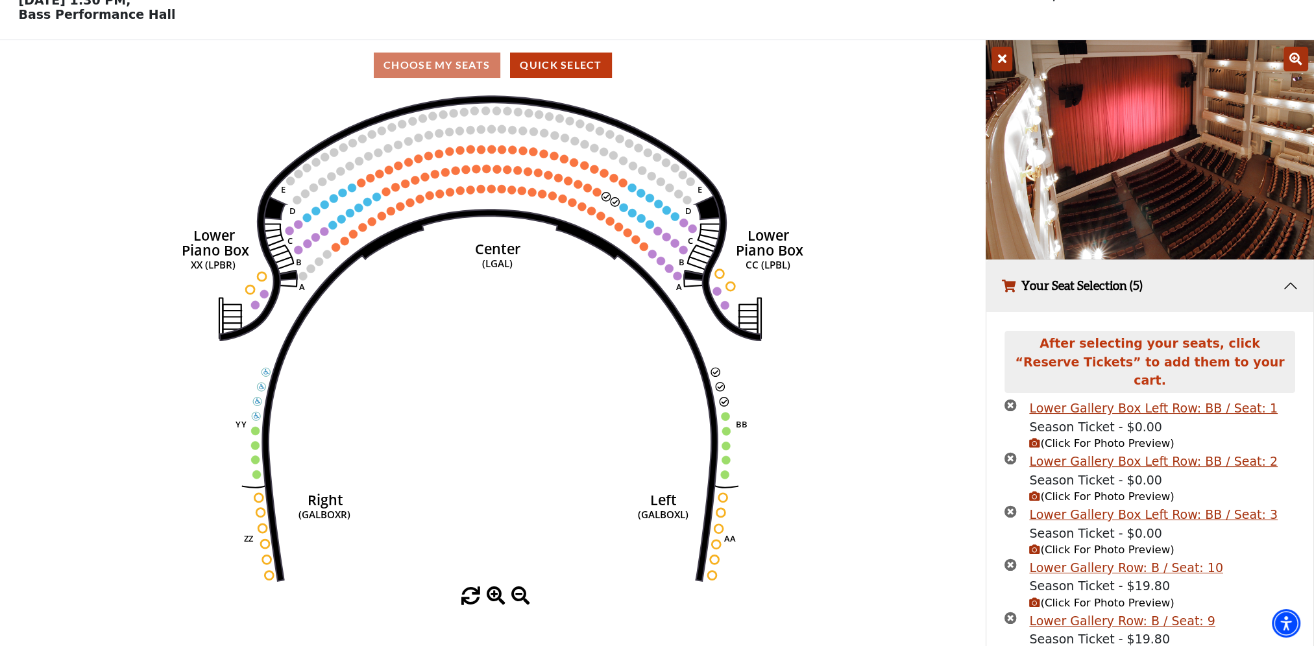
scroll to position [120, 0]
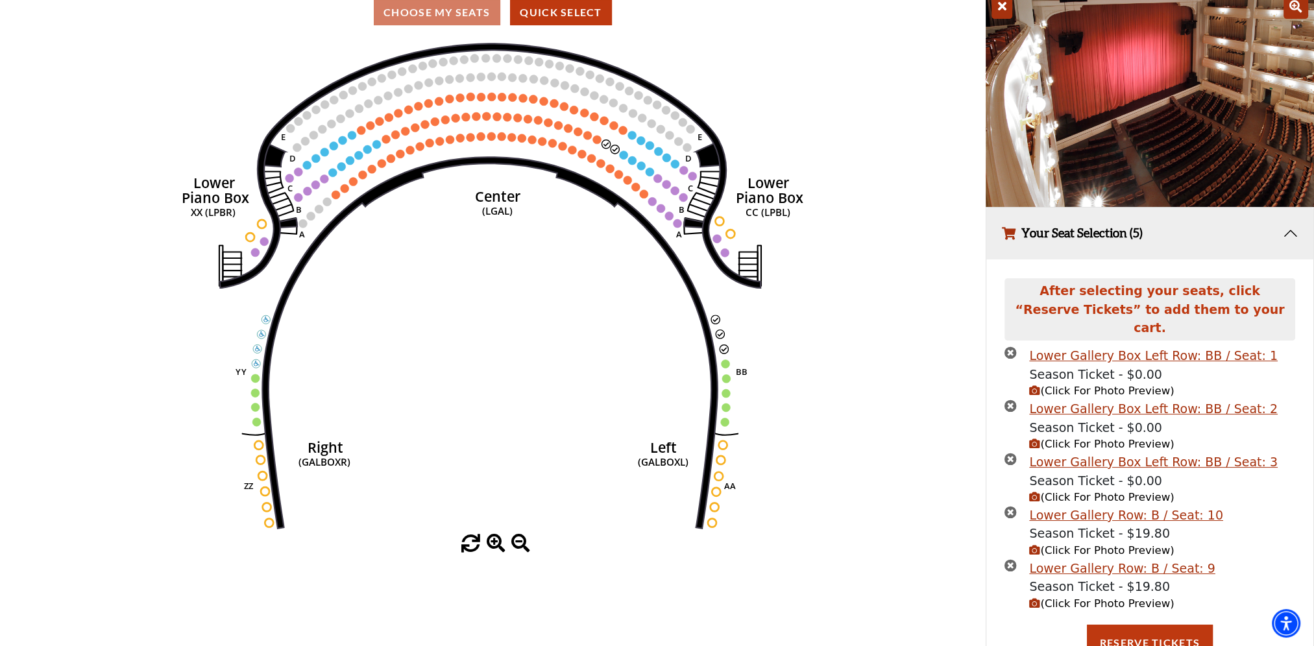
click at [1059, 544] on span "(Click For Photo Preview)" at bounding box center [1101, 550] width 145 height 12
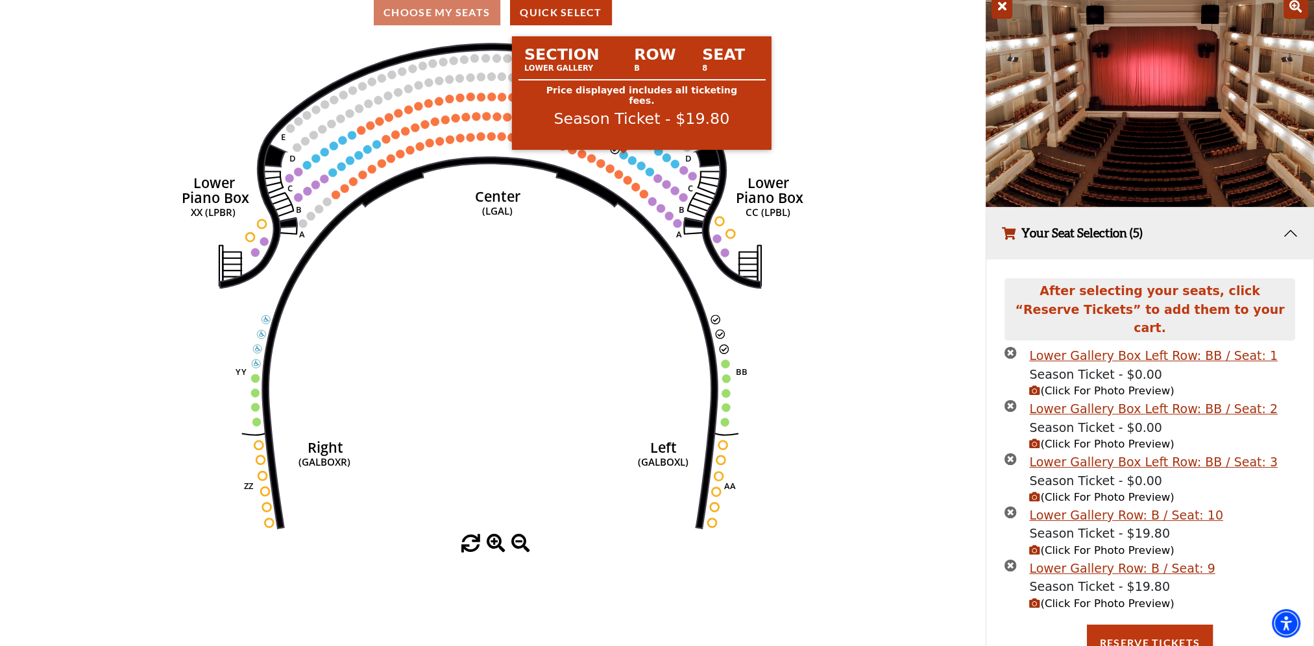
click at [622, 159] on circle at bounding box center [624, 155] width 8 height 8
click at [624, 158] on circle at bounding box center [624, 155] width 8 height 8
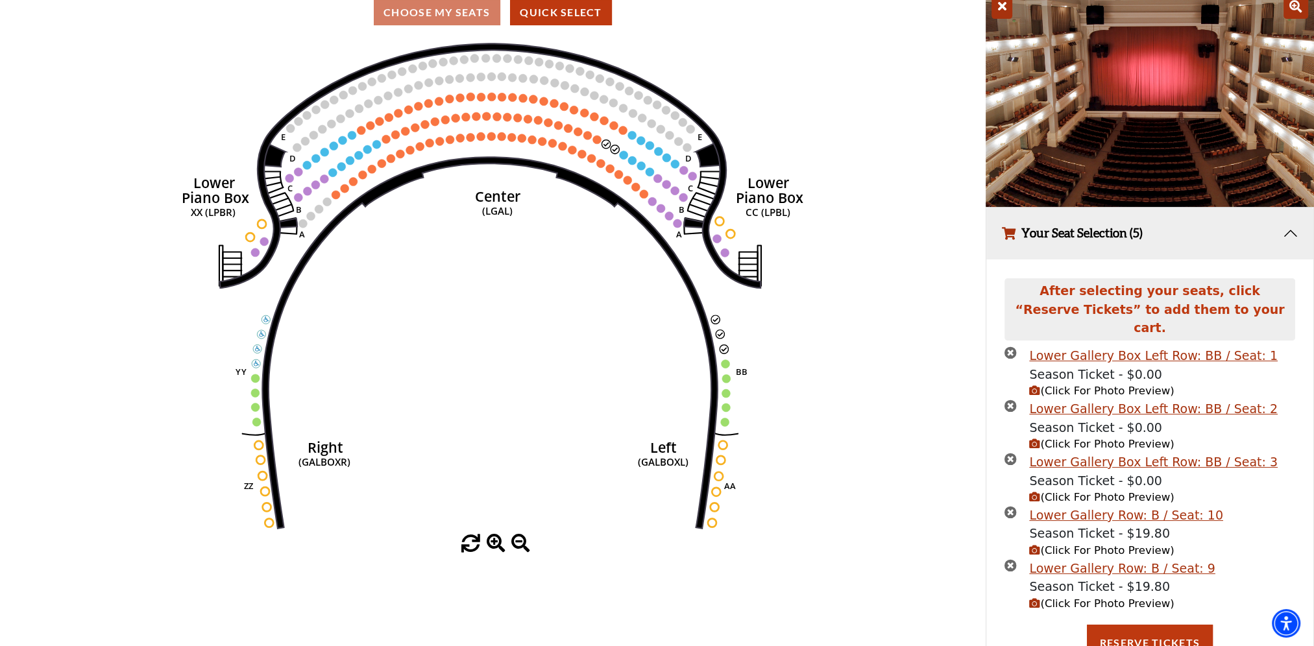
click at [1055, 544] on span "(Click For Photo Preview)" at bounding box center [1101, 550] width 145 height 12
click at [1054, 544] on span "(Click For Photo Preview)" at bounding box center [1101, 550] width 145 height 12
click at [1056, 472] on div "Season Ticket - $0.00" at bounding box center [1153, 481] width 249 height 19
click at [1046, 491] on span "(Click For Photo Preview)" at bounding box center [1101, 497] width 145 height 12
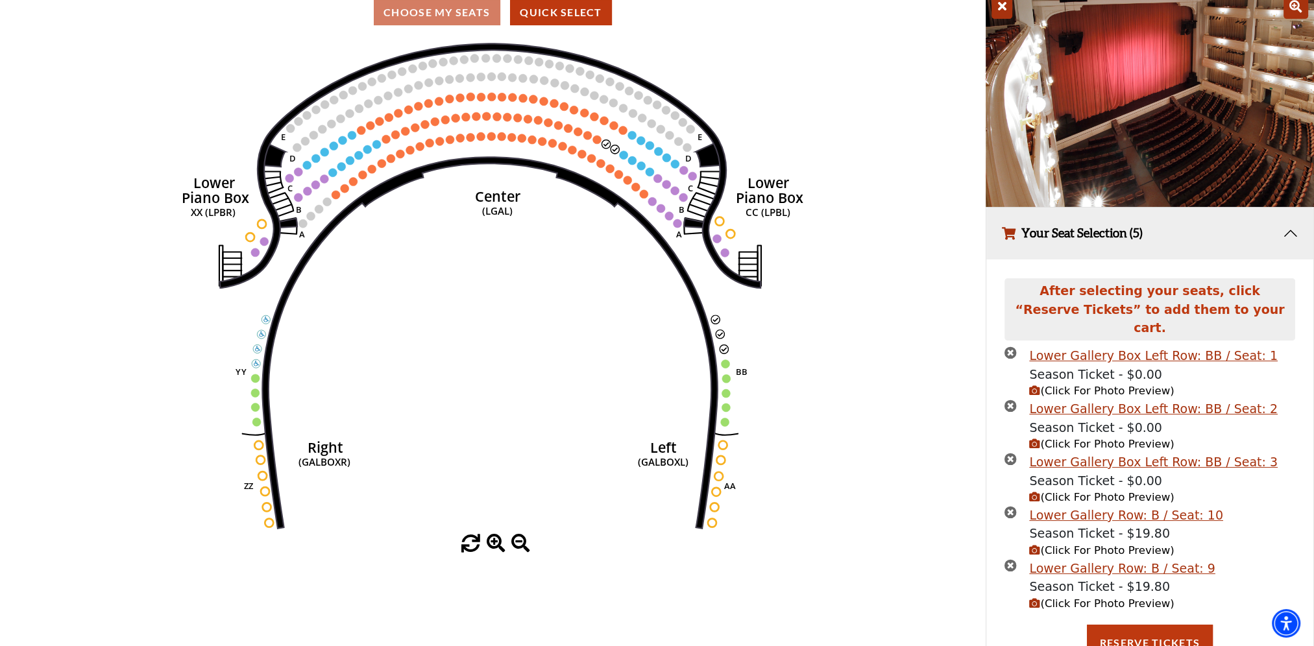
click at [1041, 491] on span "(Click For Photo Preview)" at bounding box center [1101, 497] width 145 height 12
click at [1048, 385] on span "(Click For Photo Preview)" at bounding box center [1101, 391] width 145 height 12
click at [1039, 385] on span "(Click For Photo Preview)" at bounding box center [1101, 391] width 145 height 12
click at [1058, 385] on span "(Click For Photo Preview)" at bounding box center [1101, 391] width 145 height 12
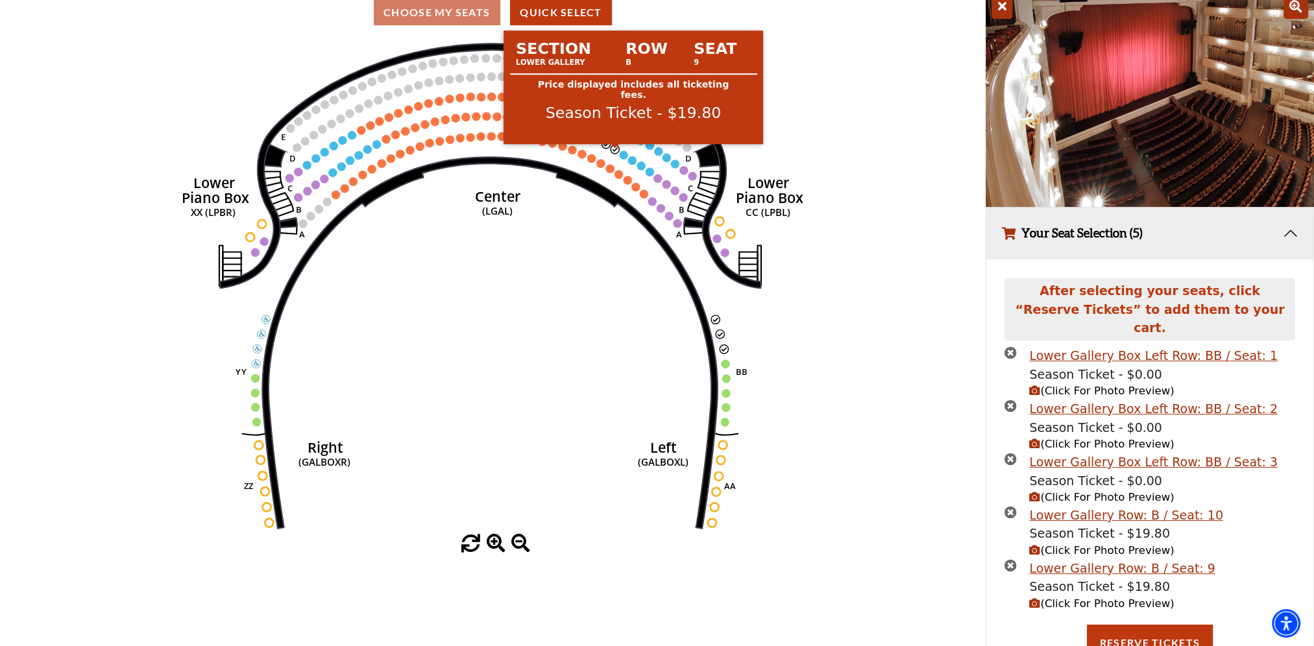
click at [614, 151] on circle at bounding box center [615, 149] width 8 height 8
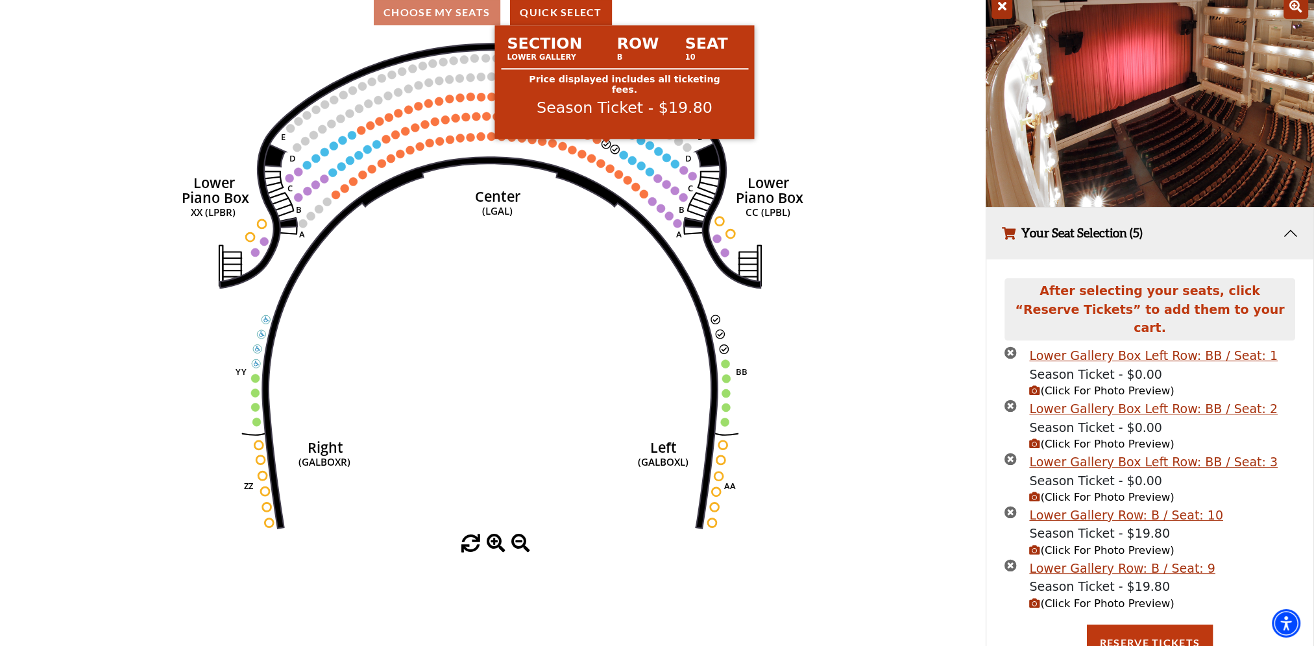
click at [605, 148] on circle at bounding box center [605, 144] width 8 height 8
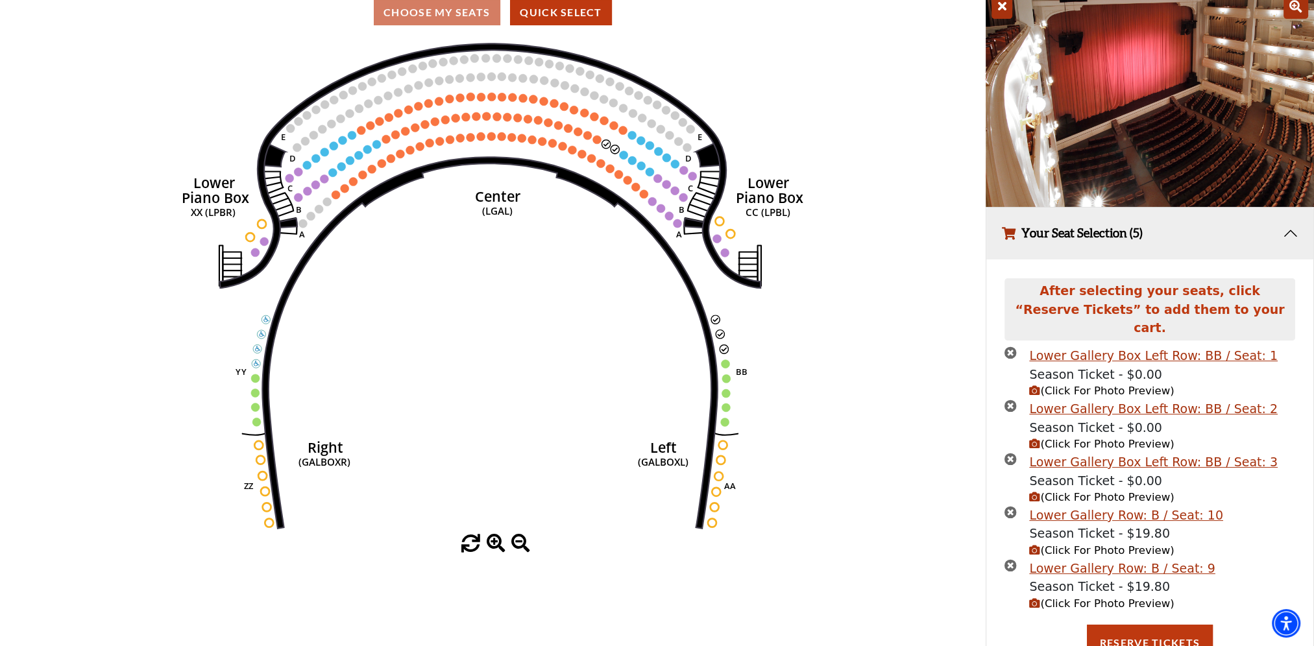
click at [1011, 506] on icon "times-circle" at bounding box center [1010, 512] width 12 height 12
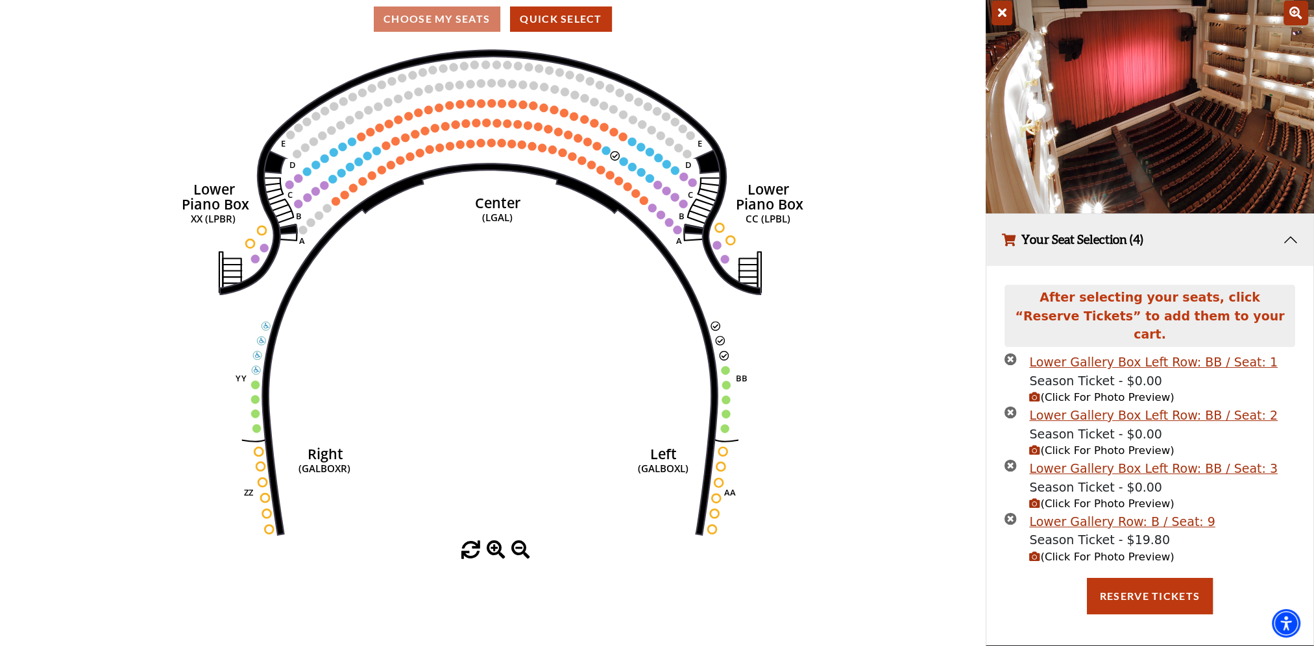
scroll to position [99, 0]
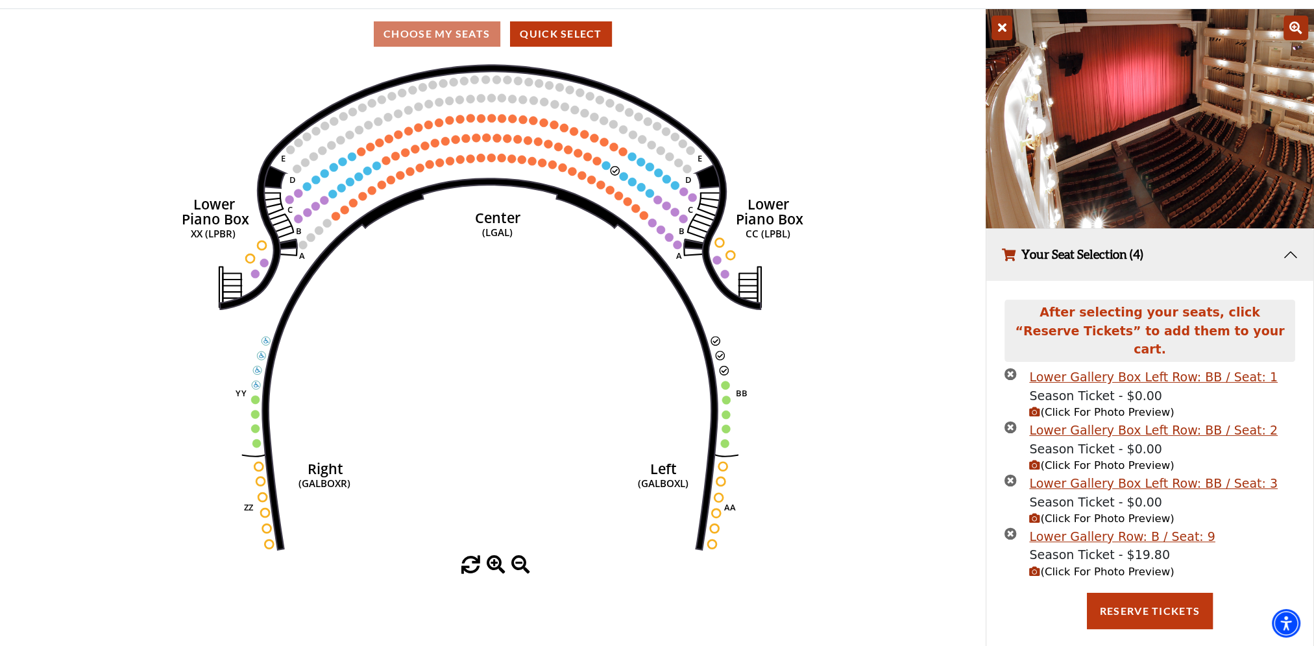
click at [1009, 528] on icon "times-circle" at bounding box center [1010, 534] width 12 height 12
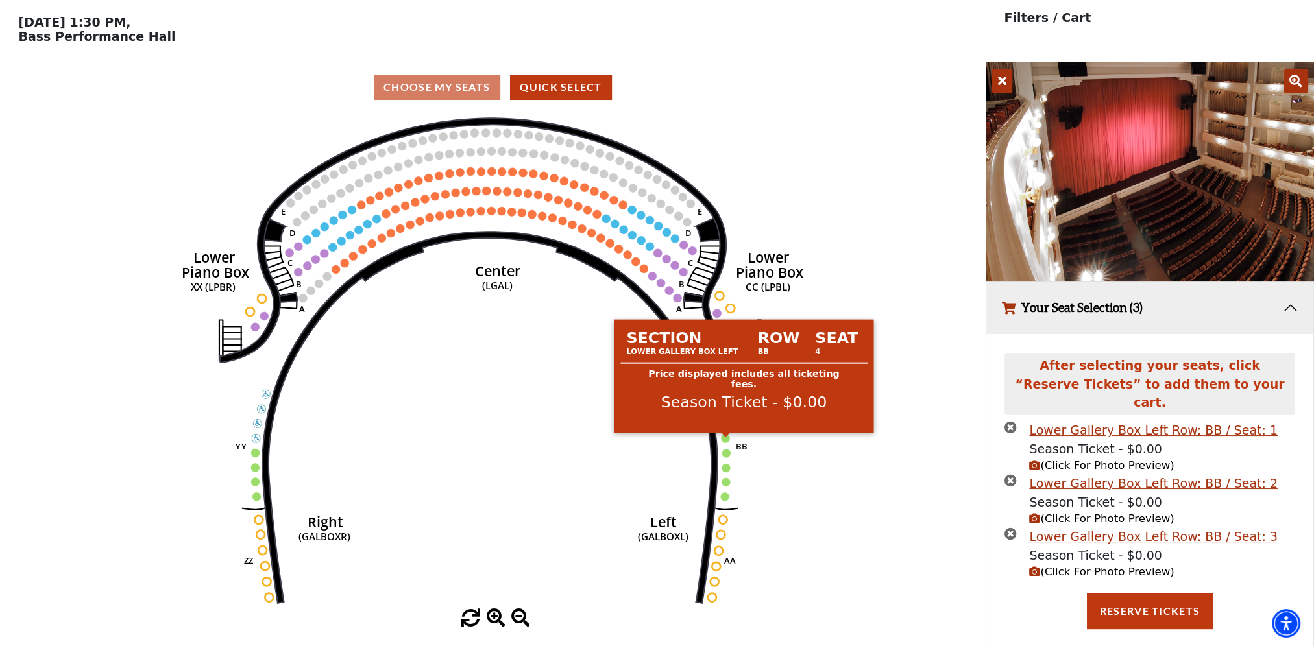
click at [723, 441] on circle at bounding box center [725, 438] width 8 height 8
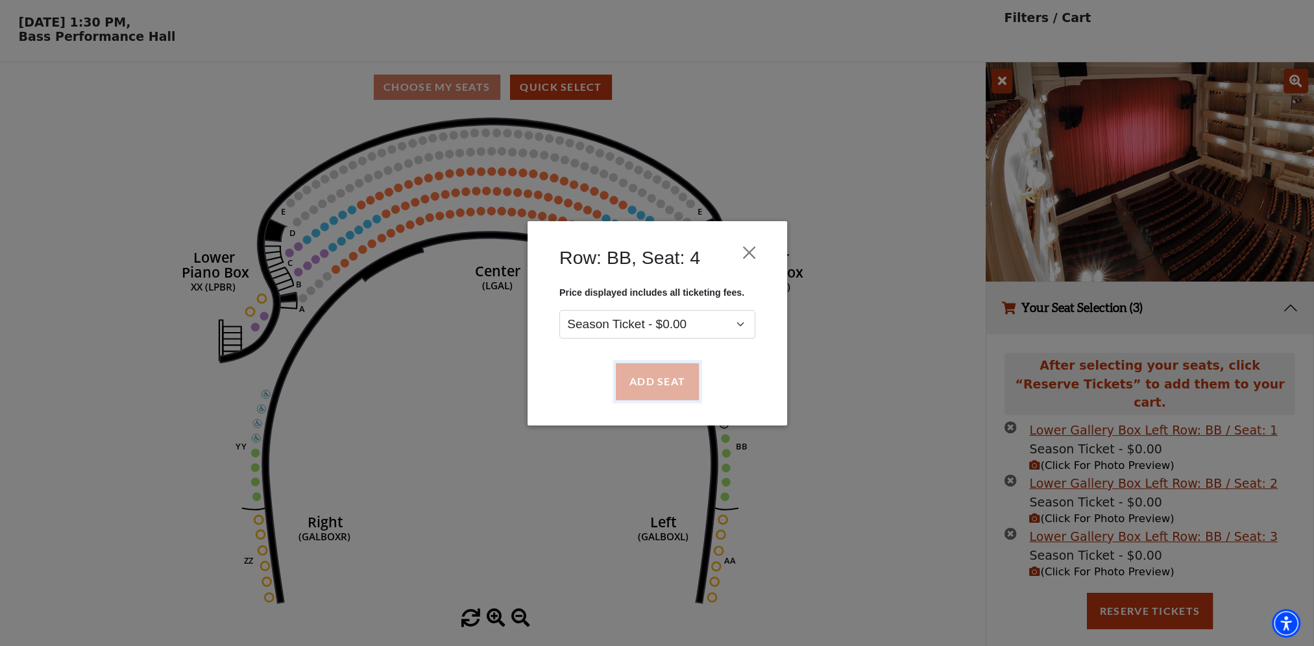
click at [677, 392] on button "Add Seat" at bounding box center [656, 381] width 83 height 36
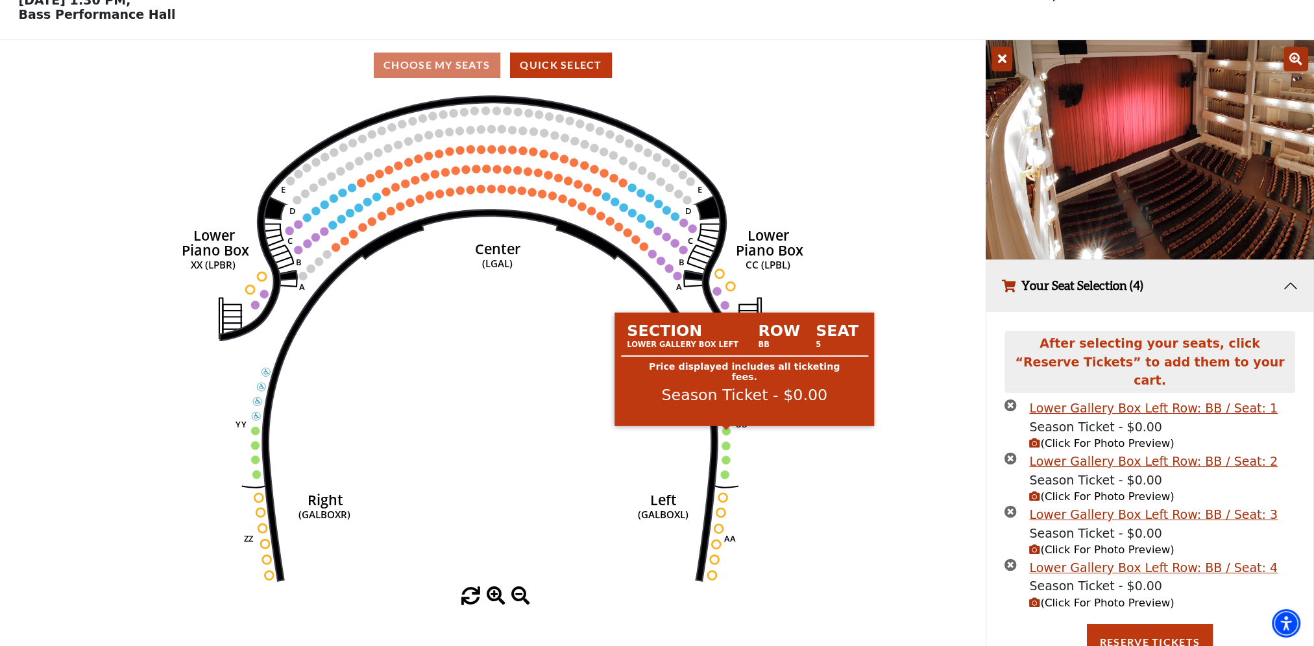
click at [729, 435] on circle at bounding box center [726, 431] width 8 height 8
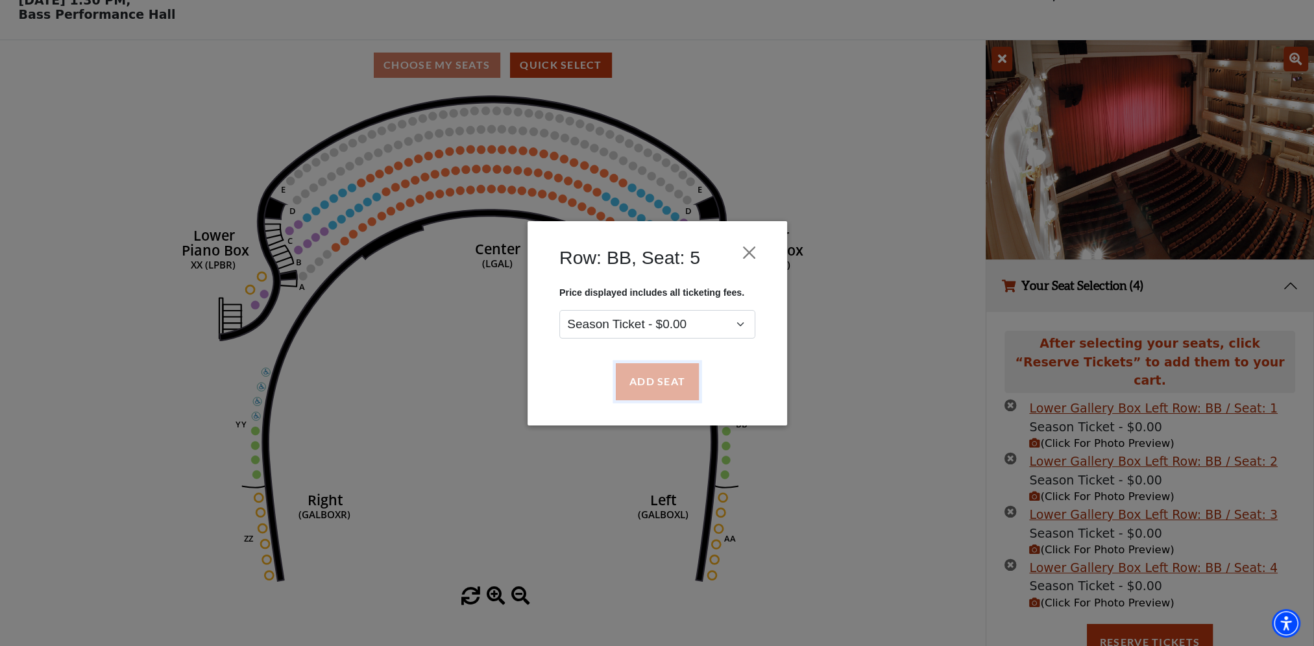
click at [693, 389] on button "Add Seat" at bounding box center [656, 381] width 83 height 36
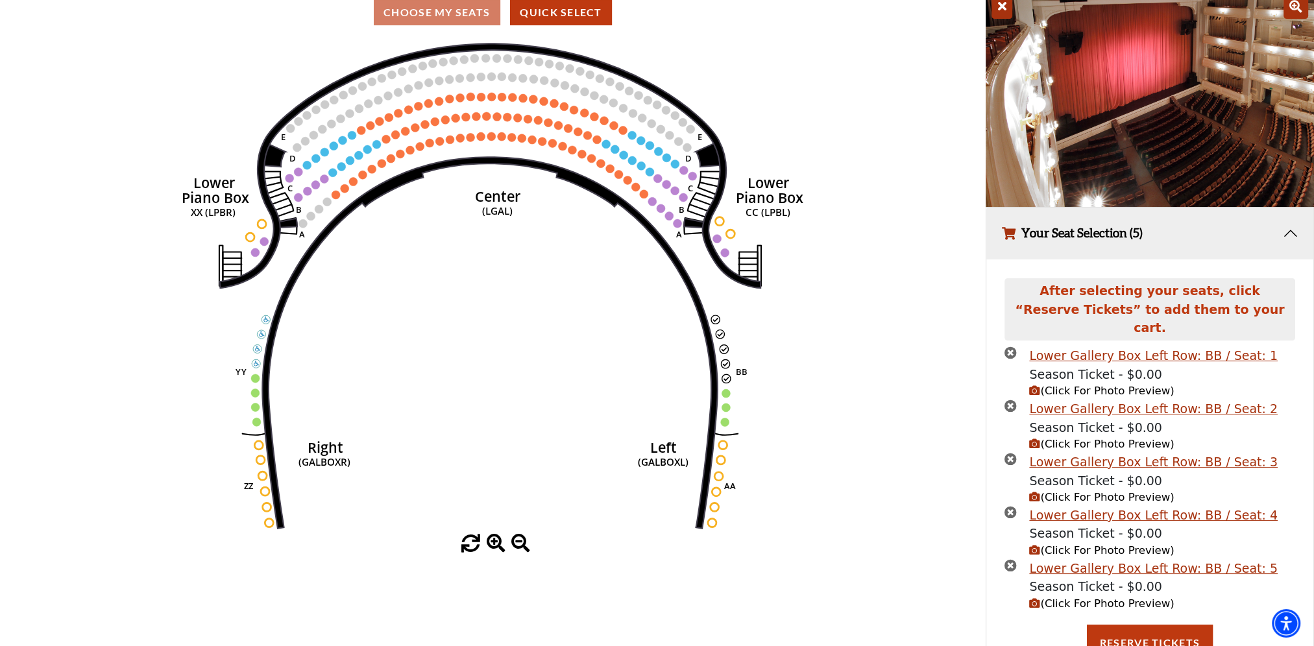
scroll to position [152, 0]
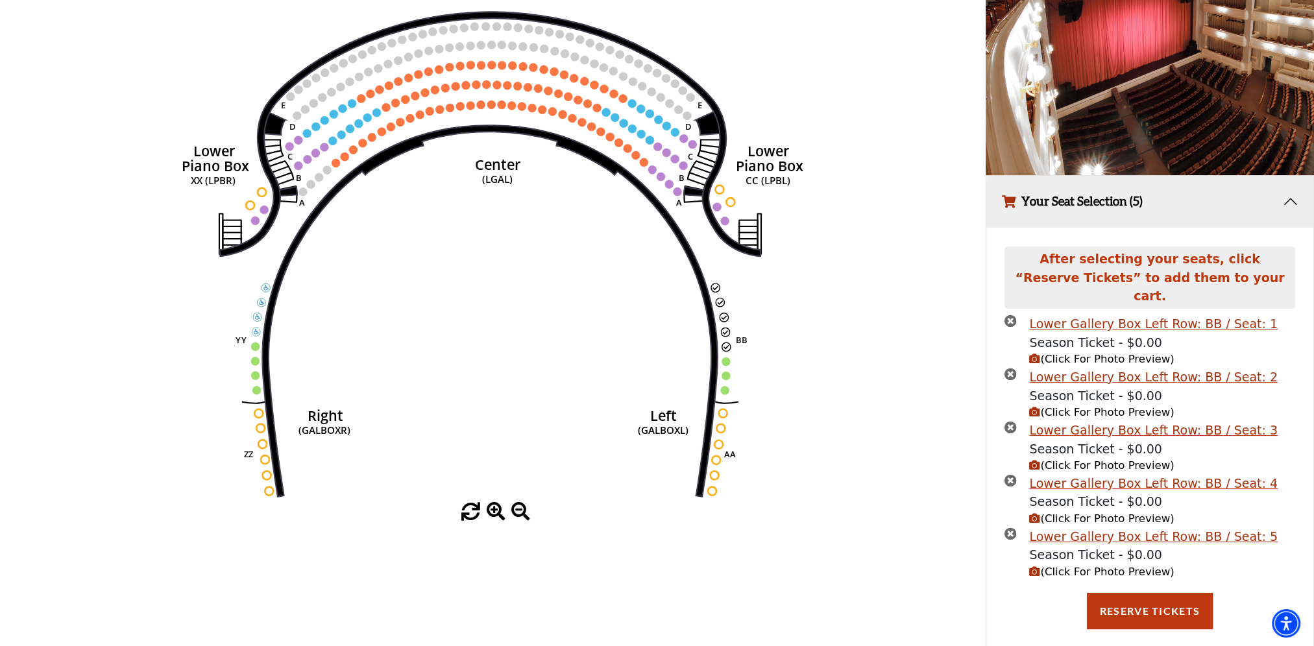
click at [1152, 566] on span "(Click For Photo Preview)" at bounding box center [1101, 572] width 145 height 12
click at [1151, 605] on button "Reserve Tickets" at bounding box center [1150, 611] width 126 height 36
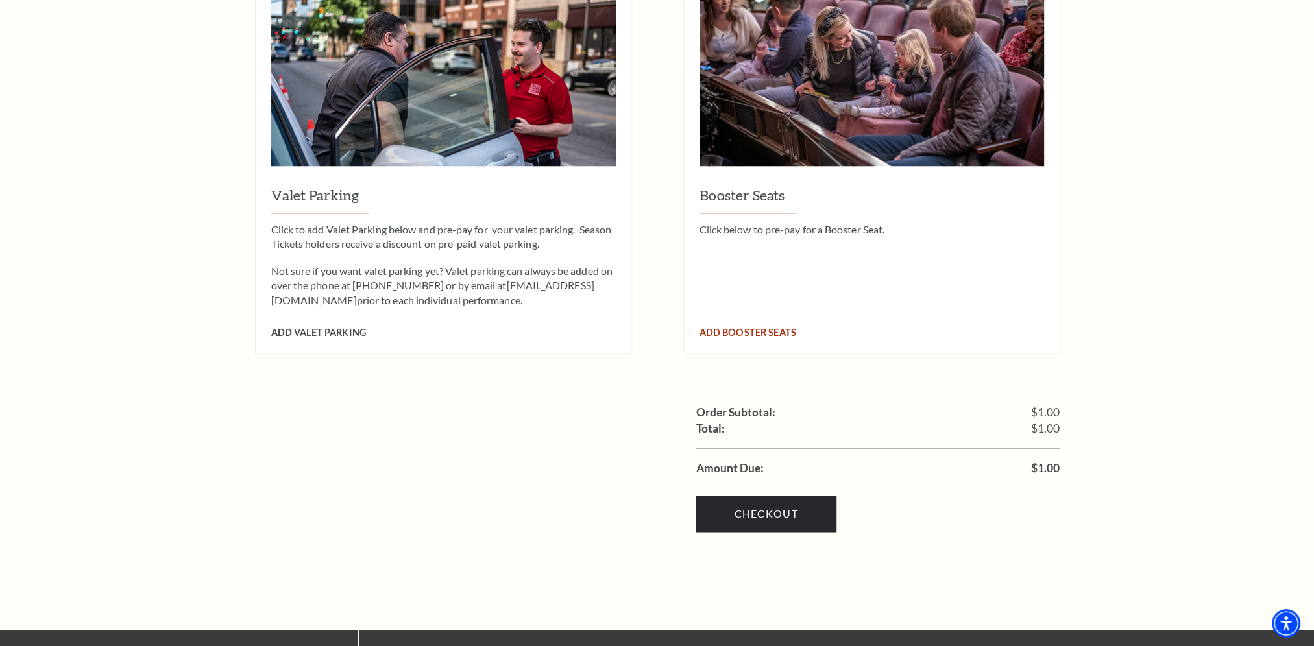
scroll to position [1557, 0]
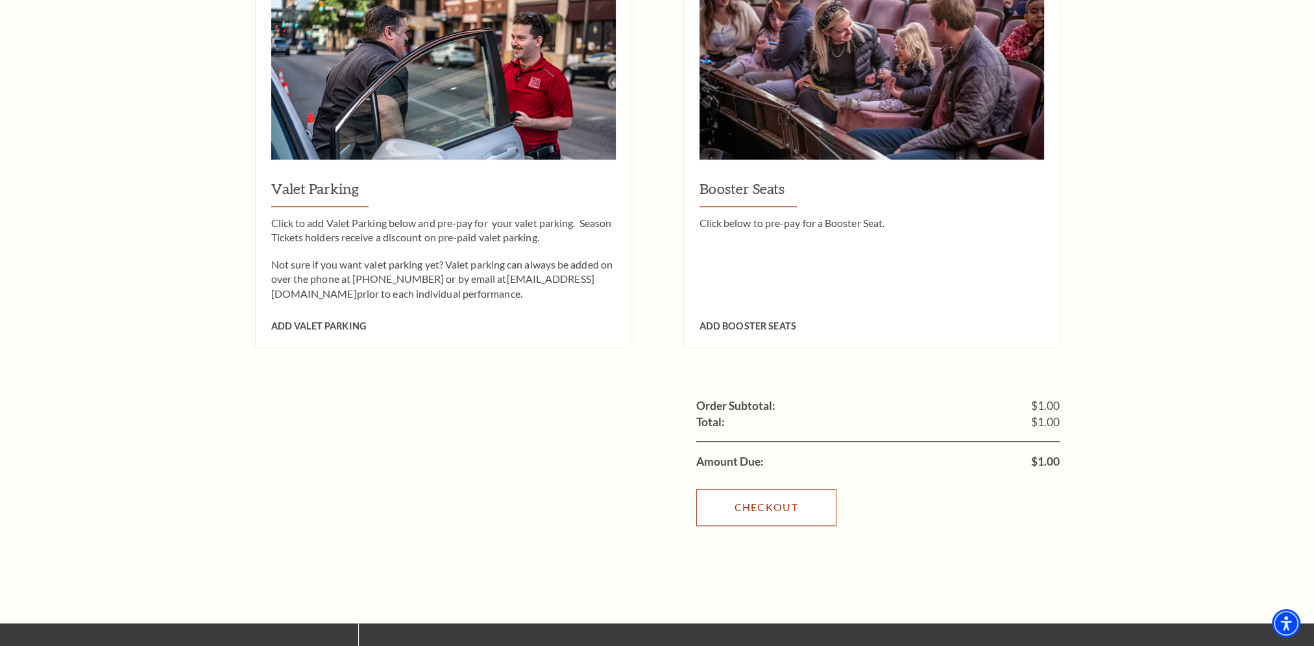
click at [812, 489] on link "Checkout" at bounding box center [766, 507] width 140 height 36
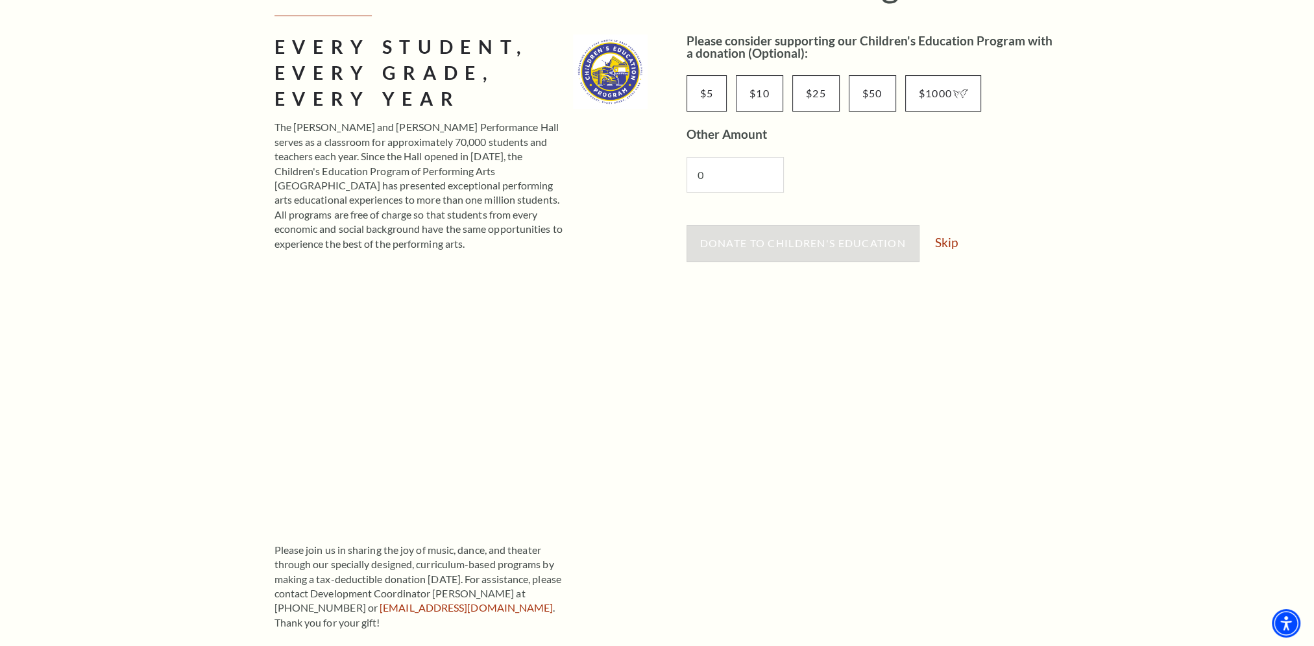
scroll to position [195, 0]
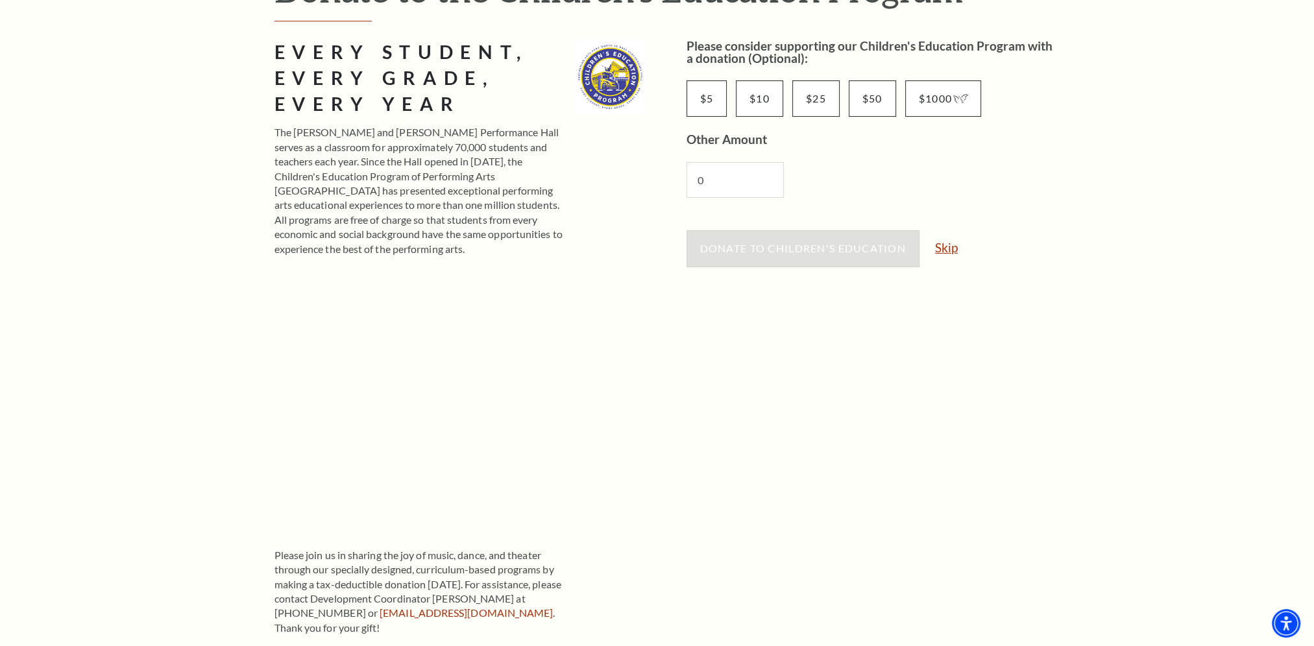
click at [938, 250] on link "Skip" at bounding box center [946, 247] width 23 height 12
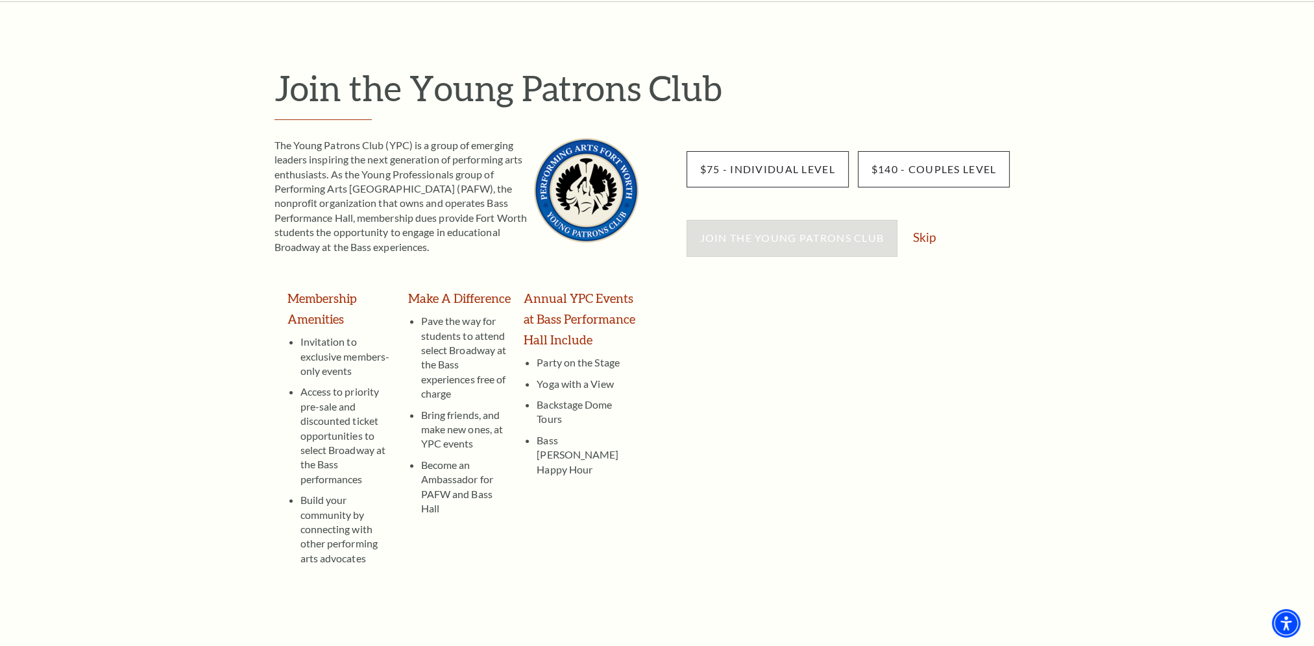
scroll to position [65, 0]
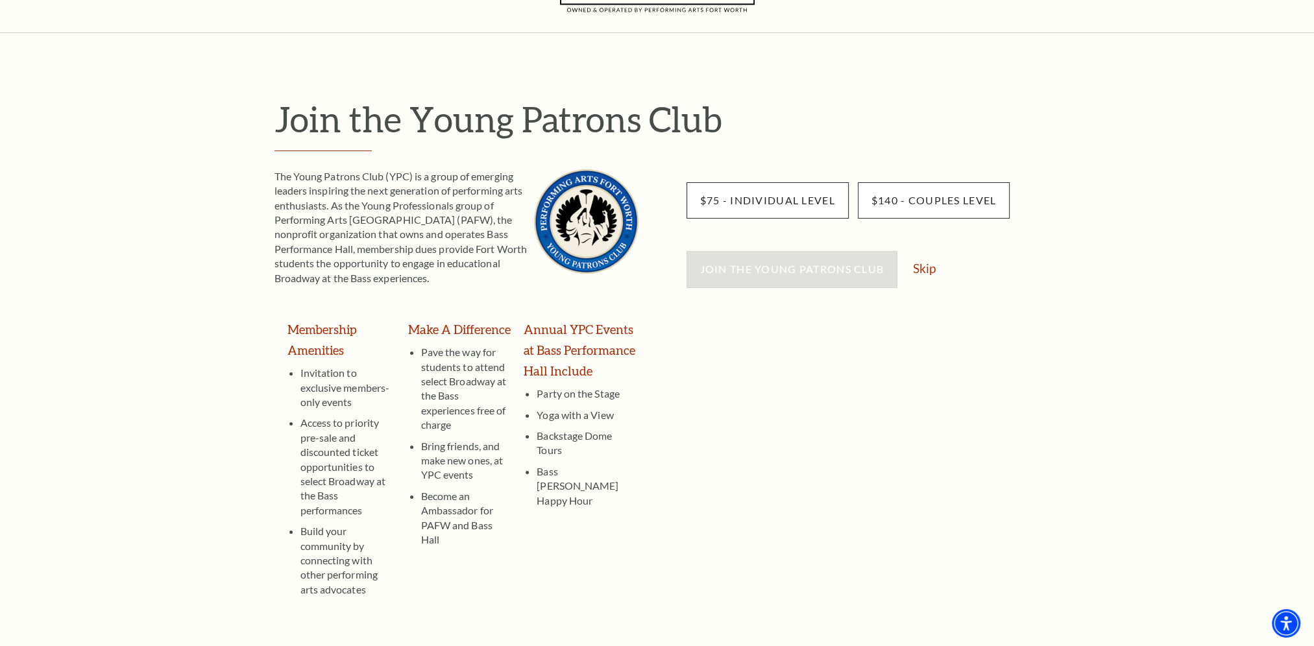
click at [921, 278] on div "Join the Young Patrons Club Skip" at bounding box center [872, 275] width 373 height 49
click at [924, 269] on link "Skip" at bounding box center [924, 268] width 23 height 12
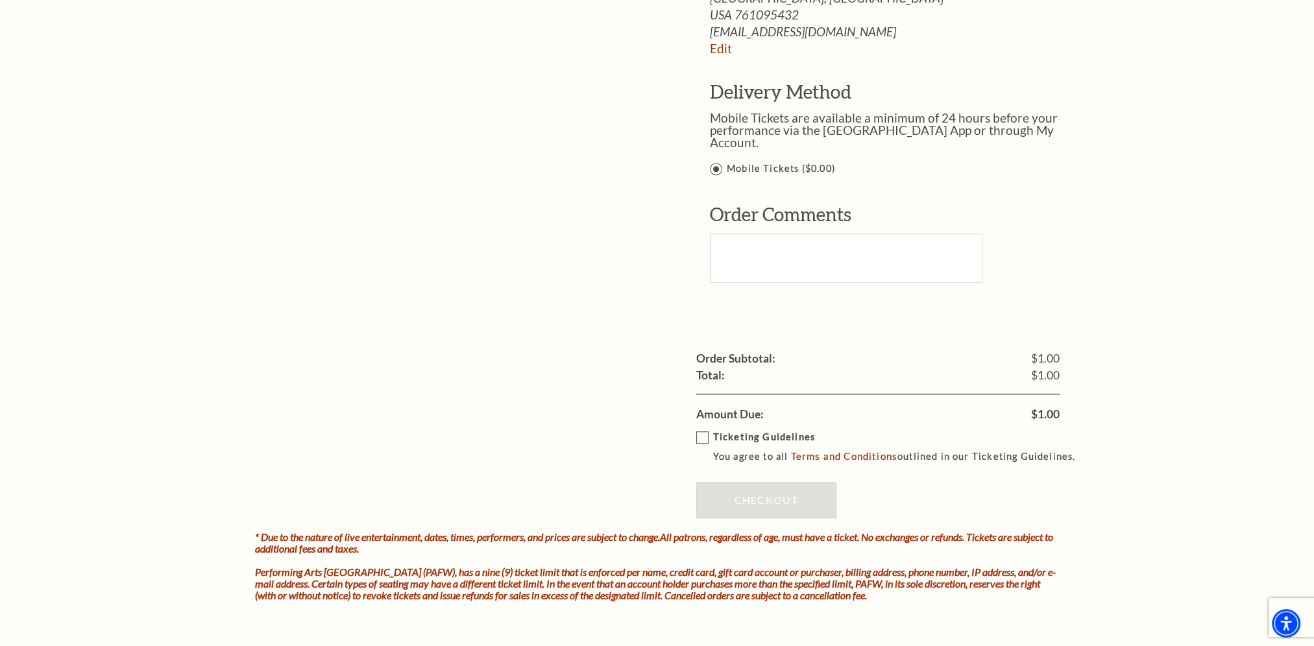
scroll to position [1427, 0]
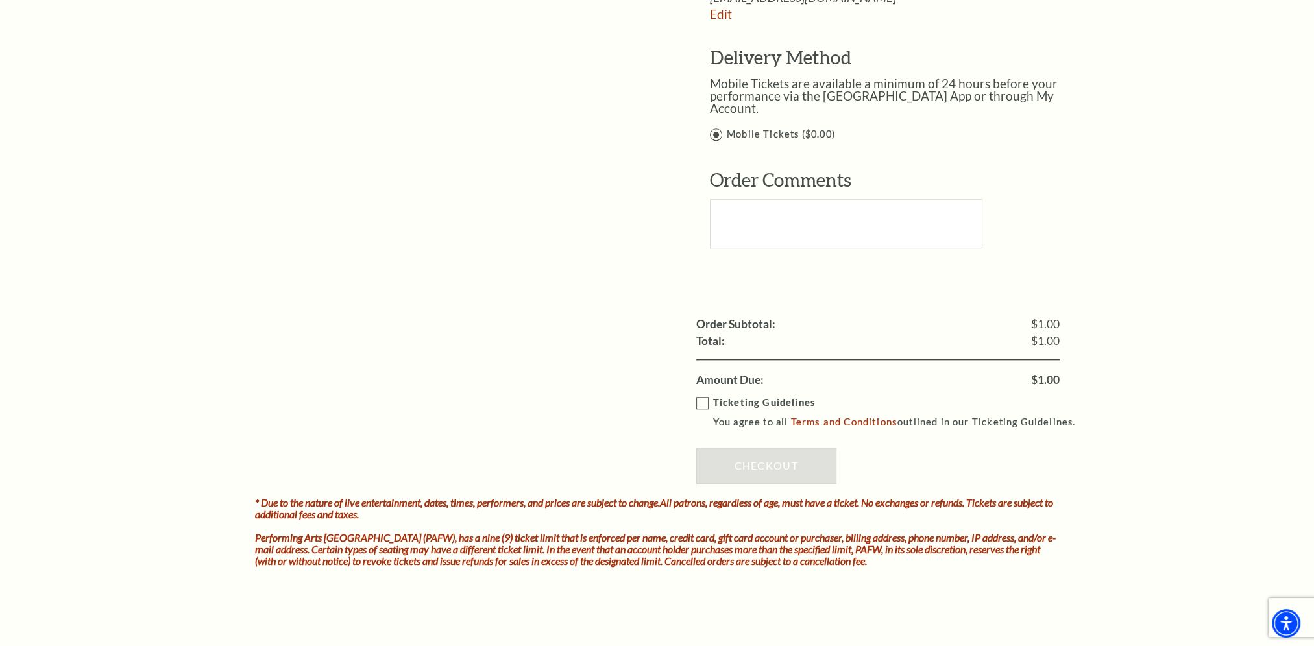
click at [700, 395] on label "Ticketing Guidelines You agree to all Terms and Conditions outlined in our Tick…" at bounding box center [891, 413] width 391 height 36
click at [0, 0] on input "Ticketing Guidelines You agree to all Terms and Conditions outlined in our Tick…" at bounding box center [0, 0] width 0 height 0
click at [775, 449] on link "Checkout" at bounding box center [766, 466] width 140 height 36
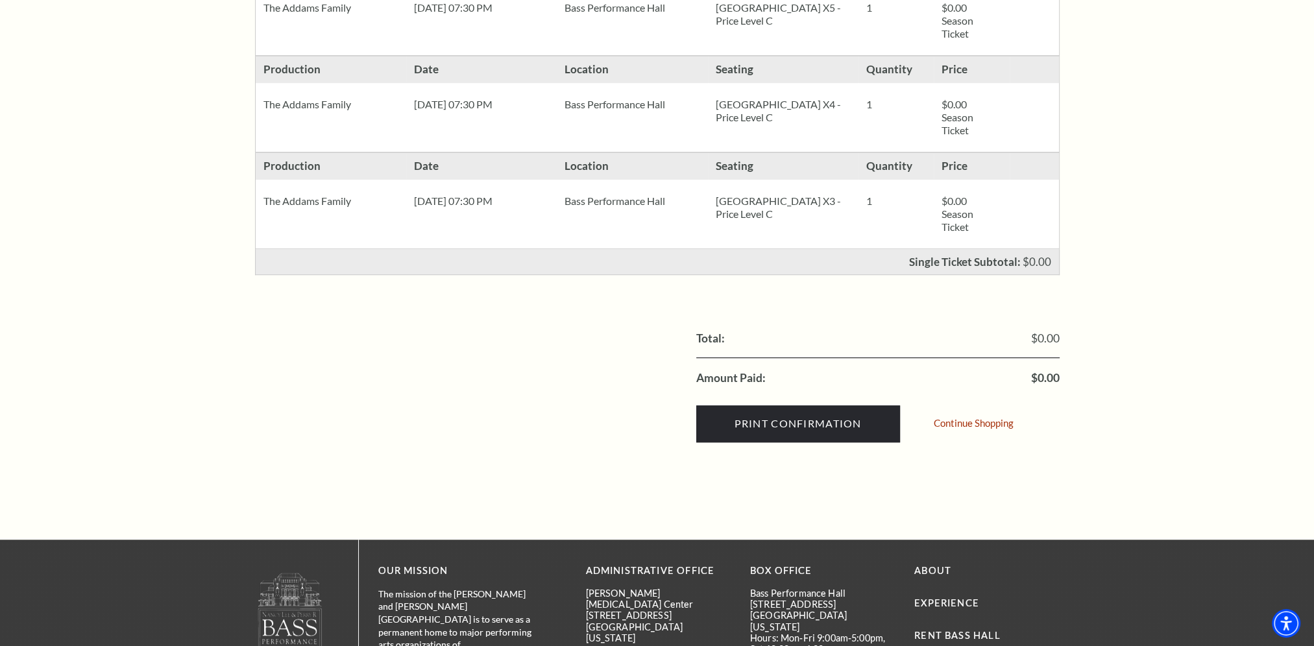
scroll to position [973, 0]
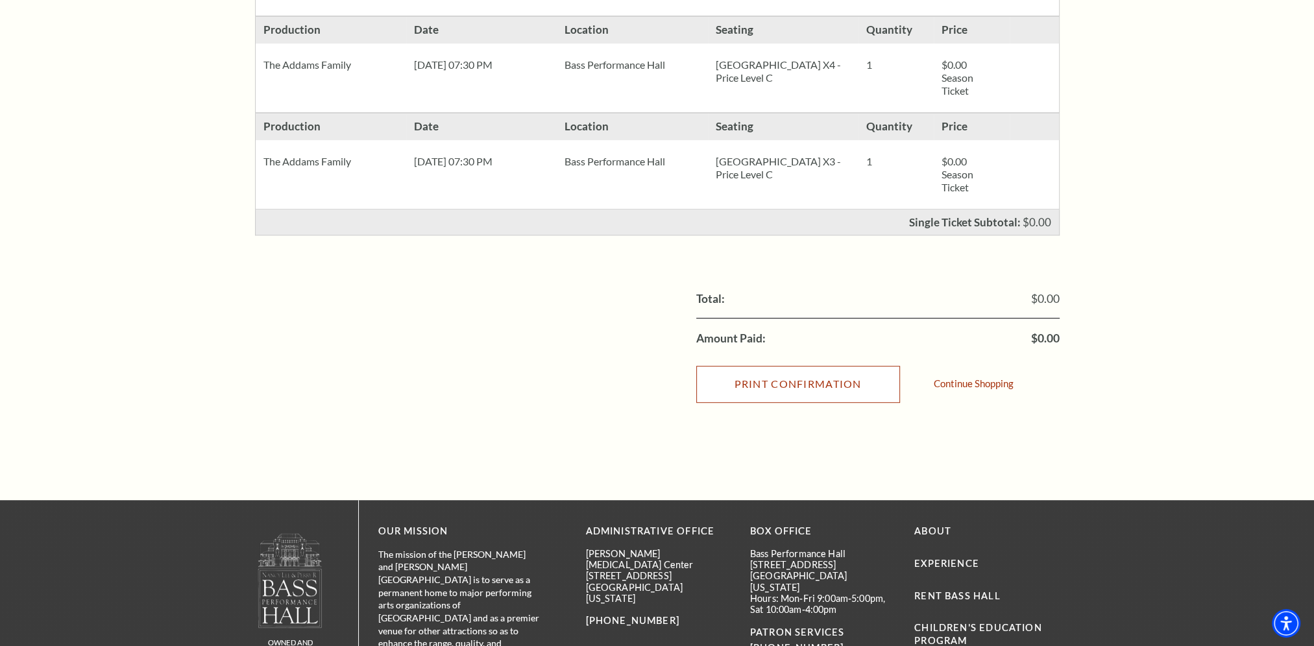
click at [812, 387] on input "Print Confirmation" at bounding box center [798, 384] width 204 height 36
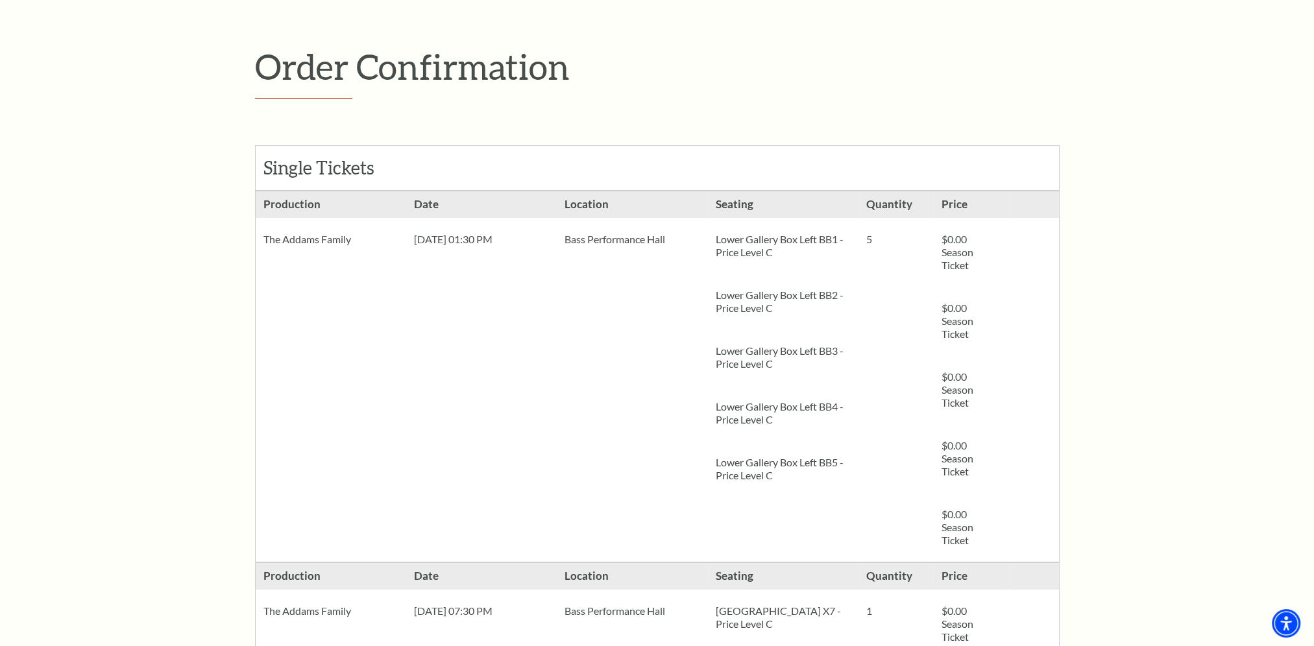
scroll to position [130, 0]
